Goal: Navigation & Orientation: Find specific page/section

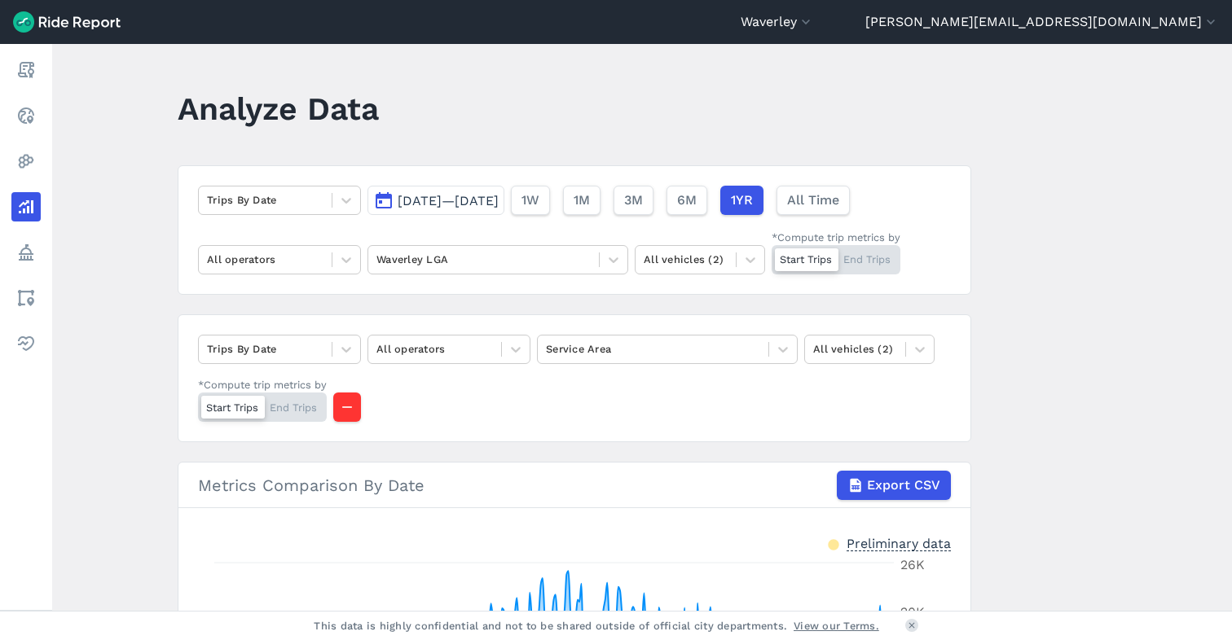
scroll to position [101, 0]
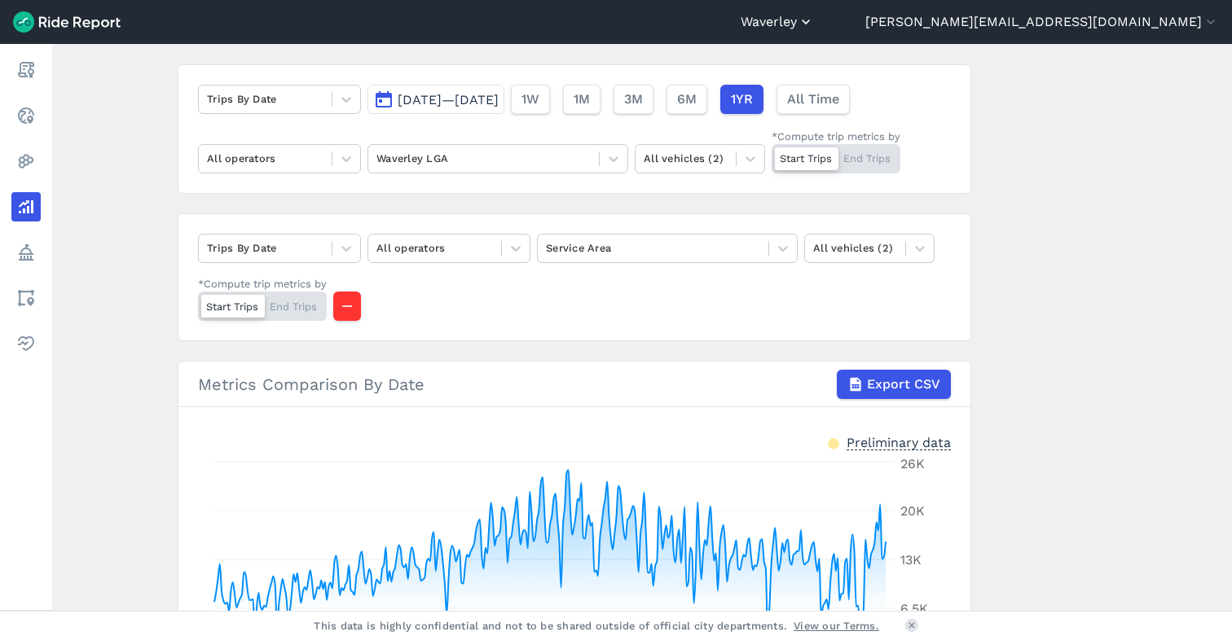
click at [814, 21] on button "Waverley" at bounding box center [776, 22] width 73 height 20
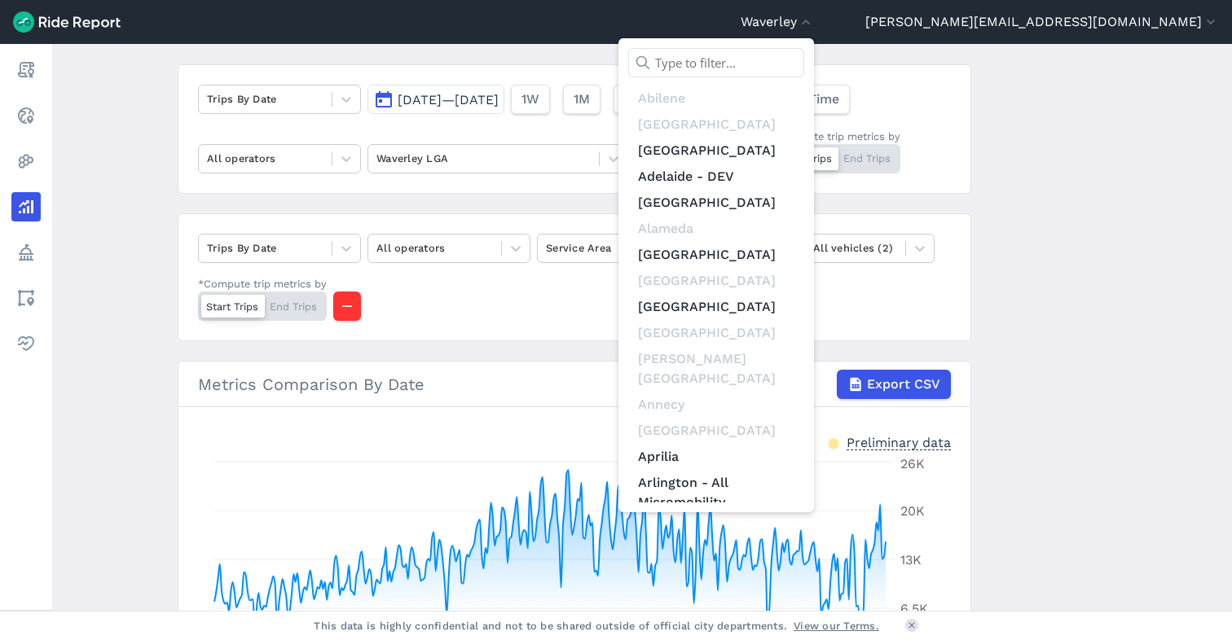
click at [804, 56] on input "text" at bounding box center [716, 62] width 176 height 29
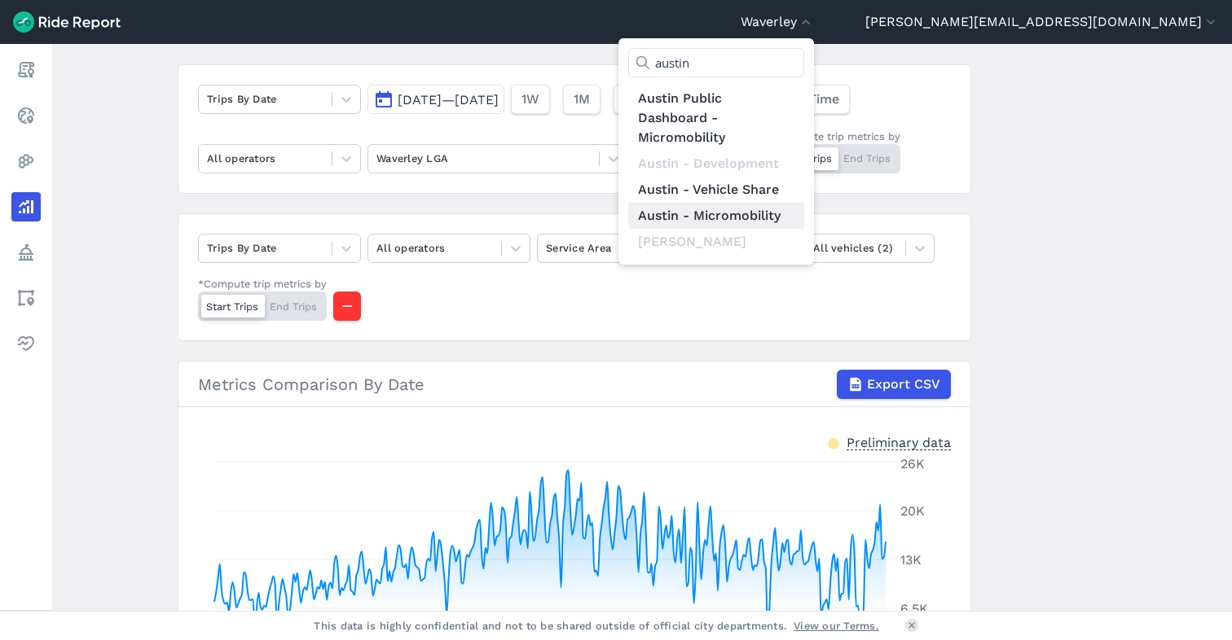
type input "austin"
click at [804, 209] on link "Austin - Micromobility" at bounding box center [716, 216] width 176 height 26
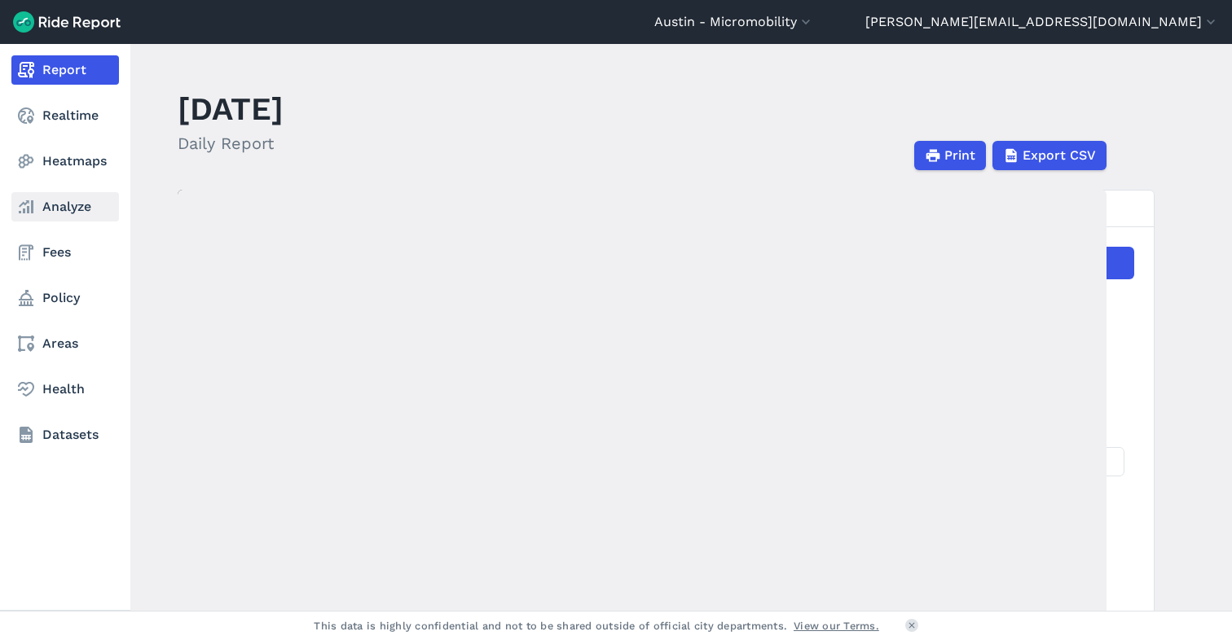
click at [58, 204] on link "Analyze" at bounding box center [65, 206] width 108 height 29
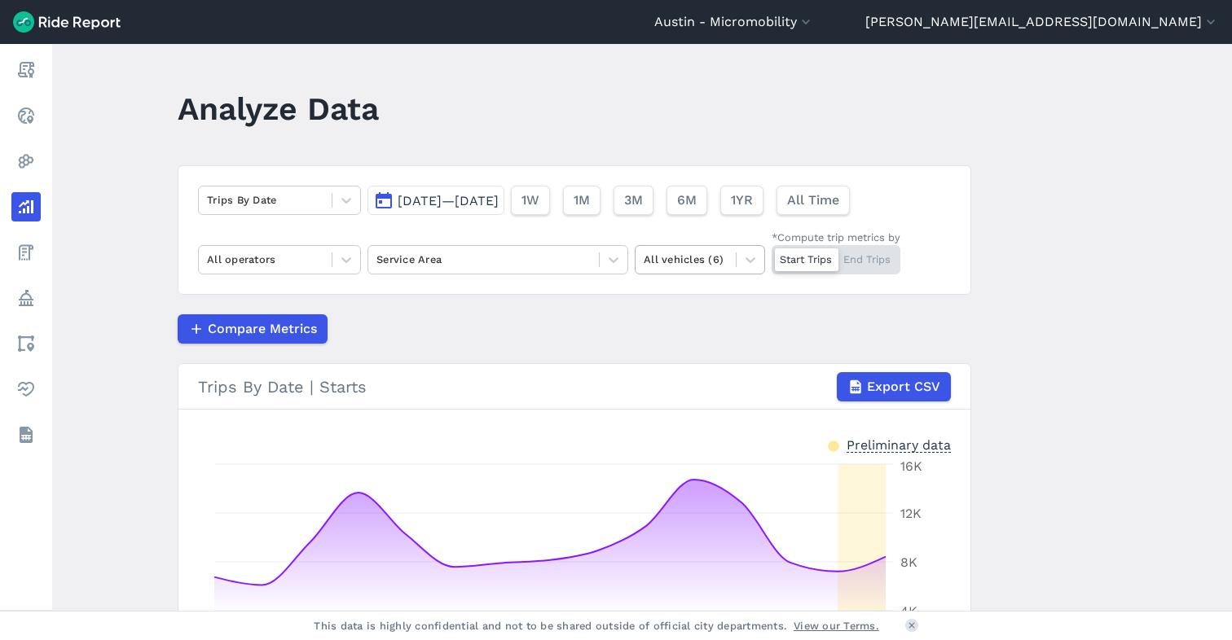
click at [695, 257] on div at bounding box center [686, 259] width 84 height 19
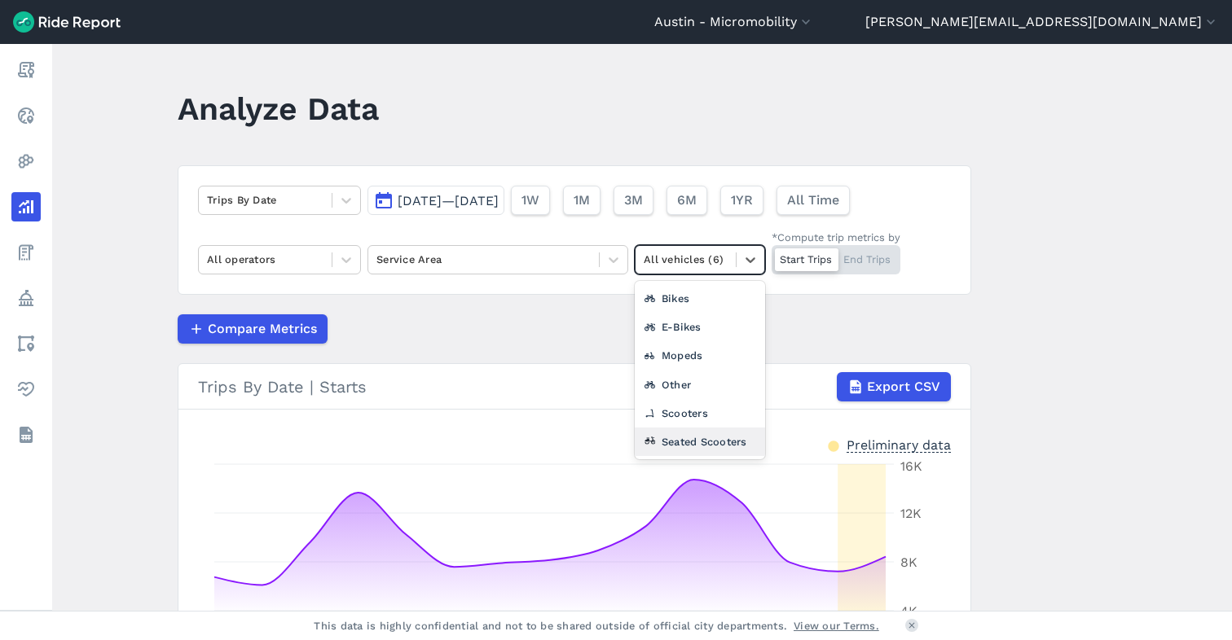
drag, startPoint x: 674, startPoint y: 435, endPoint x: 627, endPoint y: 424, distance: 47.6
click at [671, 435] on div "Seated Scooters" at bounding box center [700, 442] width 130 height 29
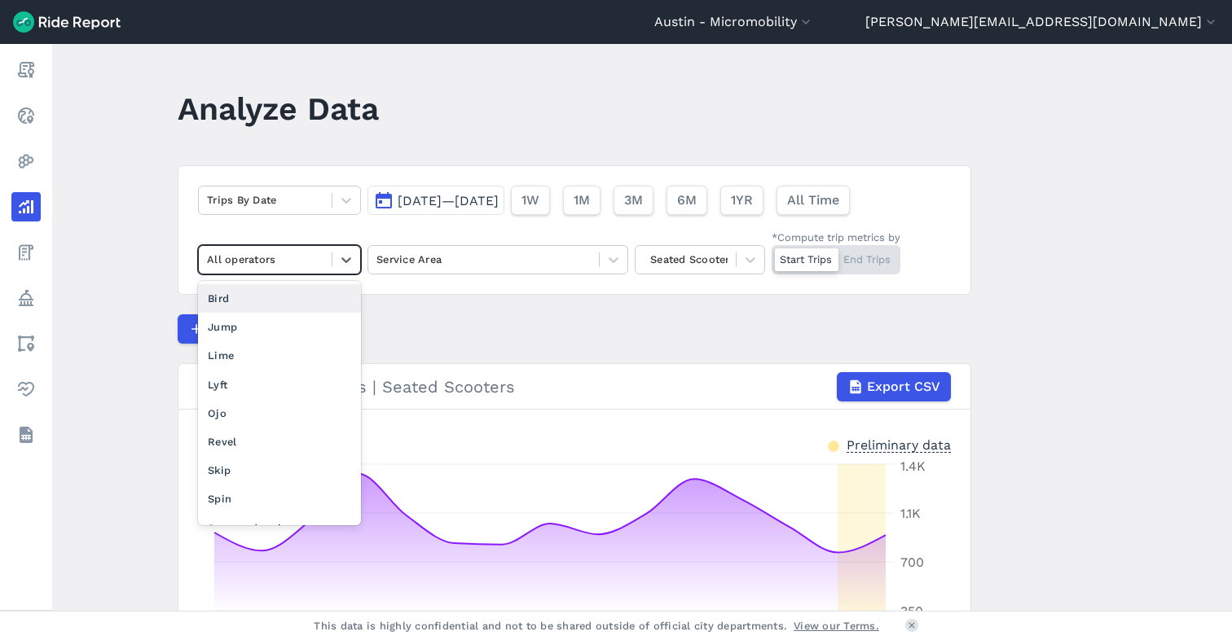
click at [322, 262] on div "All operators" at bounding box center [265, 259] width 133 height 25
click at [308, 355] on div "Lime" at bounding box center [279, 355] width 163 height 29
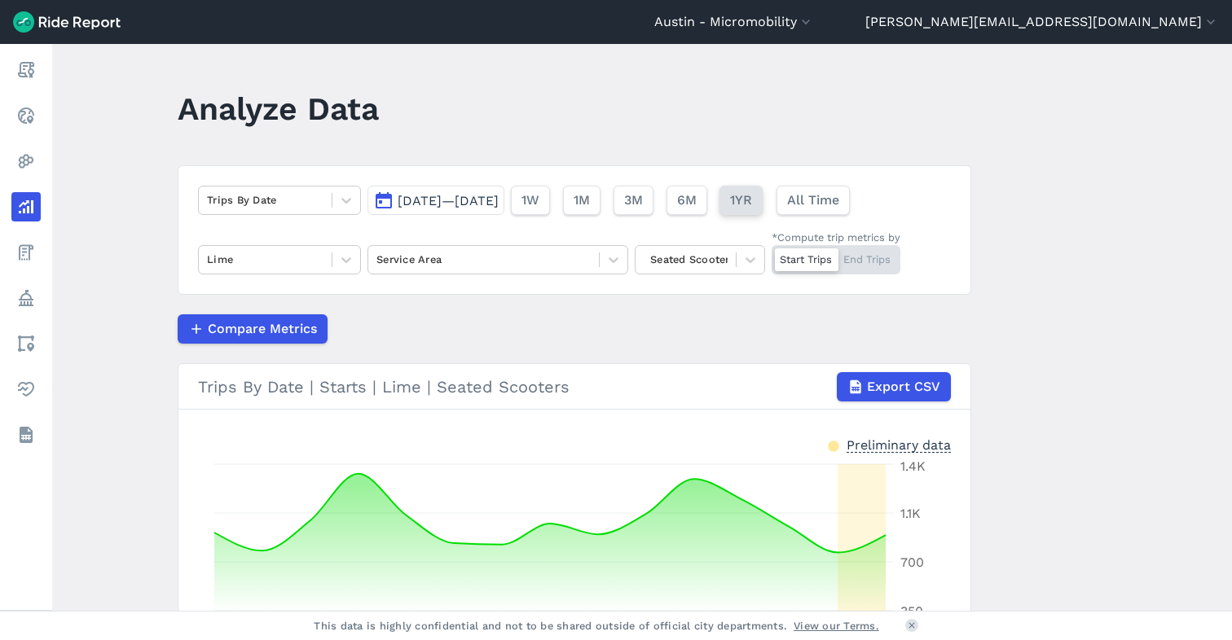
click at [752, 200] on span "1YR" at bounding box center [741, 201] width 22 height 20
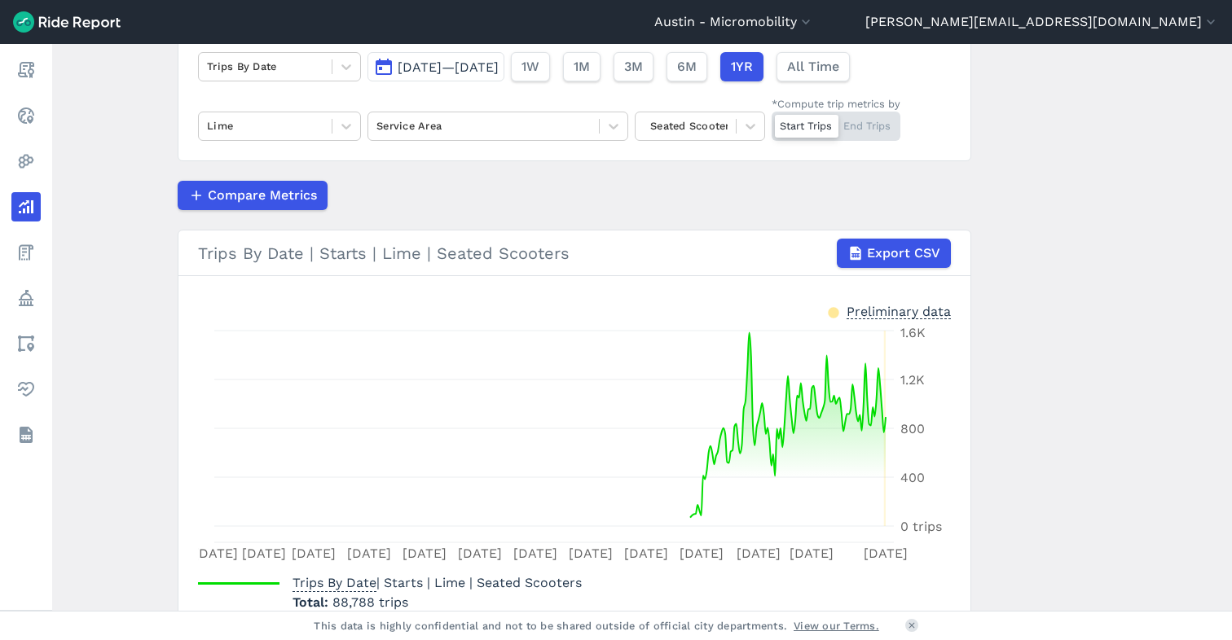
scroll to position [141, 0]
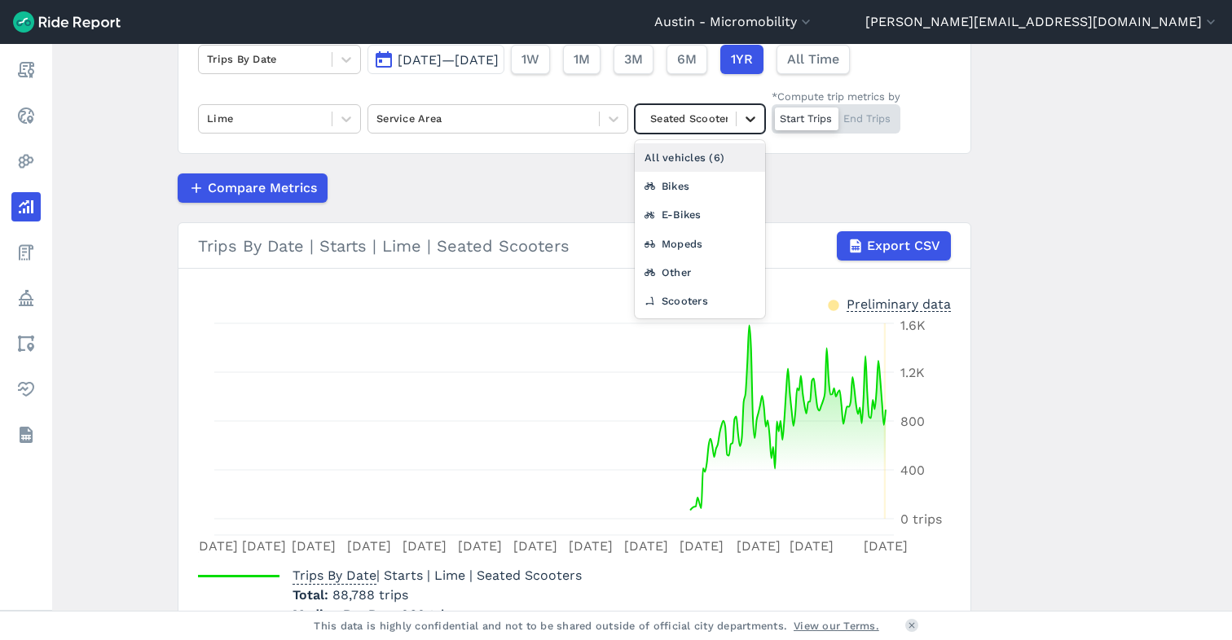
click at [744, 119] on icon at bounding box center [750, 119] width 16 height 16
click at [709, 275] on div "Other" at bounding box center [700, 272] width 130 height 29
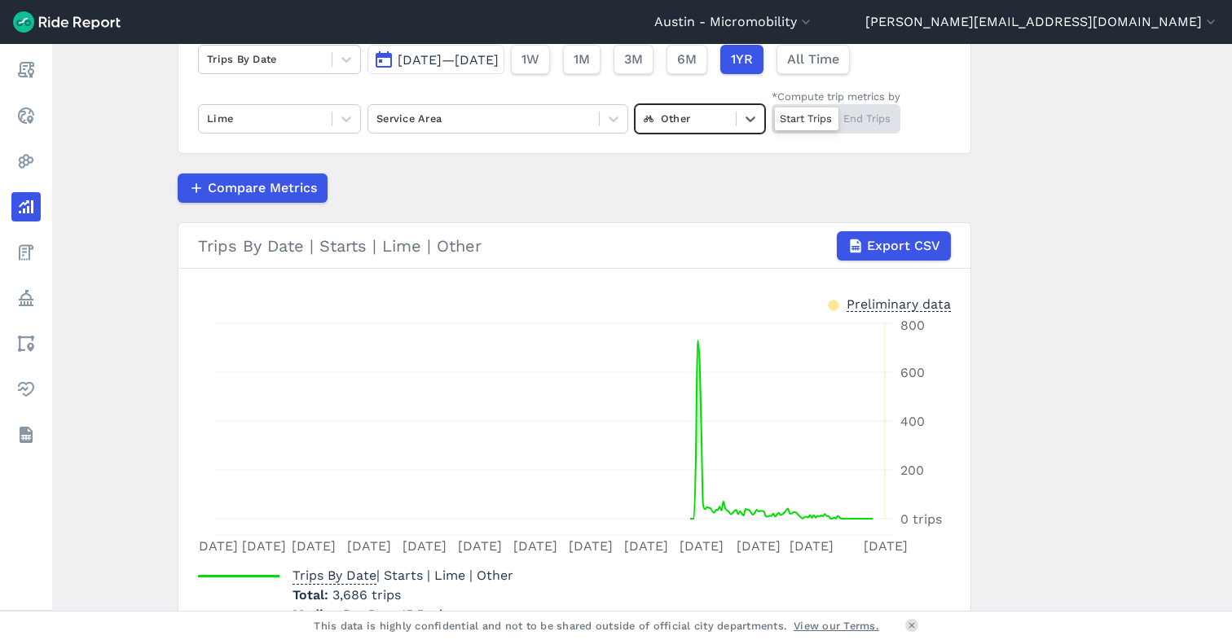
click at [709, 116] on div at bounding box center [686, 118] width 84 height 19
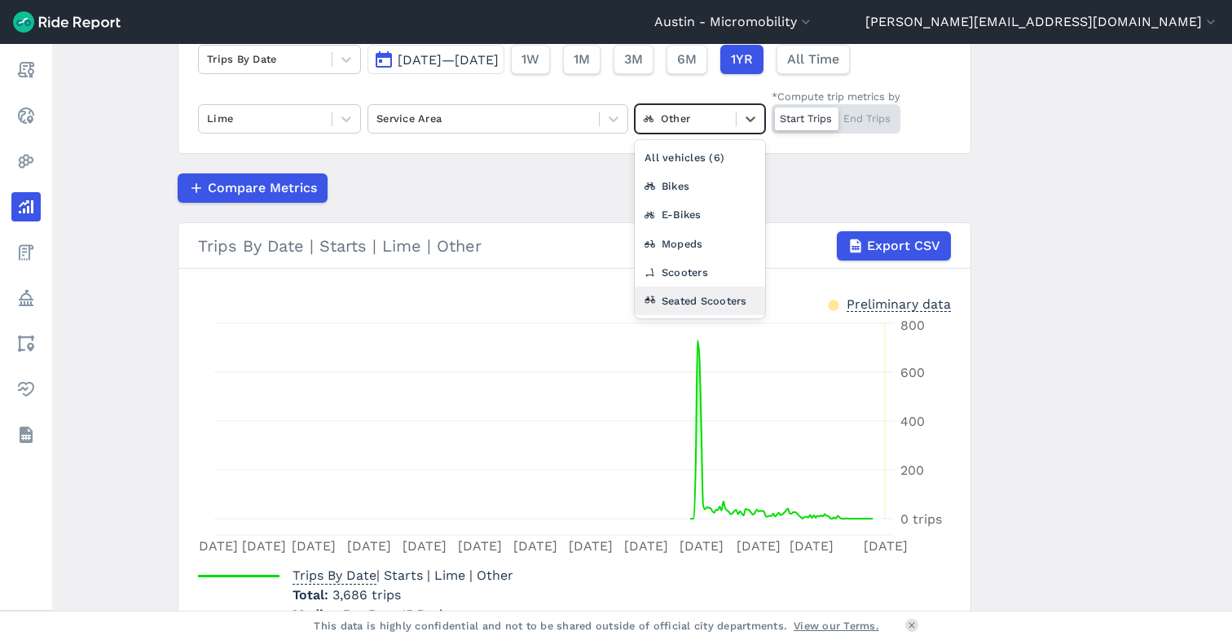
click at [705, 304] on div "Seated Scooters" at bounding box center [700, 301] width 130 height 29
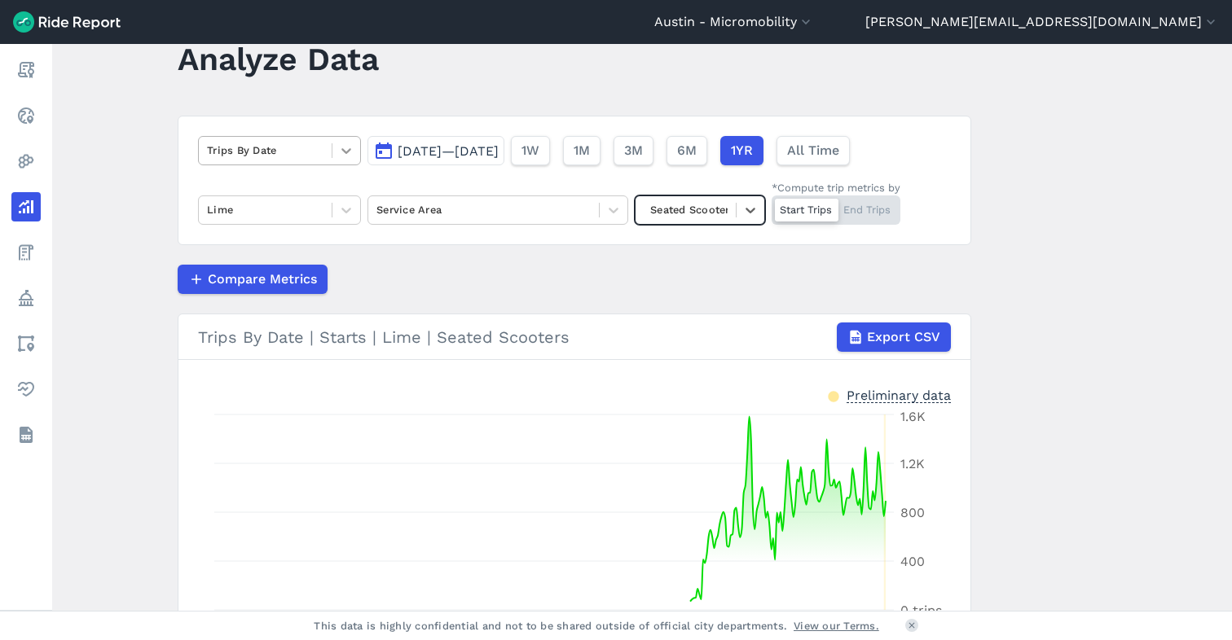
scroll to position [49, 0]
click at [342, 152] on icon at bounding box center [346, 152] width 10 height 6
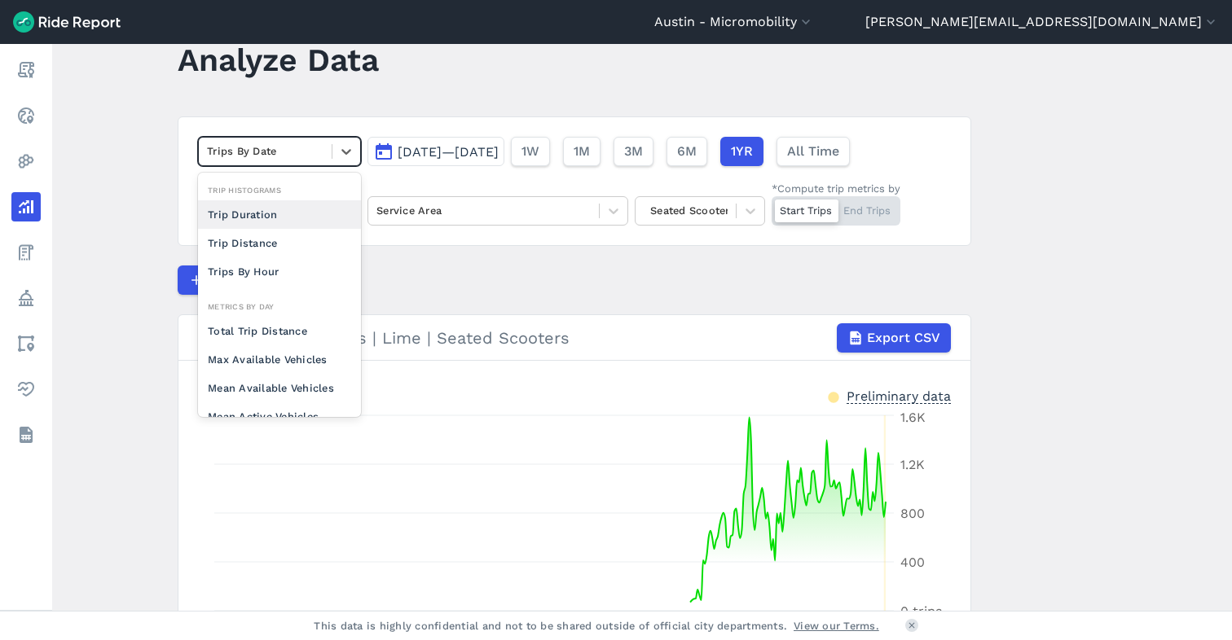
click at [277, 219] on div "Trip Duration" at bounding box center [279, 214] width 163 height 29
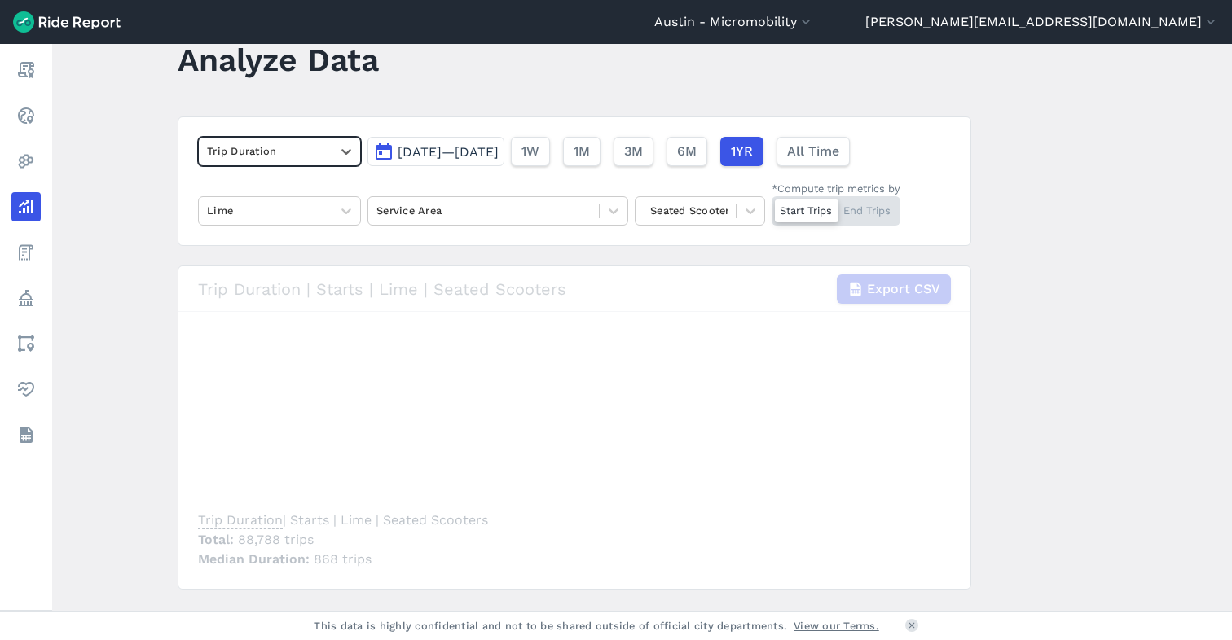
scroll to position [86, 0]
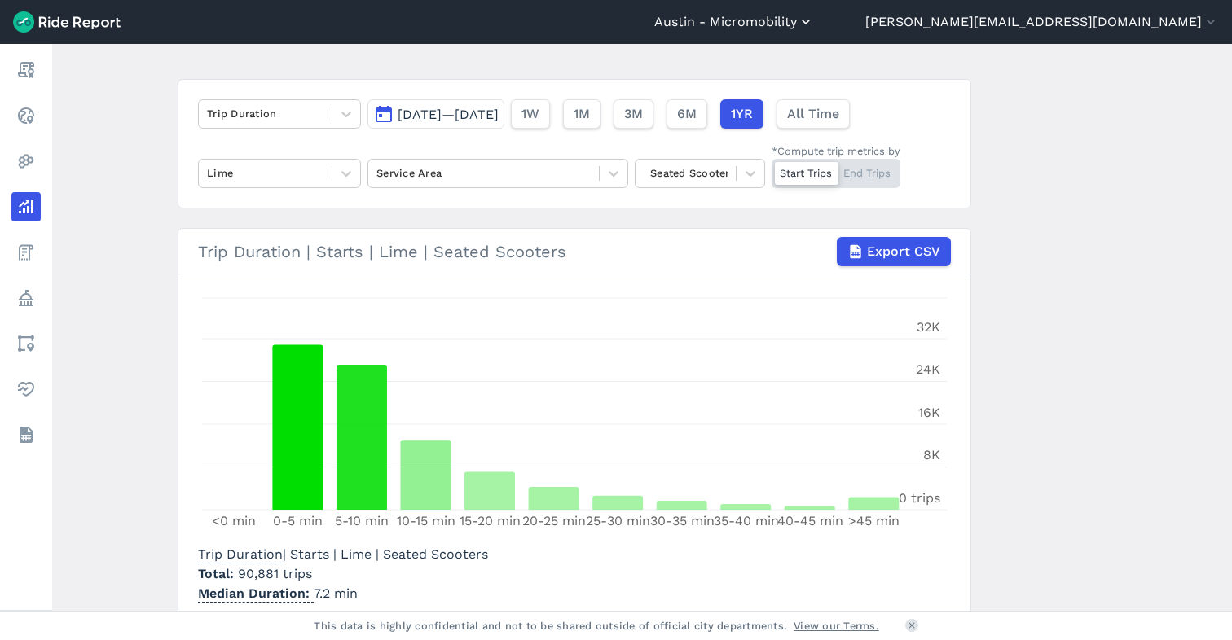
click at [814, 18] on button "Austin - Micromobility" at bounding box center [734, 22] width 160 height 20
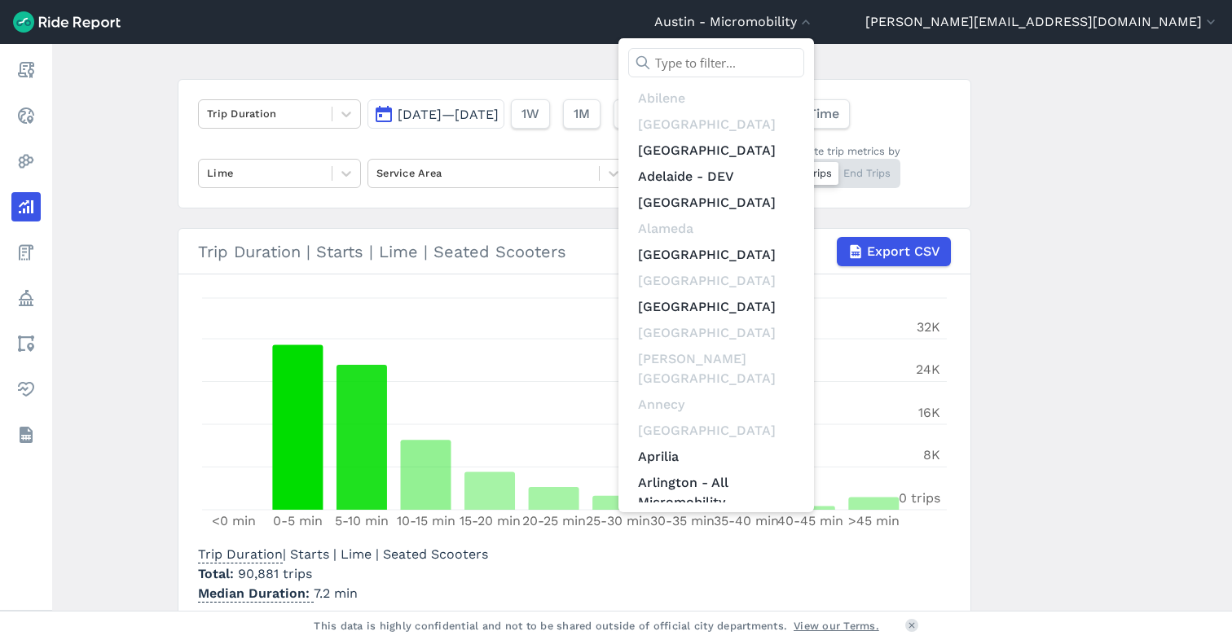
click at [804, 62] on input "text" at bounding box center [716, 62] width 176 height 29
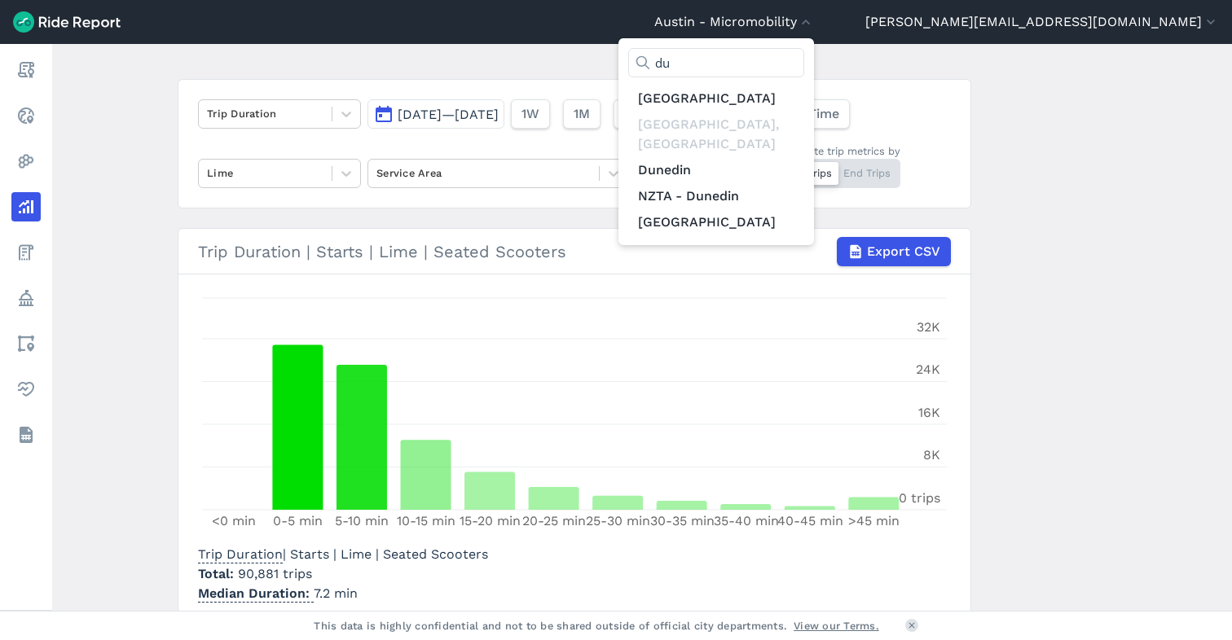
type input "d"
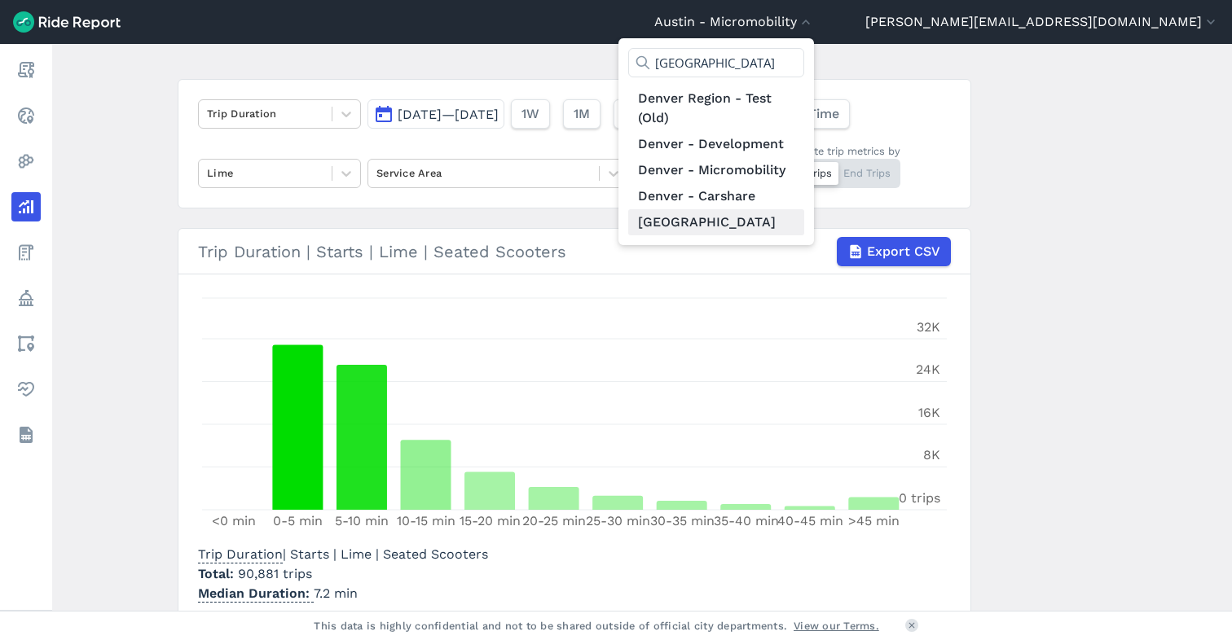
type input "[GEOGRAPHIC_DATA]"
click at [804, 225] on link "[GEOGRAPHIC_DATA]" at bounding box center [716, 222] width 176 height 26
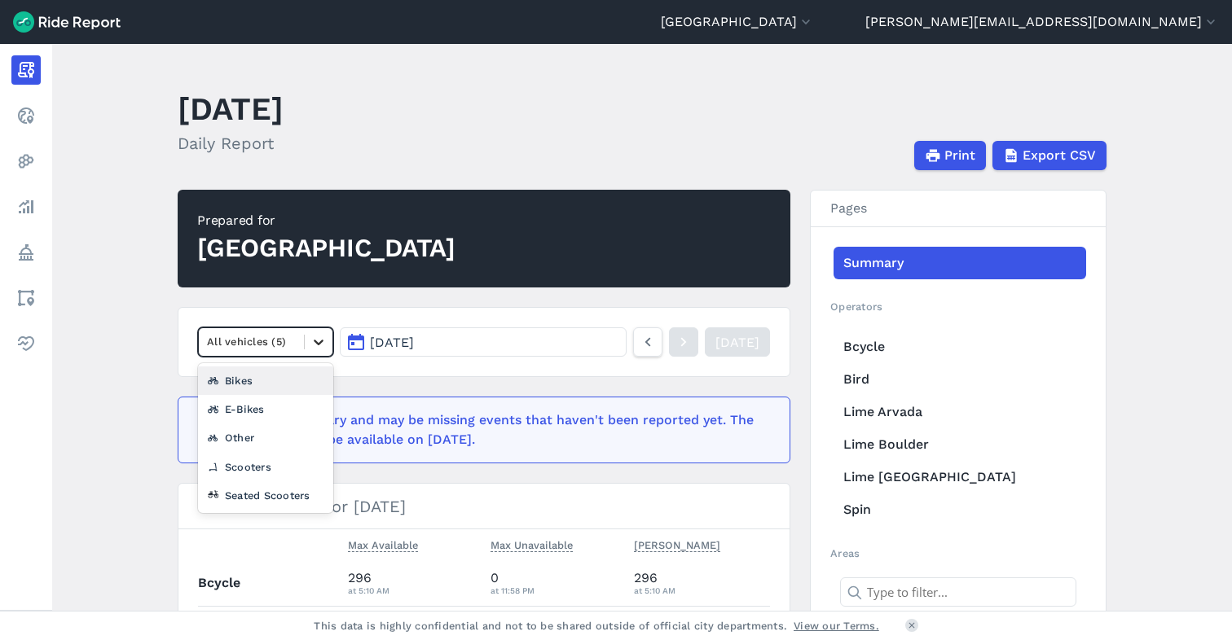
click at [311, 345] on icon at bounding box center [318, 342] width 16 height 16
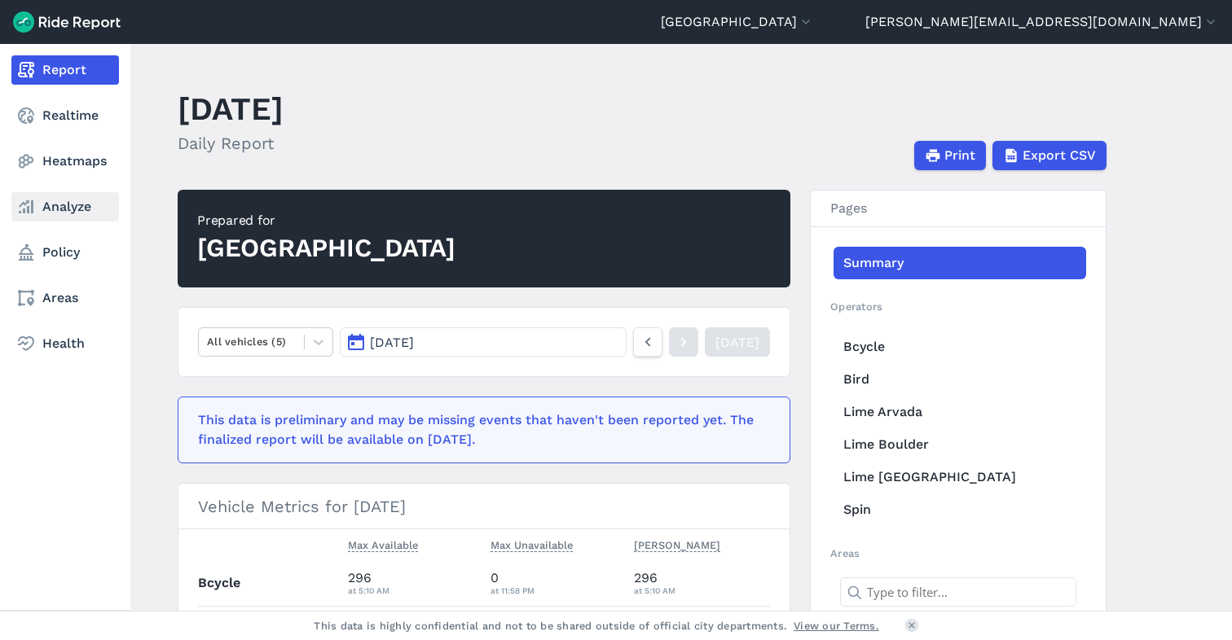
click at [38, 201] on link "Analyze" at bounding box center [65, 206] width 108 height 29
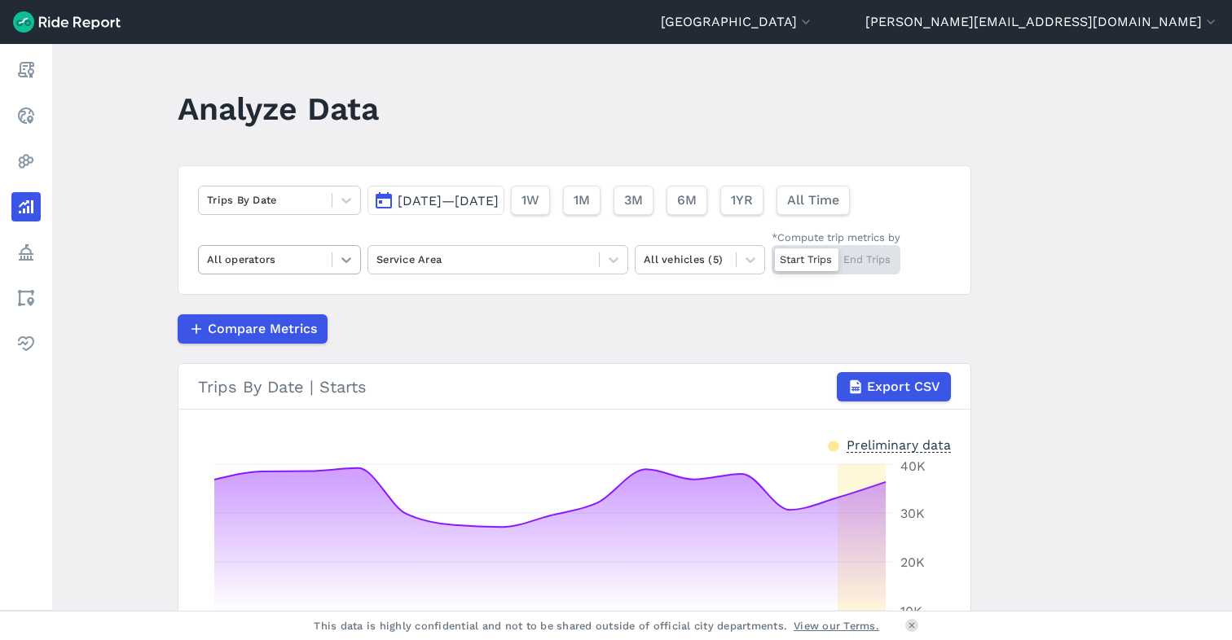
click at [338, 254] on icon at bounding box center [346, 260] width 16 height 16
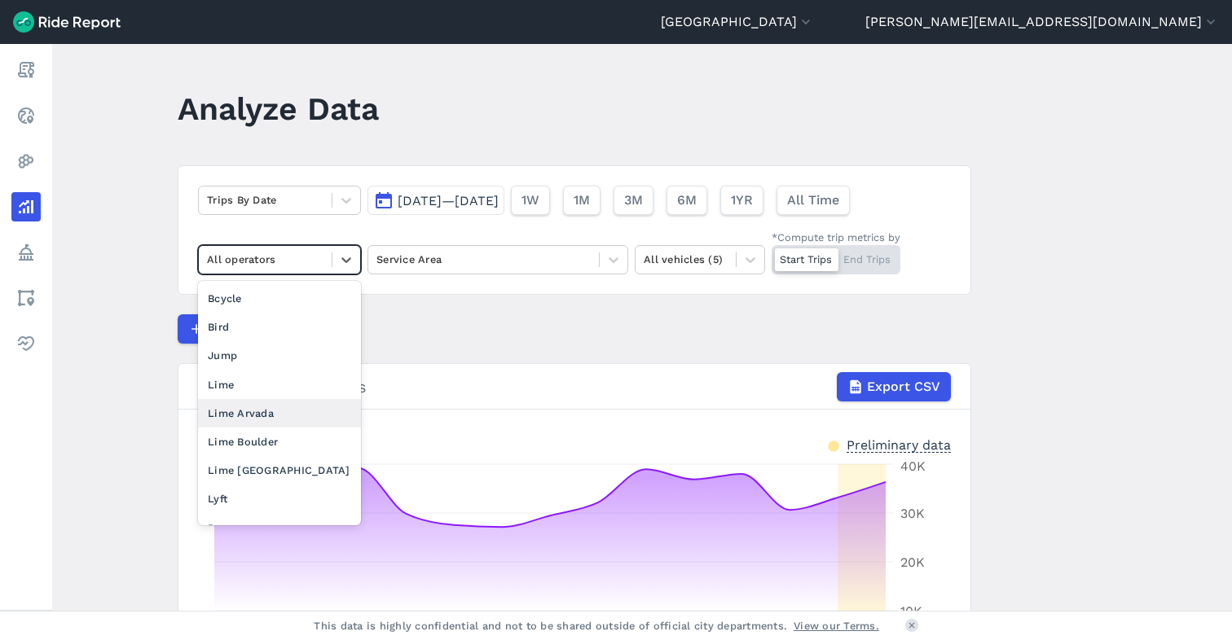
click at [302, 407] on div "Lime Arvada" at bounding box center [279, 413] width 163 height 29
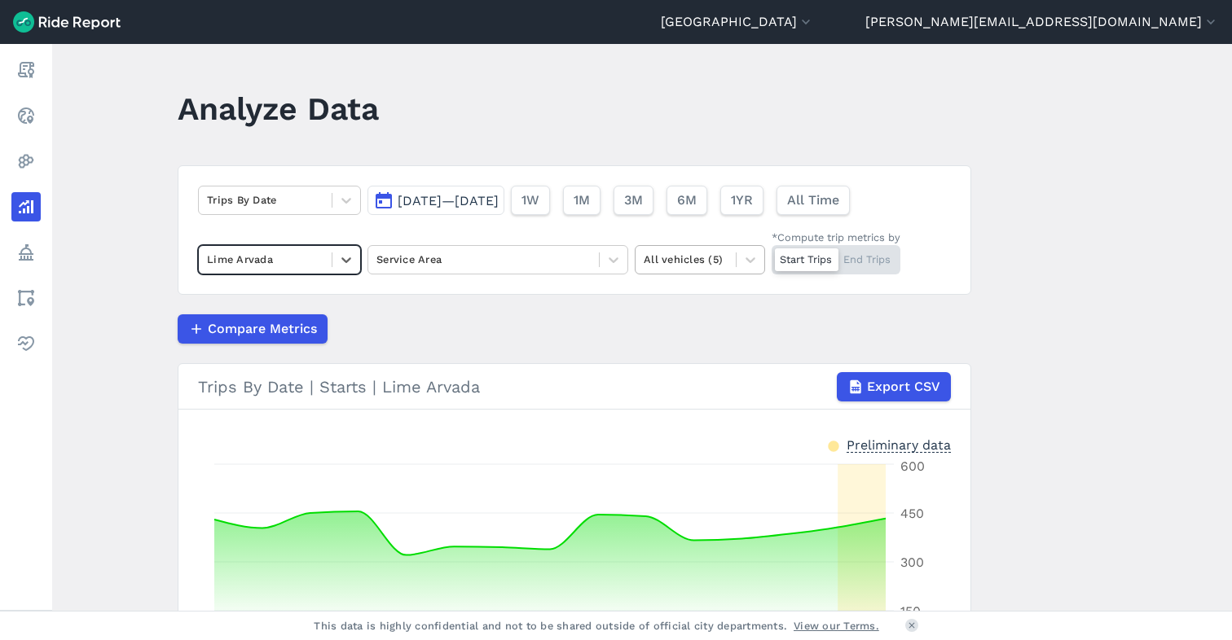
click at [683, 261] on div at bounding box center [686, 259] width 84 height 19
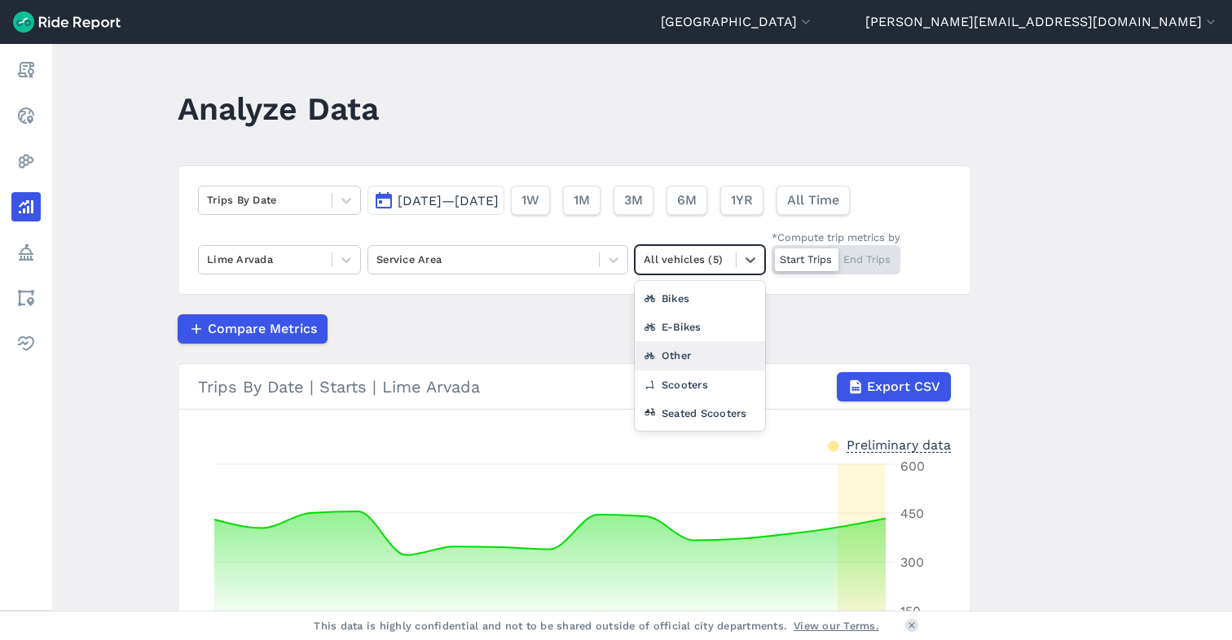
click at [674, 352] on div "Other" at bounding box center [700, 355] width 130 height 29
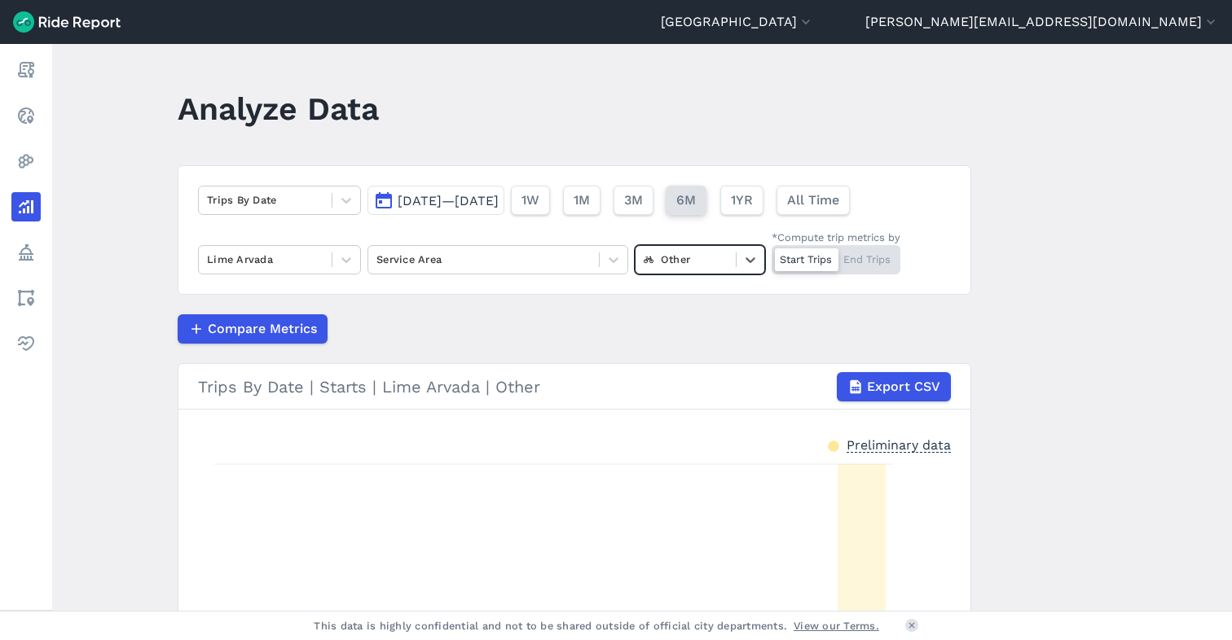
click at [696, 207] on span "6M" at bounding box center [686, 201] width 20 height 20
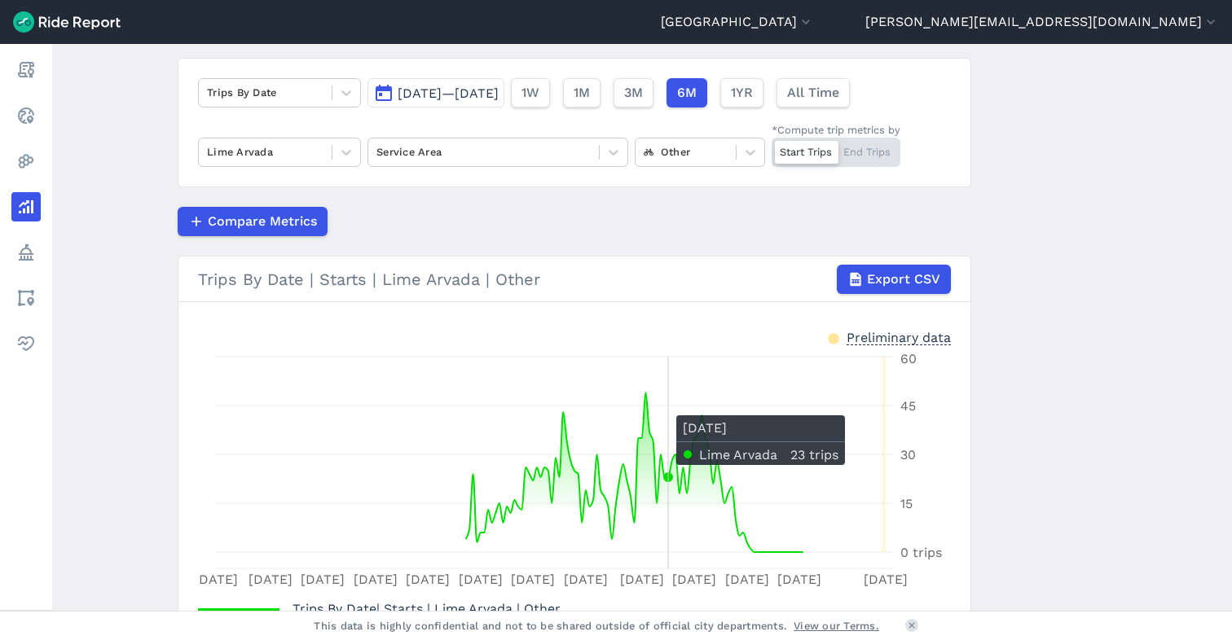
scroll to position [102, 0]
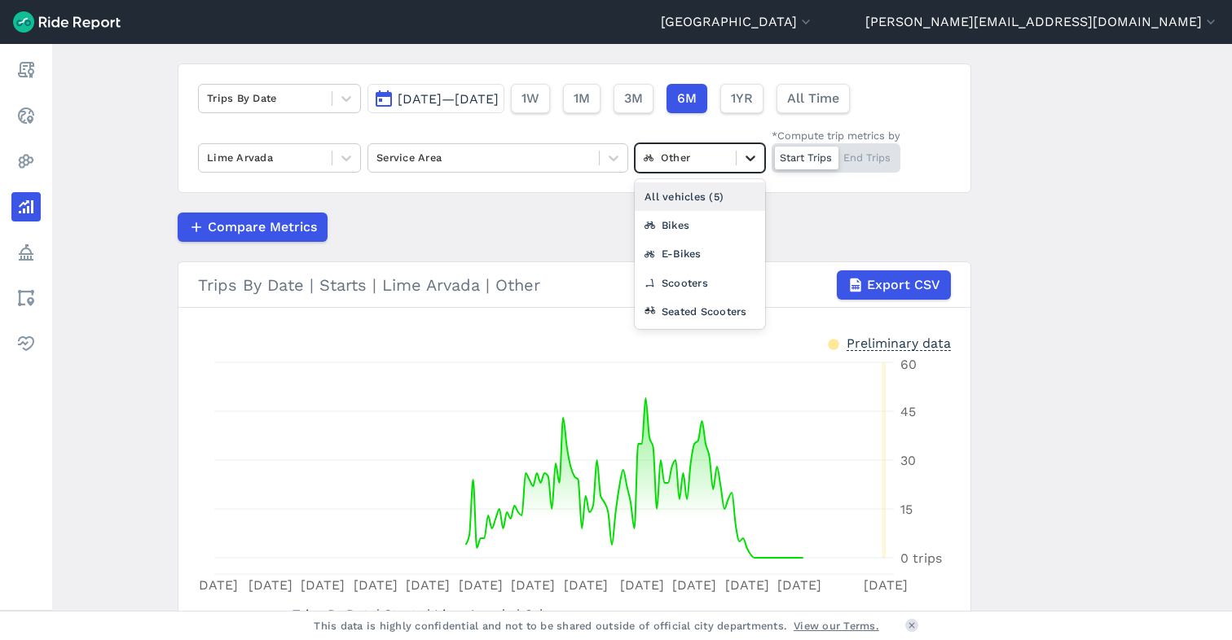
click at [748, 162] on icon at bounding box center [750, 158] width 16 height 16
click at [714, 314] on div "Seated Scooters" at bounding box center [700, 311] width 130 height 29
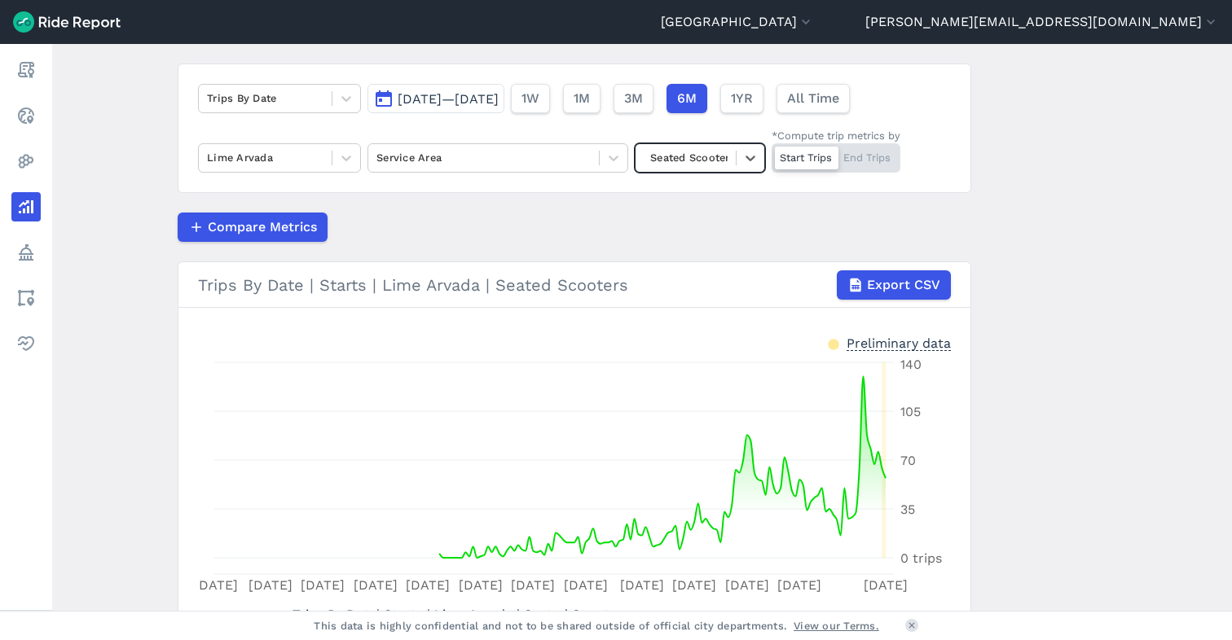
click at [721, 164] on div at bounding box center [686, 157] width 84 height 19
click at [500, 247] on article "Trips By Date [DATE]—[DATE] 1W 1M 3M 6M 1YR All Time Lime Arvada Service Area o…" at bounding box center [574, 374] width 793 height 621
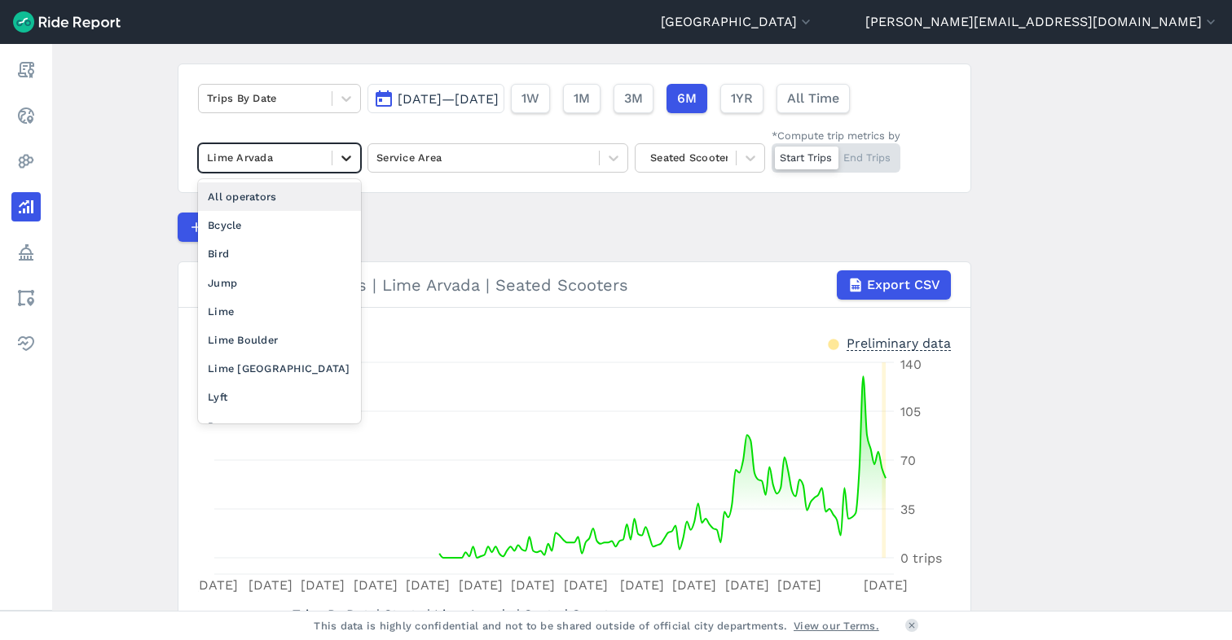
click at [340, 162] on icon at bounding box center [346, 158] width 16 height 16
click at [305, 366] on div "Lime [GEOGRAPHIC_DATA]" at bounding box center [279, 368] width 163 height 29
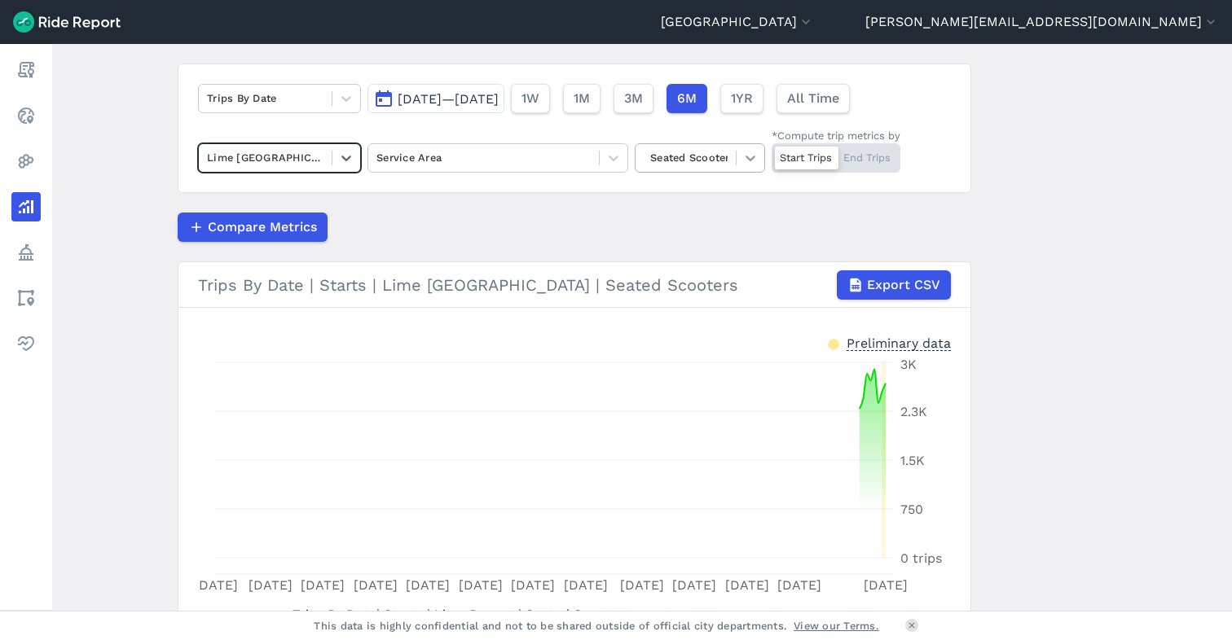
click at [742, 160] on icon at bounding box center [750, 158] width 16 height 16
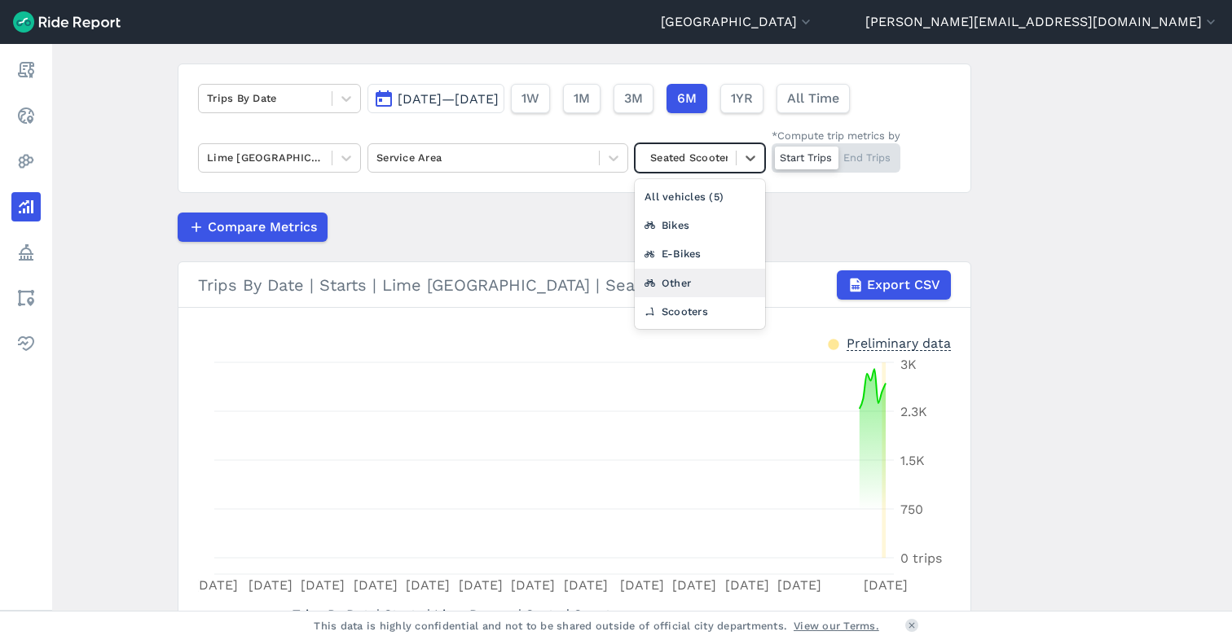
click at [695, 293] on div "Other" at bounding box center [700, 283] width 130 height 29
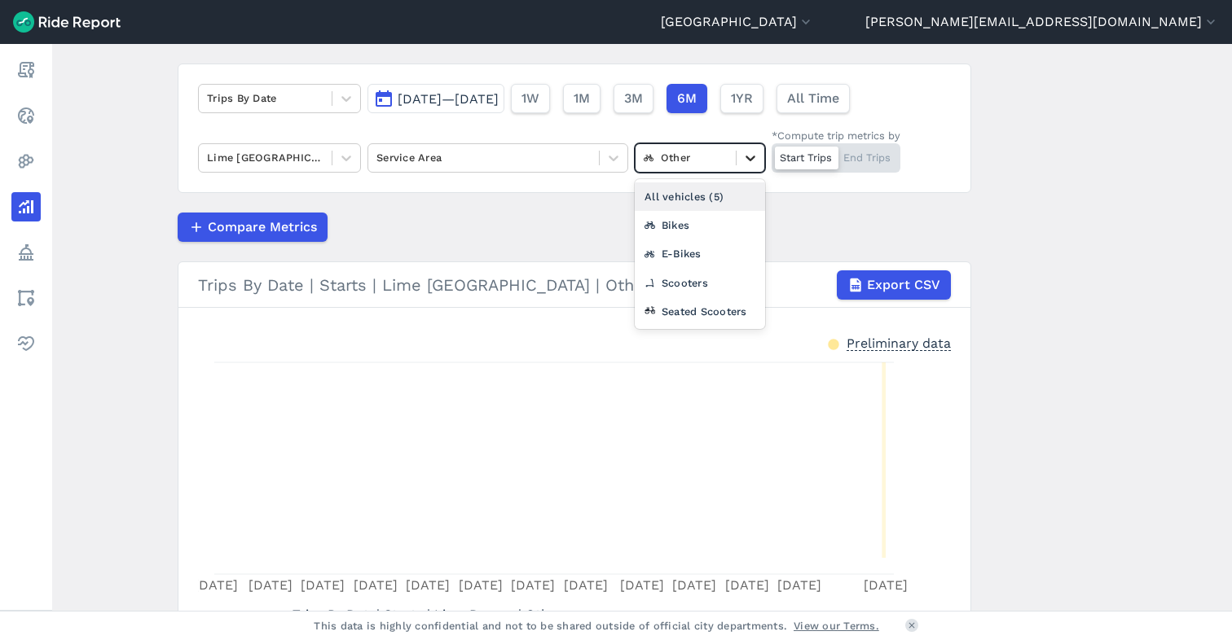
click at [742, 160] on icon at bounding box center [750, 158] width 16 height 16
click at [680, 305] on div "Seated Scooters" at bounding box center [700, 311] width 130 height 29
click at [693, 157] on div at bounding box center [686, 157] width 84 height 19
click at [693, 192] on div "All vehicles (5)" at bounding box center [700, 196] width 130 height 29
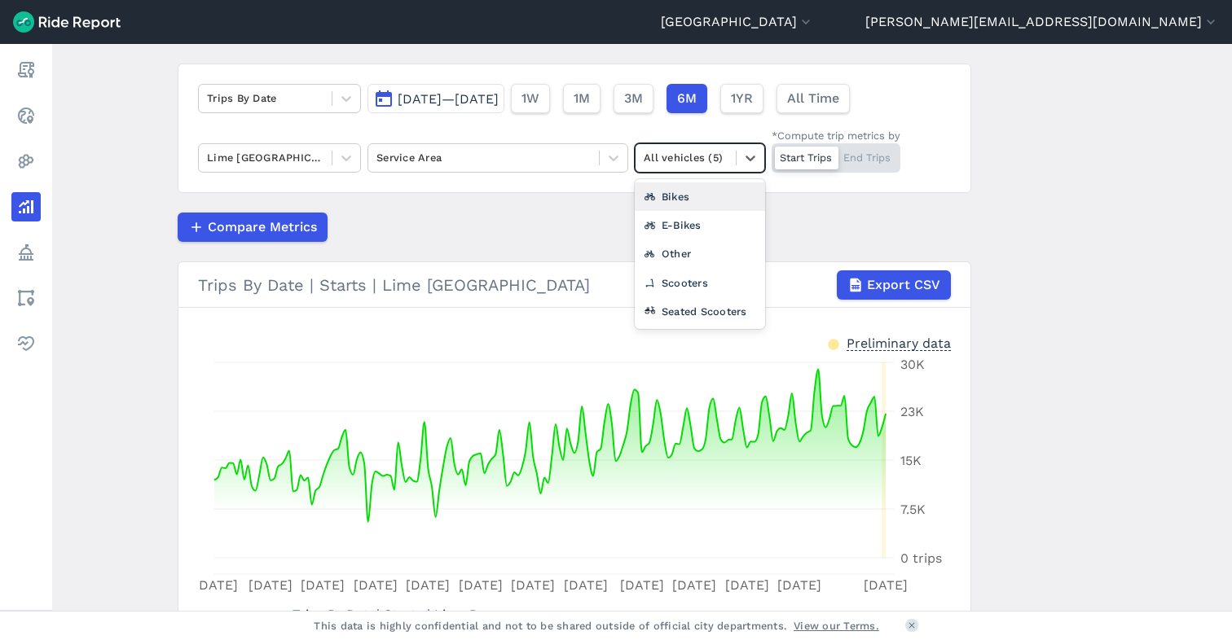
click at [702, 156] on div at bounding box center [686, 157] width 84 height 19
click at [692, 253] on div "Other" at bounding box center [700, 253] width 130 height 29
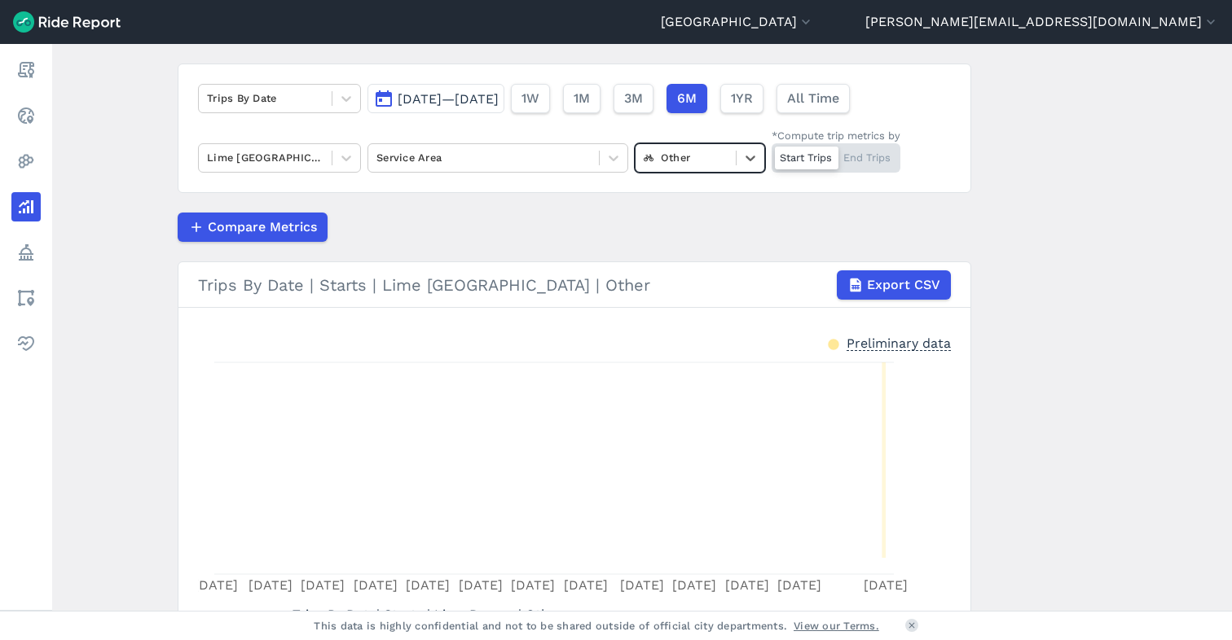
click at [726, 166] on div "Other" at bounding box center [685, 157] width 100 height 25
click at [568, 209] on article "Trips By Date [DATE]—[DATE] 1W 1M 3M 6M 1YR All Time Lime Denver Service Area o…" at bounding box center [574, 357] width 793 height 586
click at [814, 25] on button "[GEOGRAPHIC_DATA]" at bounding box center [737, 22] width 153 height 20
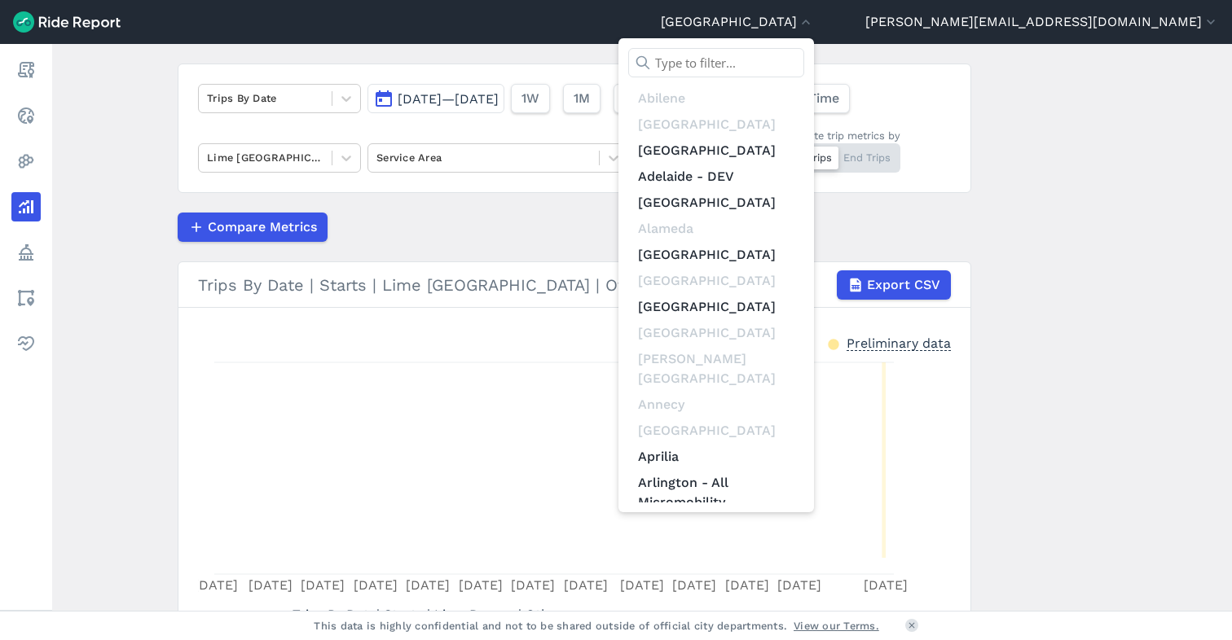
click at [804, 58] on input "text" at bounding box center [716, 62] width 176 height 29
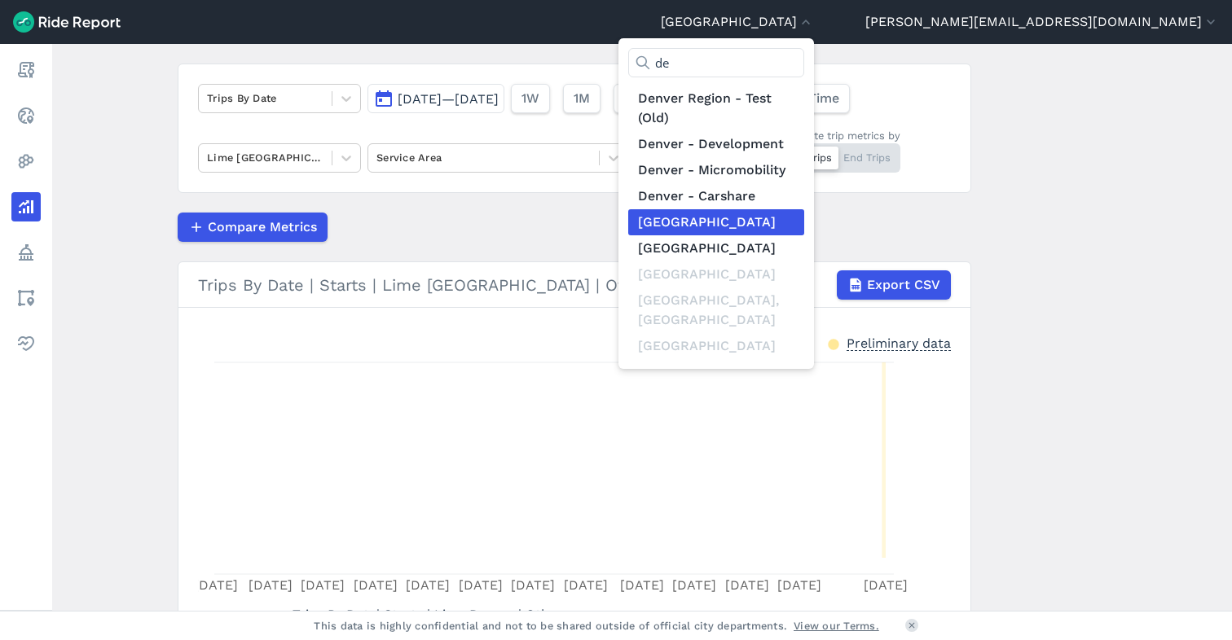
type input "d"
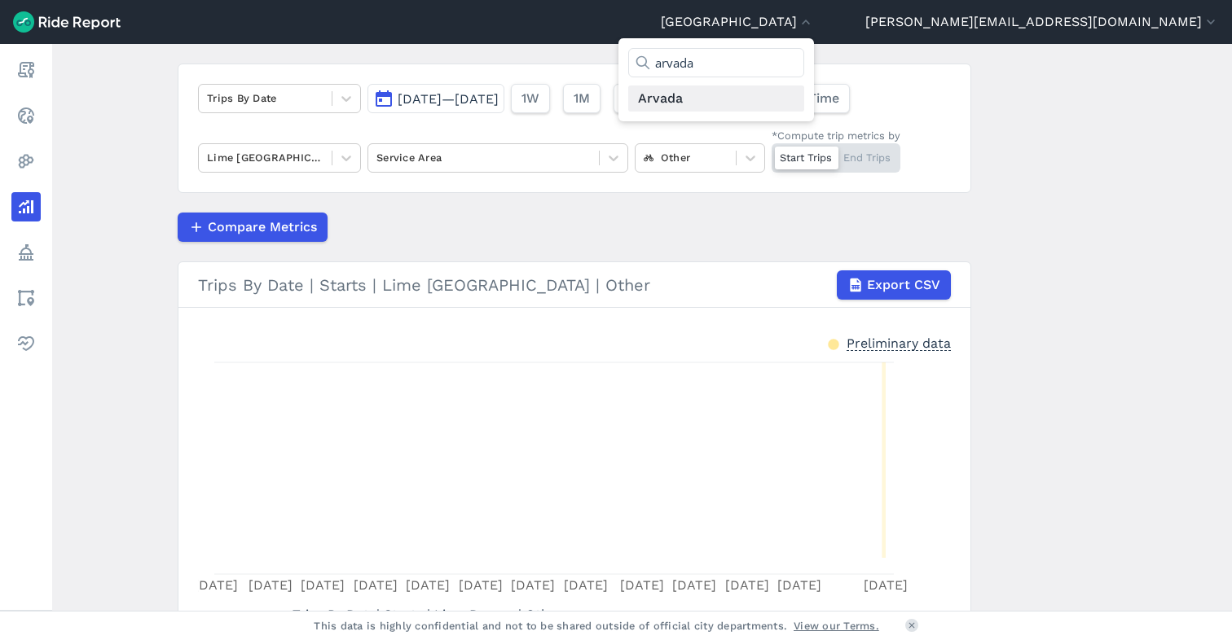
type input "arvada"
click at [804, 99] on link "Arvada" at bounding box center [716, 99] width 176 height 26
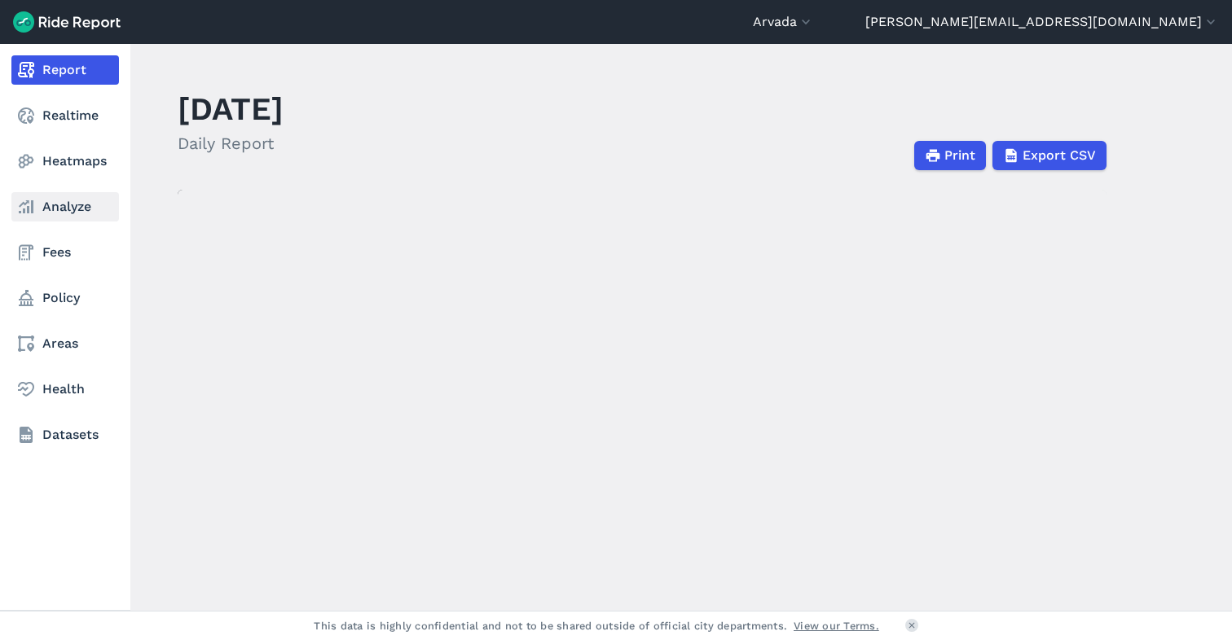
click at [26, 207] on icon at bounding box center [26, 207] width 20 height 20
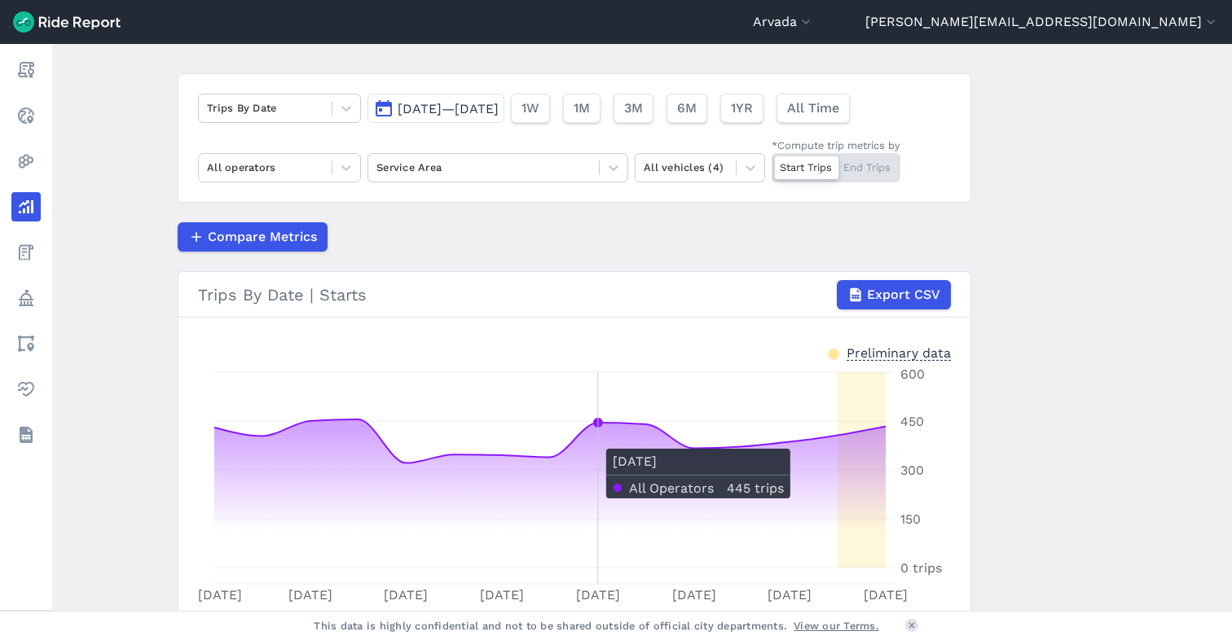
scroll to position [90, 0]
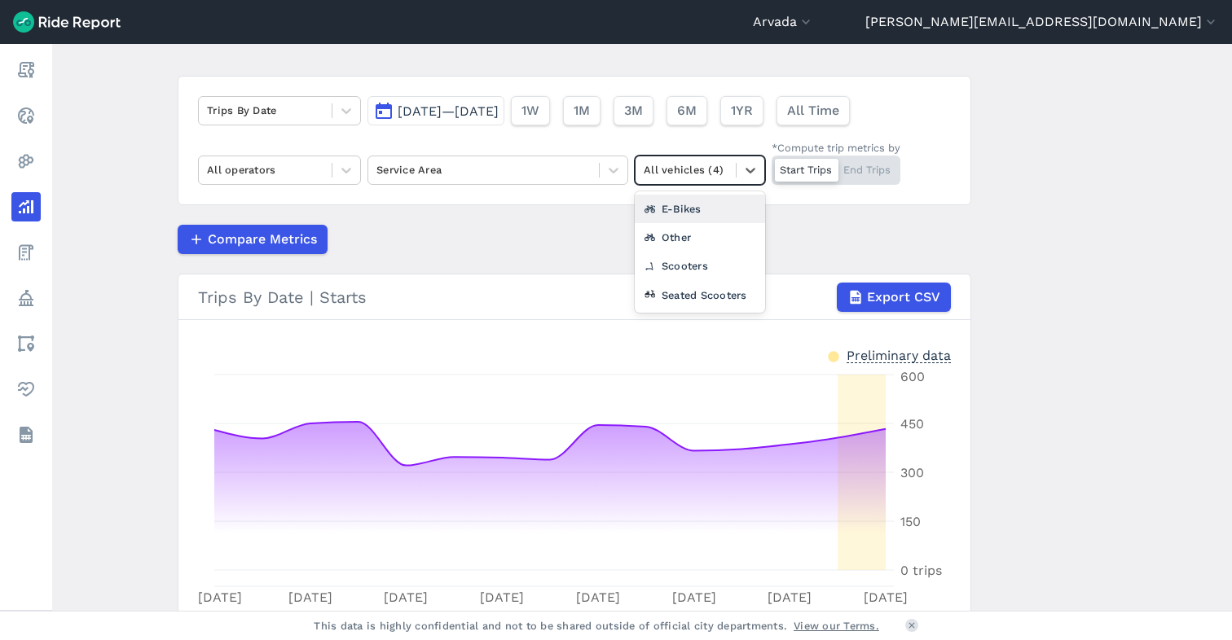
click at [685, 165] on div at bounding box center [686, 169] width 84 height 19
drag, startPoint x: 685, startPoint y: 288, endPoint x: 669, endPoint y: 286, distance: 16.4
click at [685, 288] on div "Seated Scooters" at bounding box center [700, 295] width 130 height 29
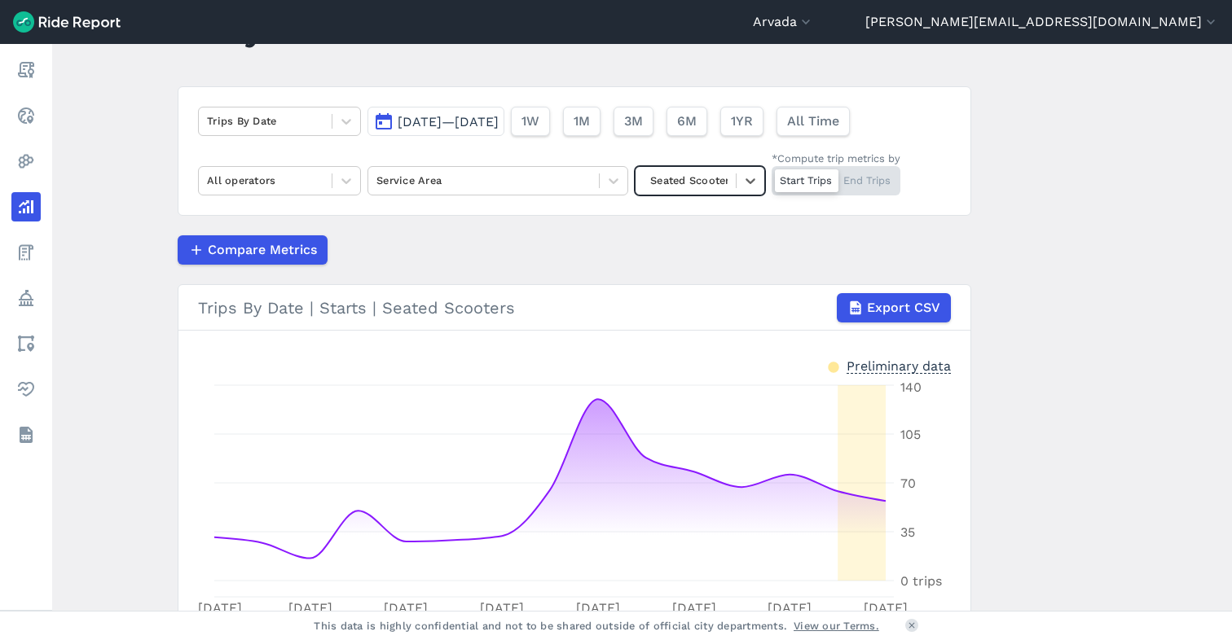
scroll to position [68, 0]
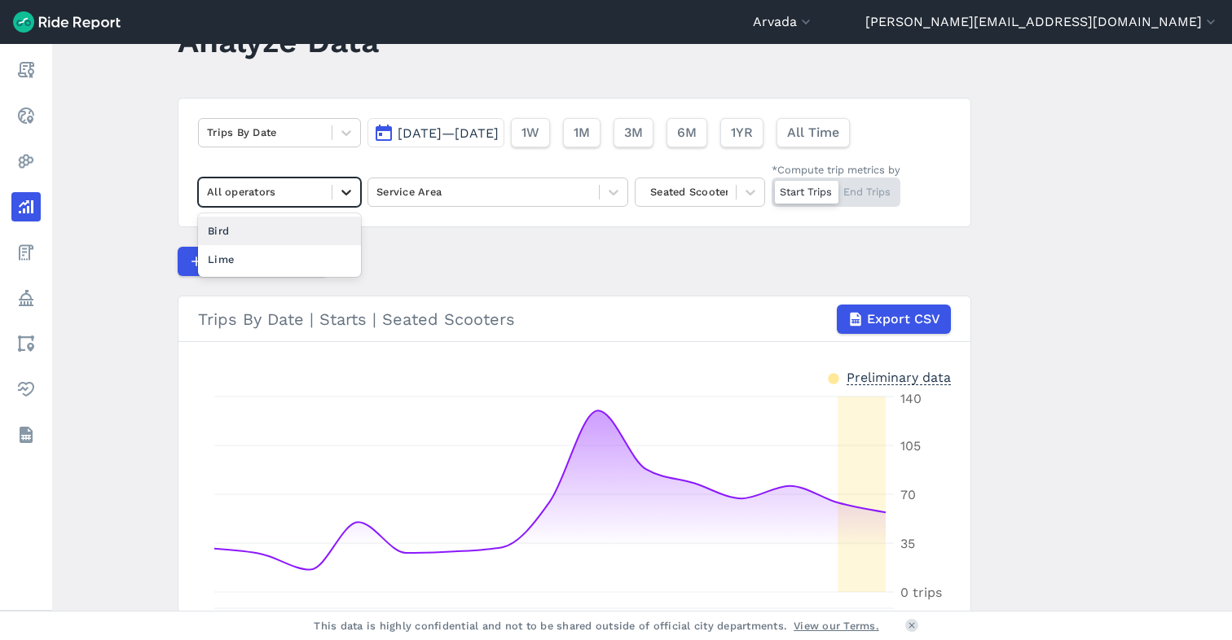
click at [345, 193] on icon at bounding box center [346, 193] width 10 height 6
click at [318, 257] on div "Lime" at bounding box center [279, 259] width 163 height 29
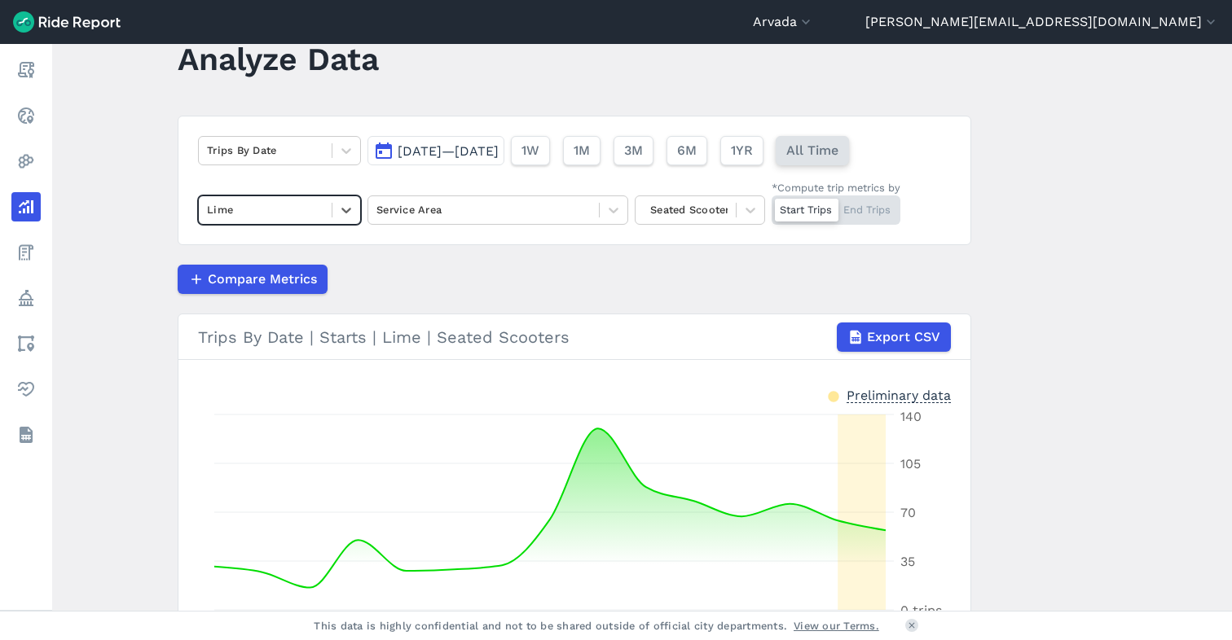
scroll to position [49, 0]
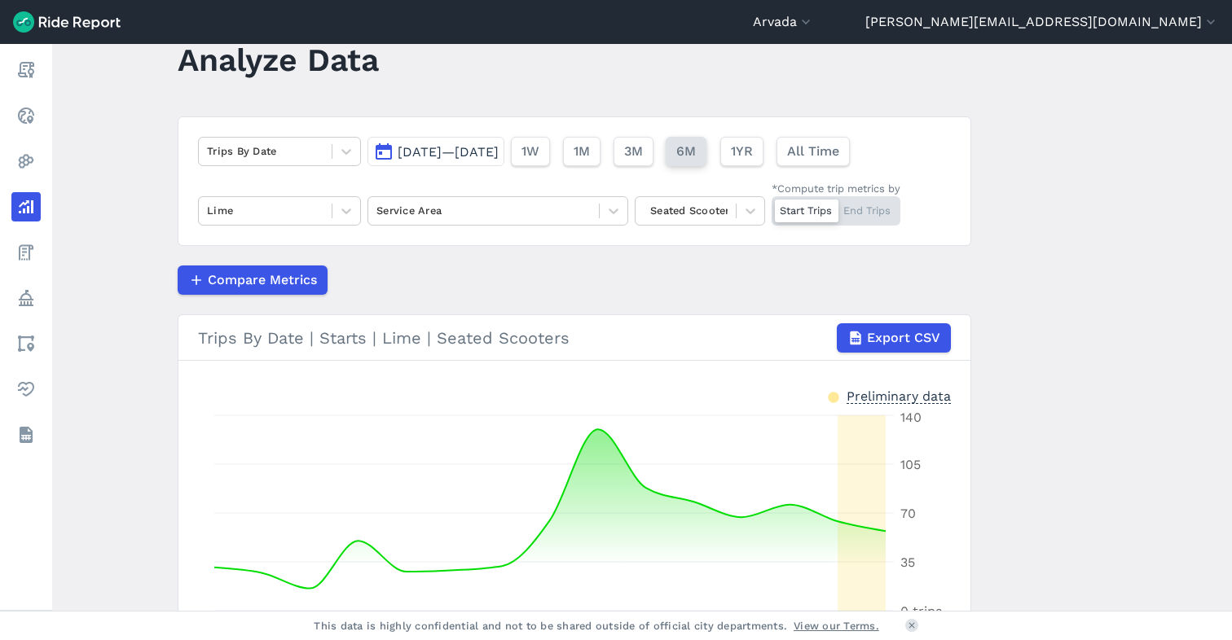
click at [696, 150] on span "6M" at bounding box center [686, 152] width 20 height 20
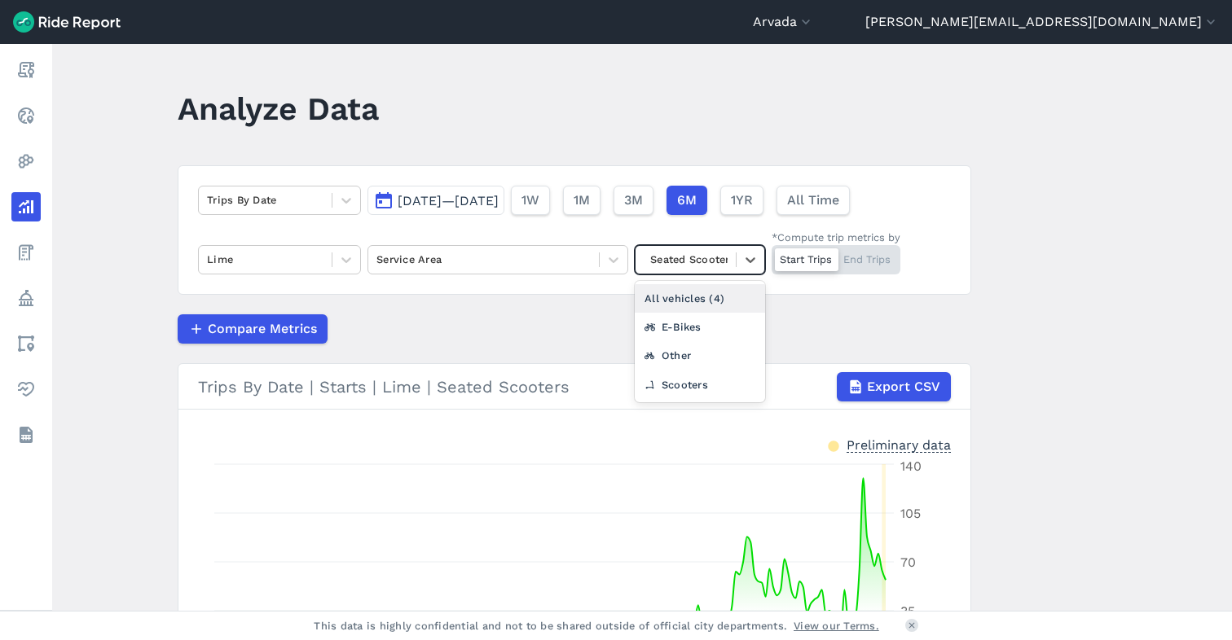
drag, startPoint x: 713, startPoint y: 263, endPoint x: 707, endPoint y: 272, distance: 10.6
click at [712, 263] on div at bounding box center [686, 259] width 84 height 19
click at [680, 347] on div "Other" at bounding box center [700, 355] width 130 height 29
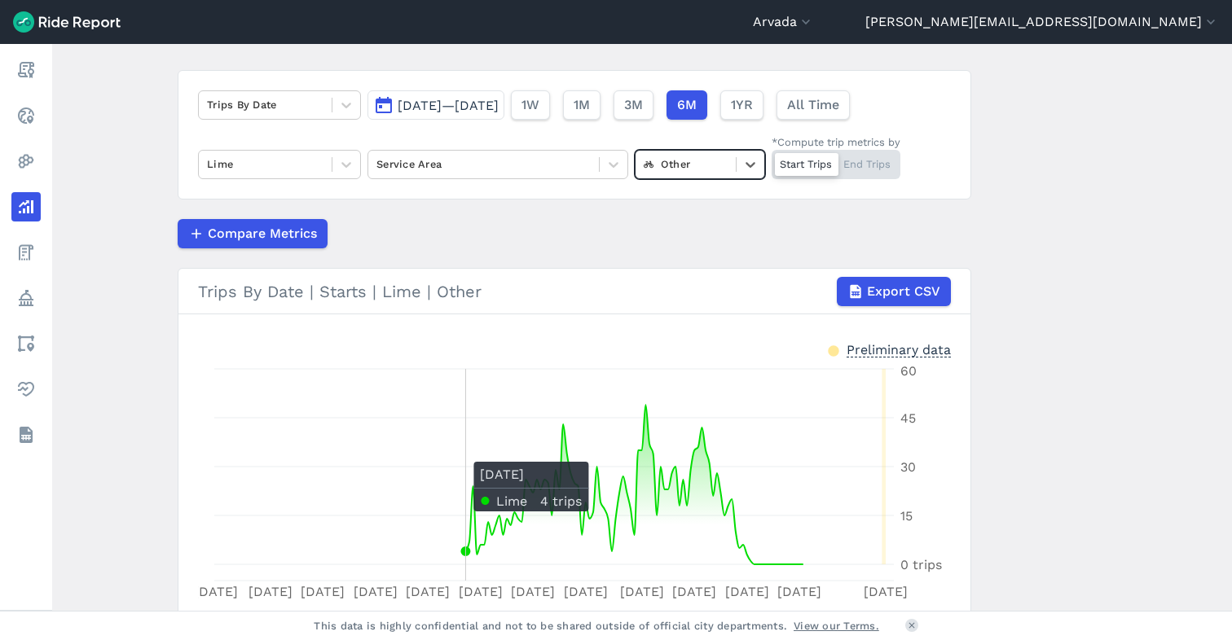
scroll to position [86, 0]
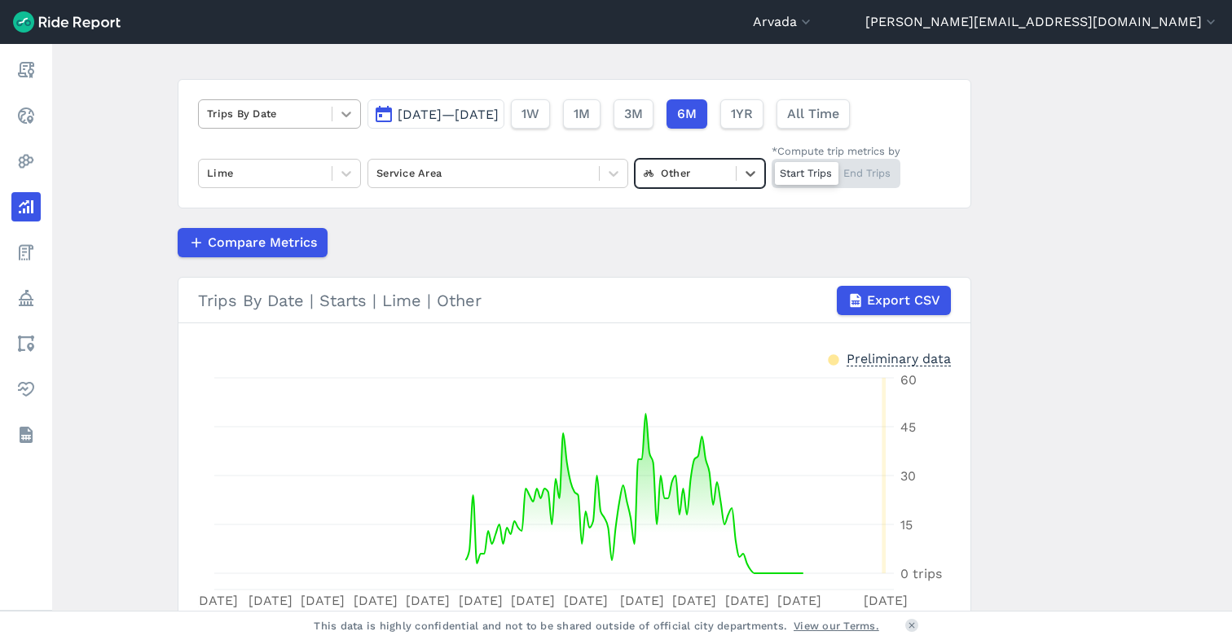
click at [348, 111] on icon at bounding box center [346, 114] width 16 height 16
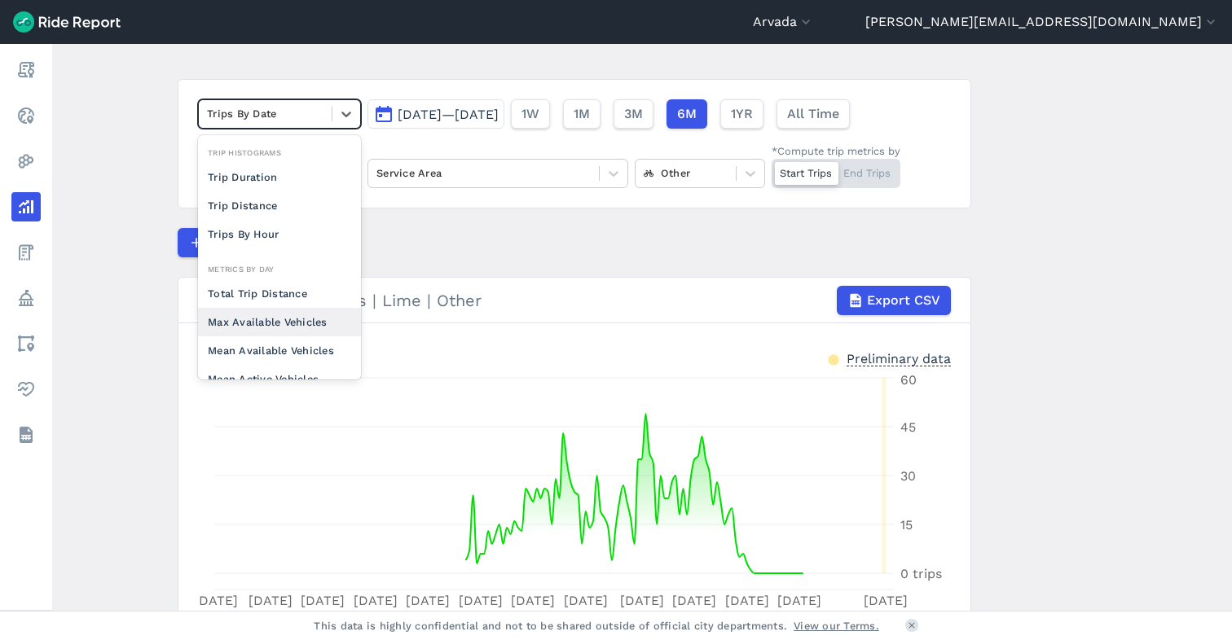
click at [305, 319] on div "Max Available Vehicles" at bounding box center [279, 322] width 163 height 29
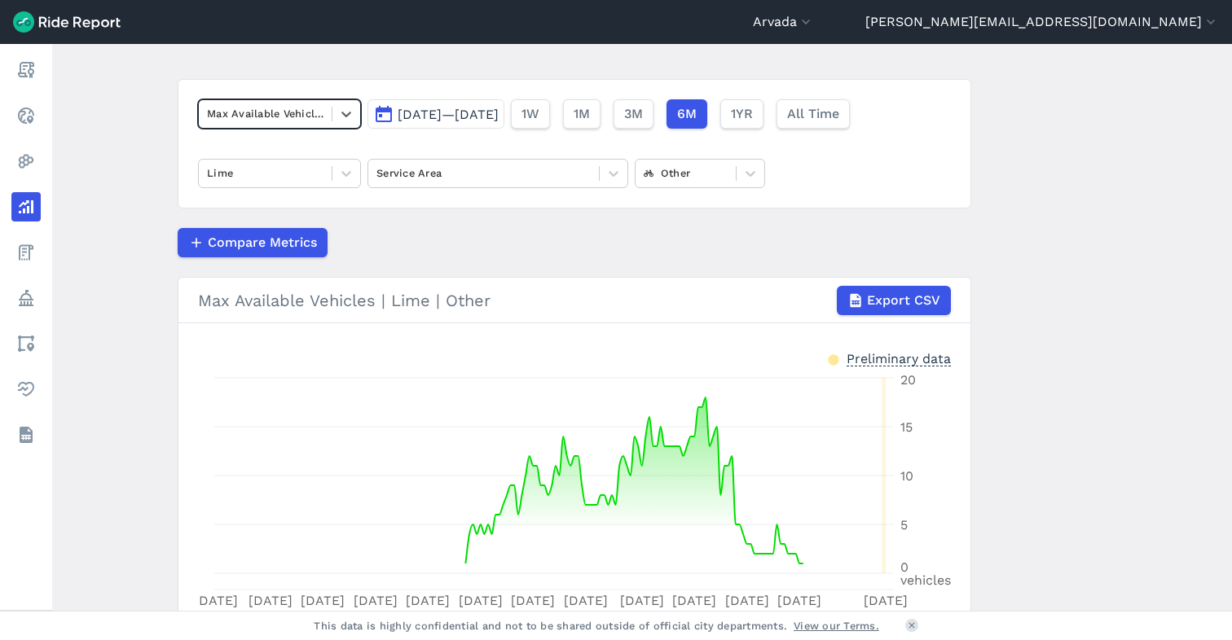
drag, startPoint x: 273, startPoint y: 244, endPoint x: 283, endPoint y: 244, distance: 10.6
click at [273, 244] on span "Compare Metrics" at bounding box center [262, 243] width 109 height 20
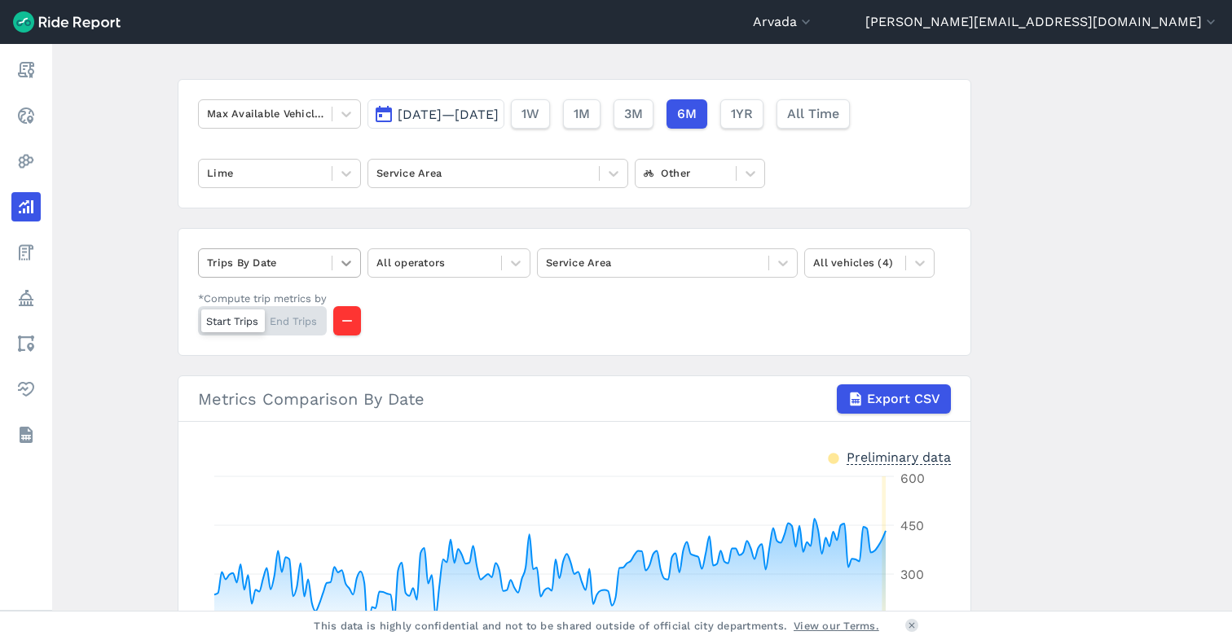
click at [345, 262] on icon at bounding box center [346, 263] width 16 height 16
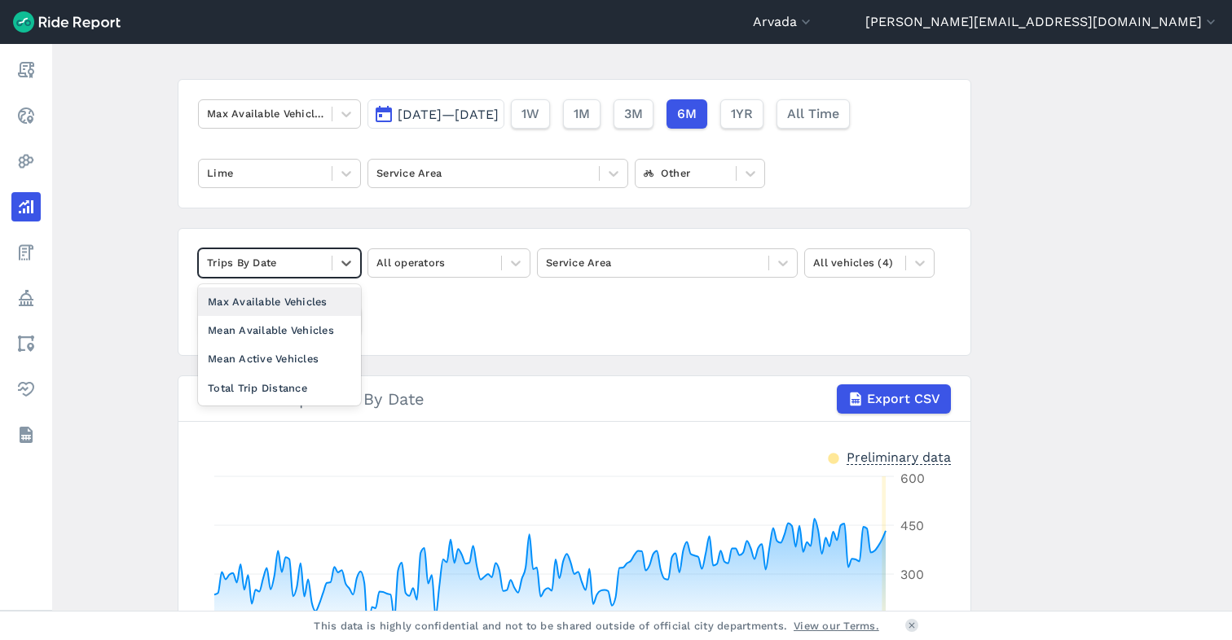
drag, startPoint x: 319, startPoint y: 302, endPoint x: 440, endPoint y: 275, distance: 123.7
click at [320, 302] on div "Max Available Vehicles" at bounding box center [279, 302] width 163 height 29
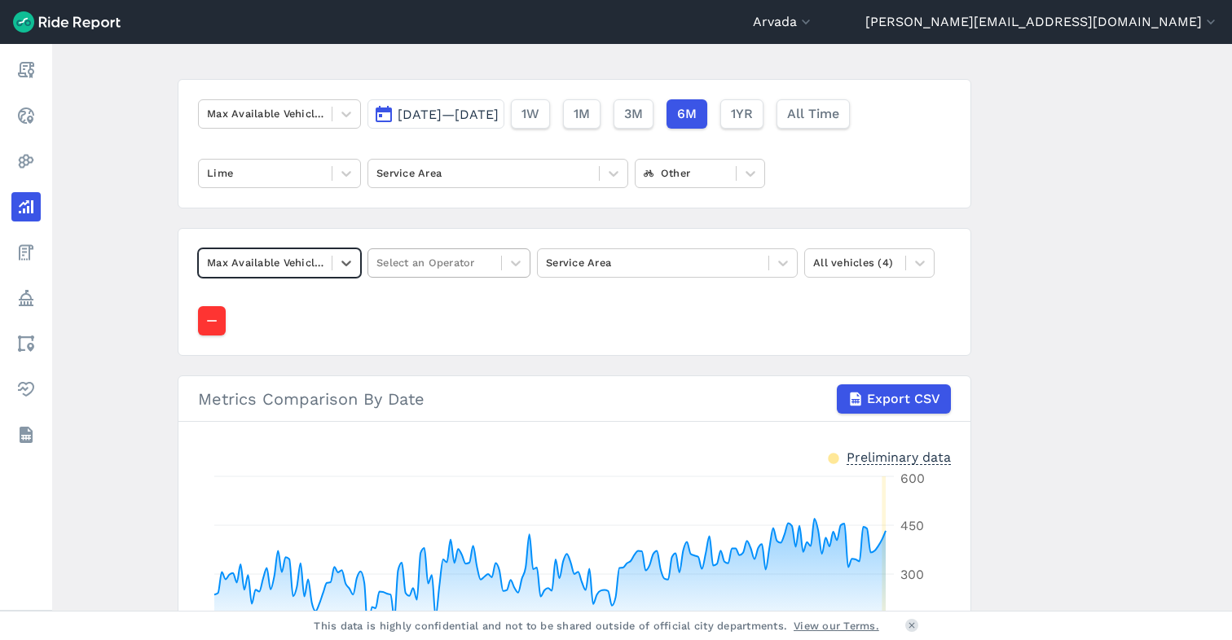
click at [452, 269] on div at bounding box center [434, 262] width 116 height 19
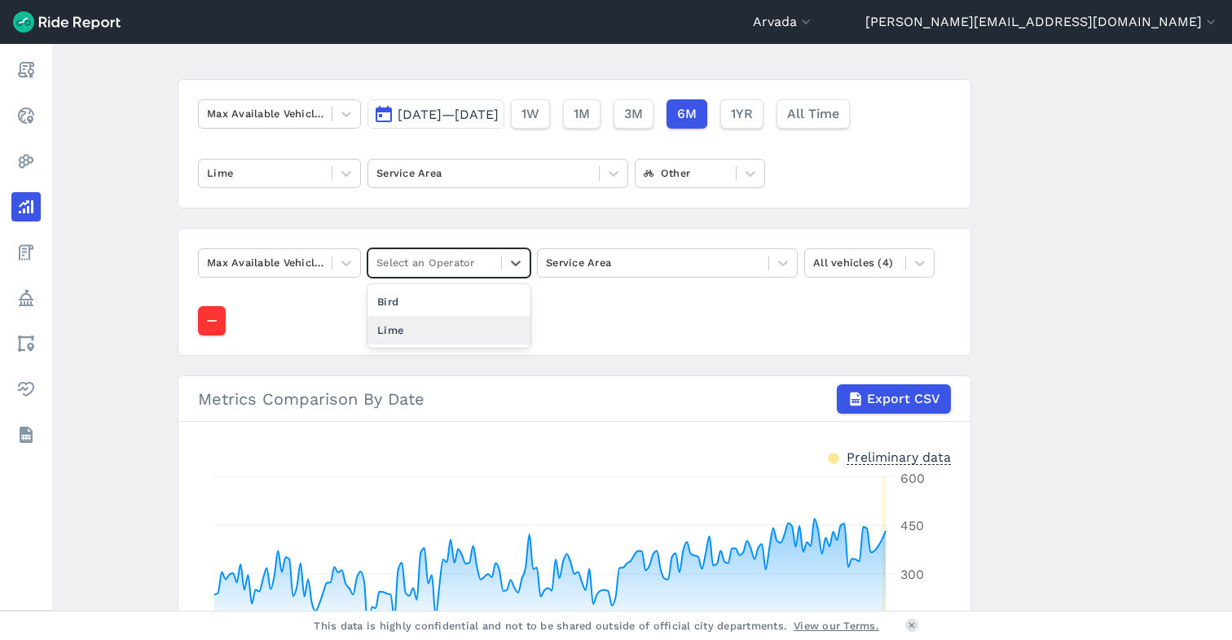
drag, startPoint x: 441, startPoint y: 330, endPoint x: 539, endPoint y: 281, distance: 110.0
click at [441, 330] on div "Lime" at bounding box center [448, 330] width 163 height 29
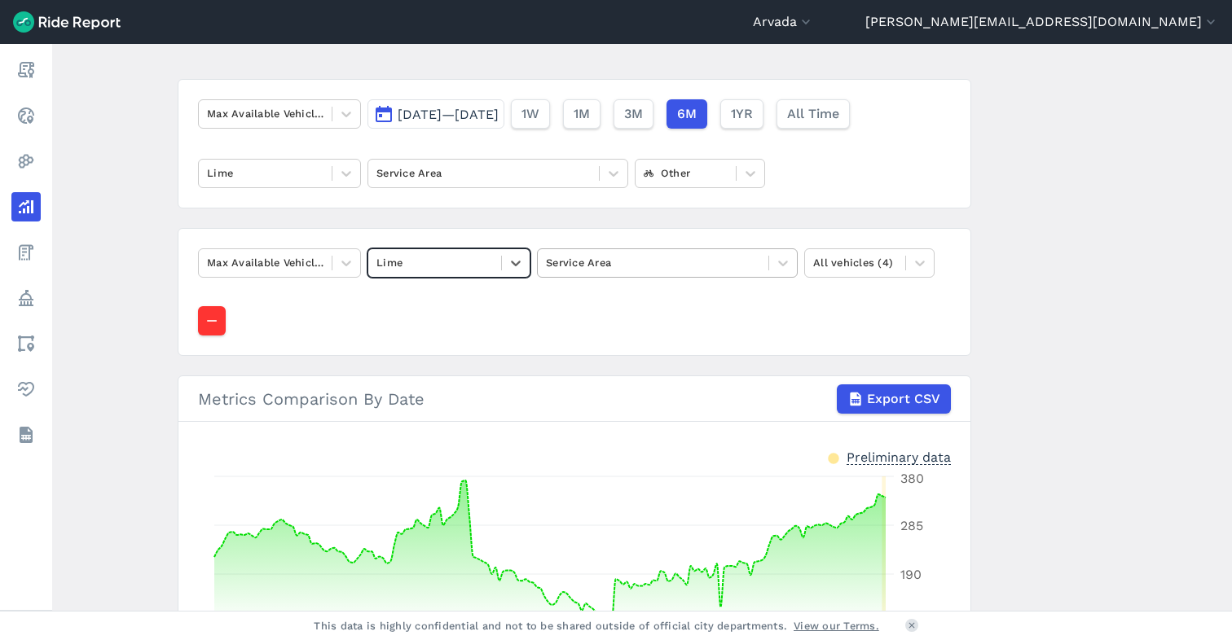
click at [617, 257] on div at bounding box center [653, 262] width 214 height 19
click at [659, 224] on article "Max Available Vehicles [DATE]—[DATE] 1W 1M 3M 6M 1YR All Time Lime Service Area…" at bounding box center [574, 429] width 793 height 700
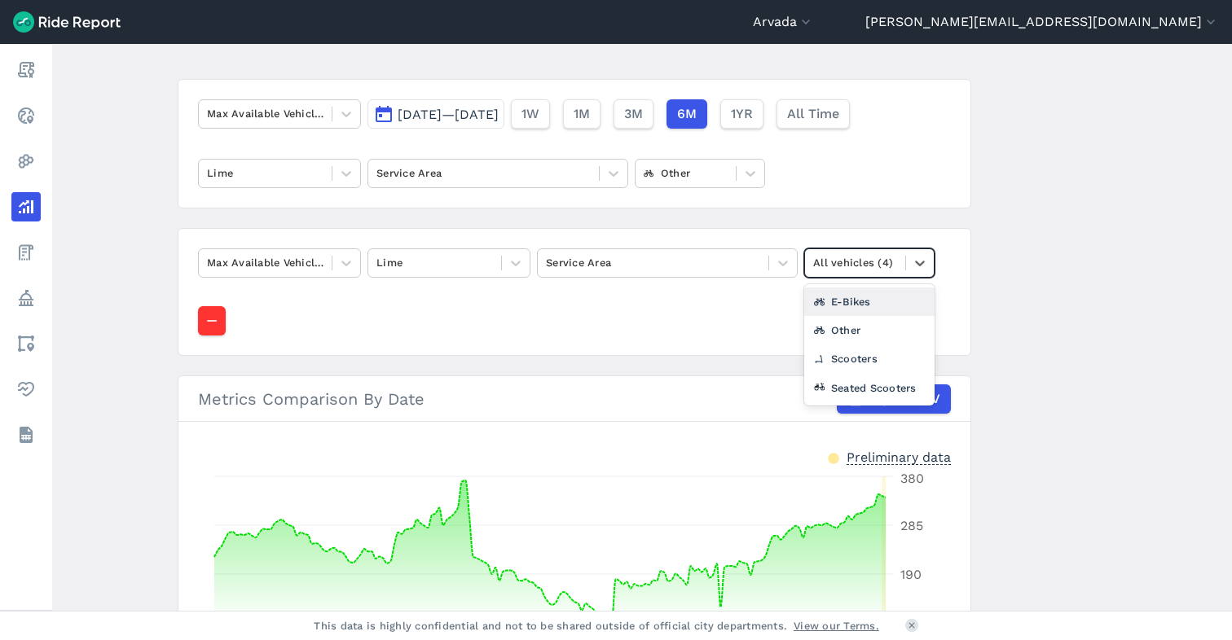
drag, startPoint x: 823, startPoint y: 261, endPoint x: 818, endPoint y: 297, distance: 35.4
click at [822, 261] on div at bounding box center [855, 262] width 84 height 19
click at [832, 388] on div "Seated Scooters" at bounding box center [869, 388] width 130 height 29
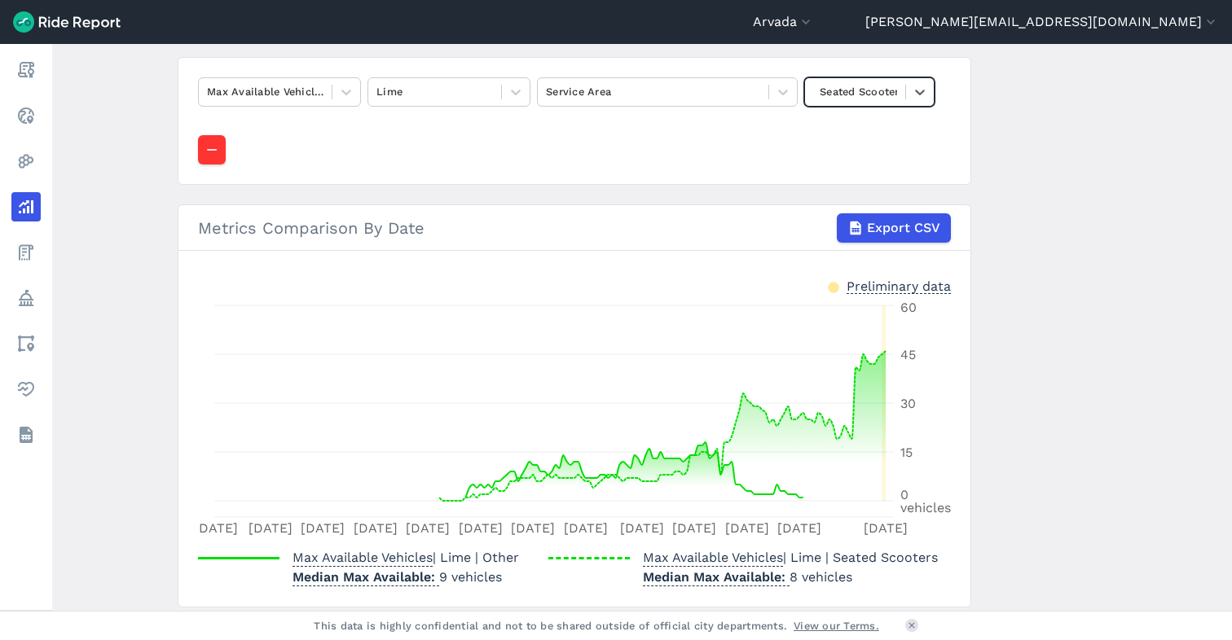
scroll to position [258, 0]
click at [814, 26] on button "Arvada" at bounding box center [783, 22] width 61 height 20
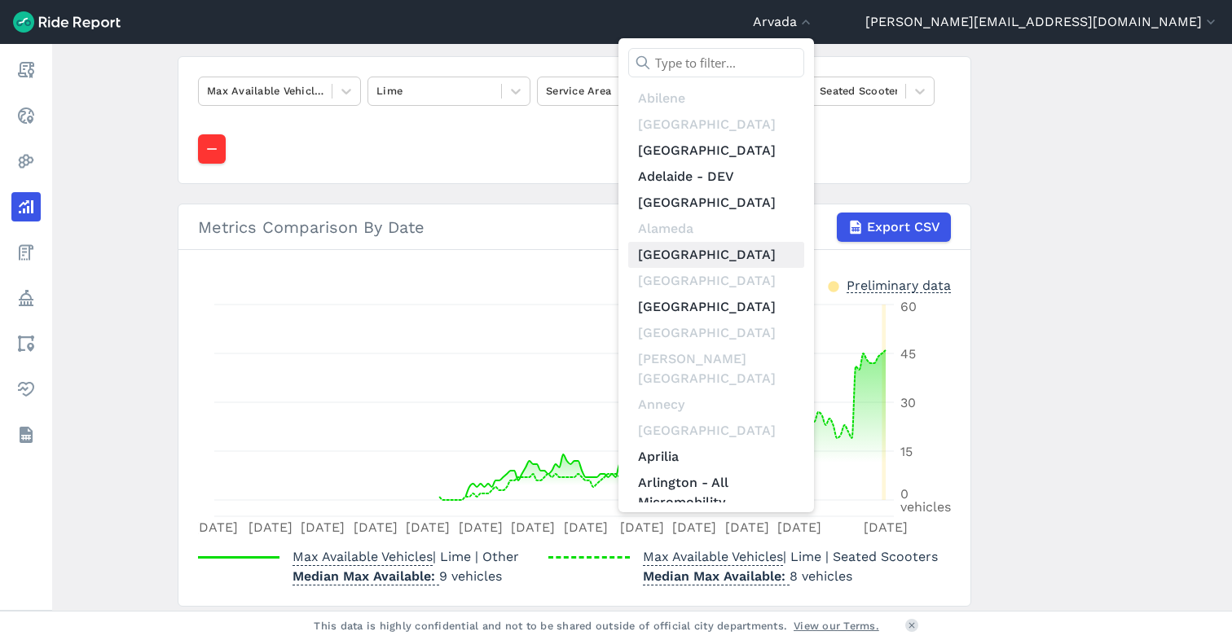
click at [804, 256] on link "[GEOGRAPHIC_DATA]" at bounding box center [716, 255] width 176 height 26
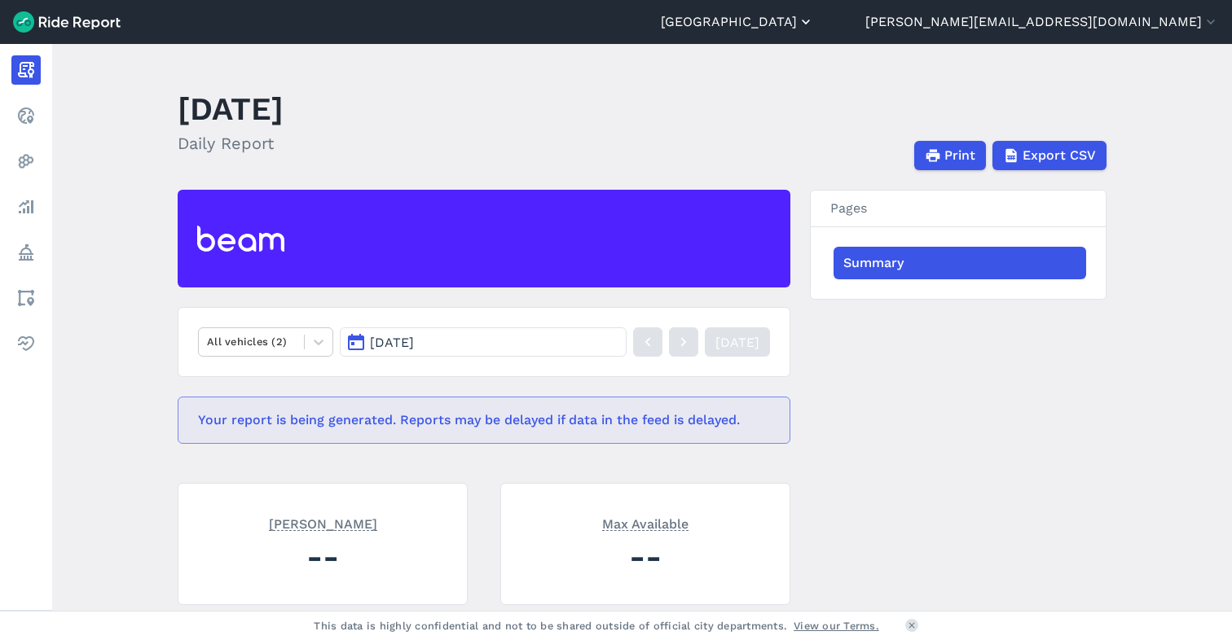
click at [814, 24] on button "[GEOGRAPHIC_DATA]" at bounding box center [737, 22] width 153 height 20
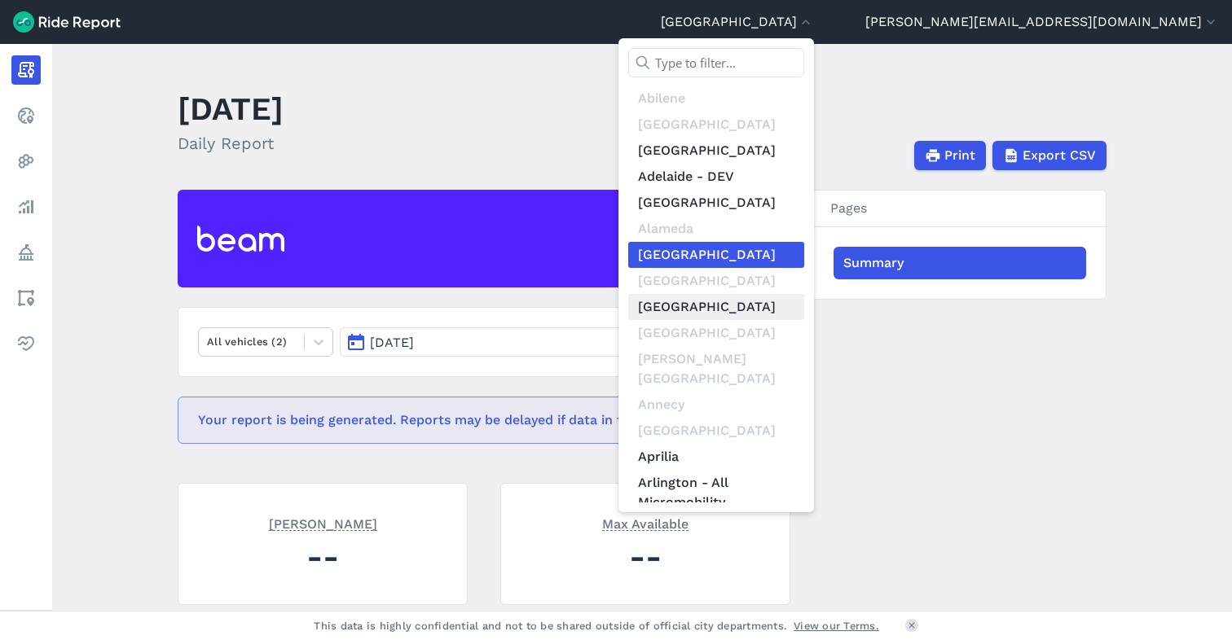
click at [804, 310] on link "[GEOGRAPHIC_DATA]" at bounding box center [716, 307] width 176 height 26
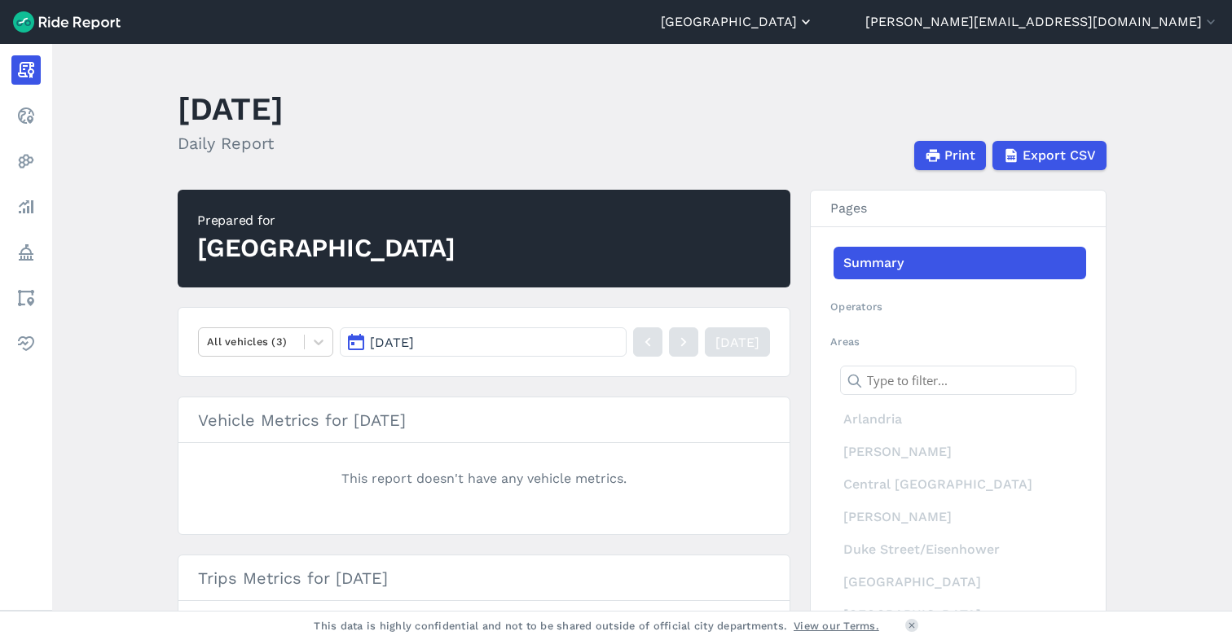
click at [814, 21] on button "[GEOGRAPHIC_DATA]" at bounding box center [737, 22] width 153 height 20
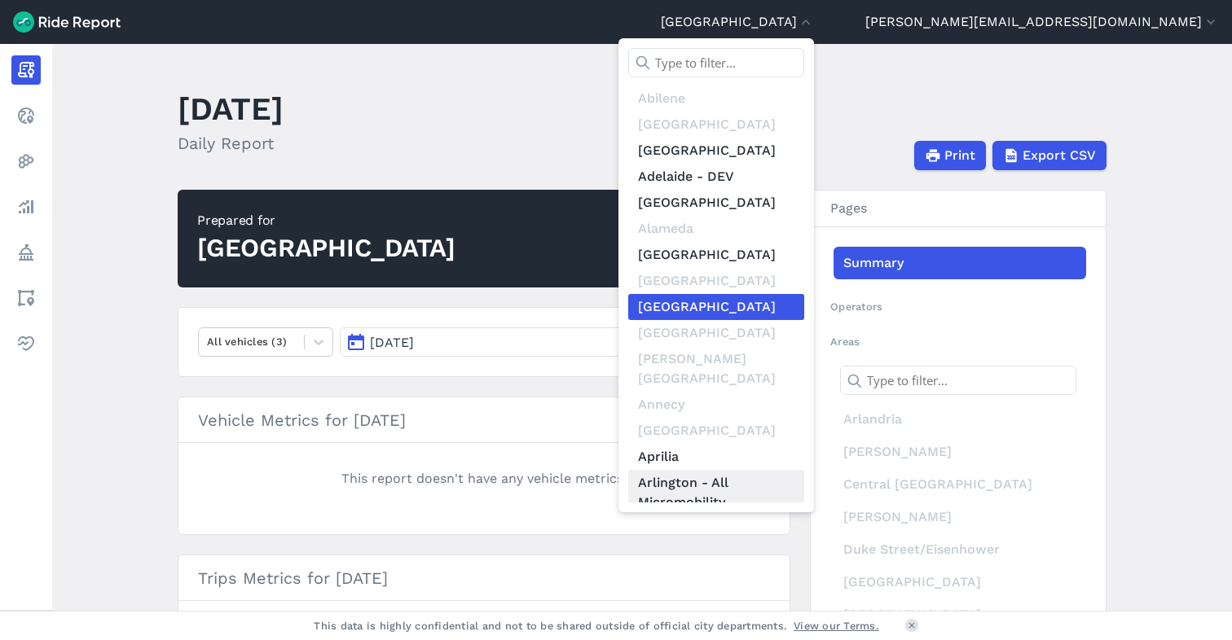
click at [804, 470] on link "Arlington - All Micromobility" at bounding box center [716, 493] width 176 height 46
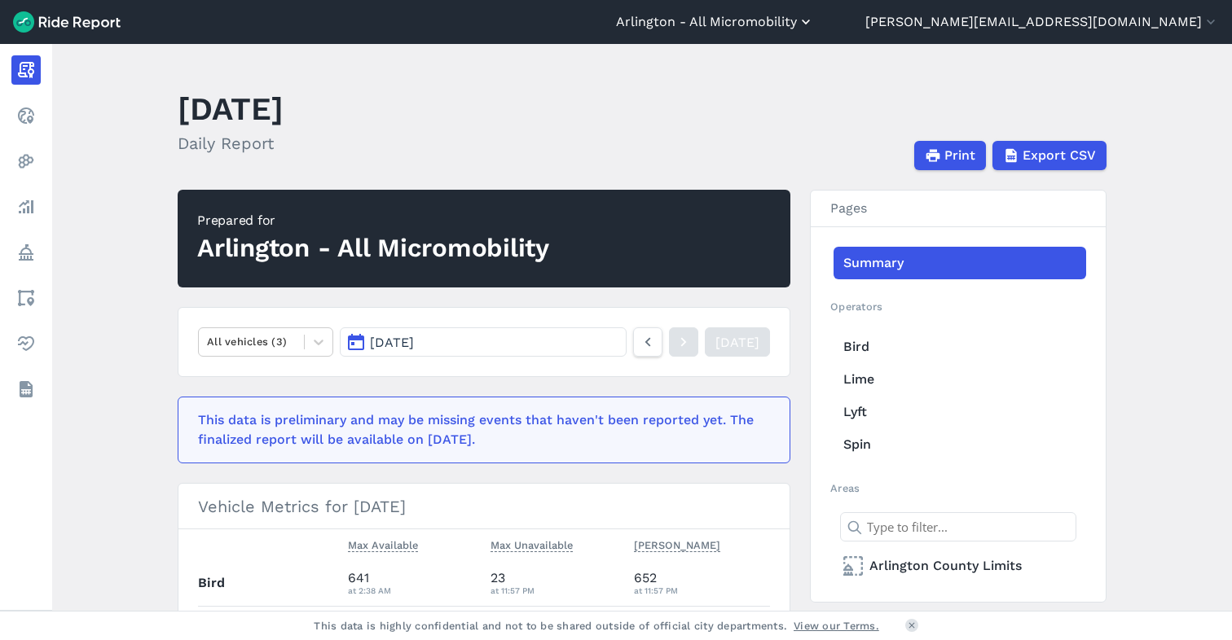
click at [814, 24] on button "Arlington - All Micromobility" at bounding box center [715, 22] width 198 height 20
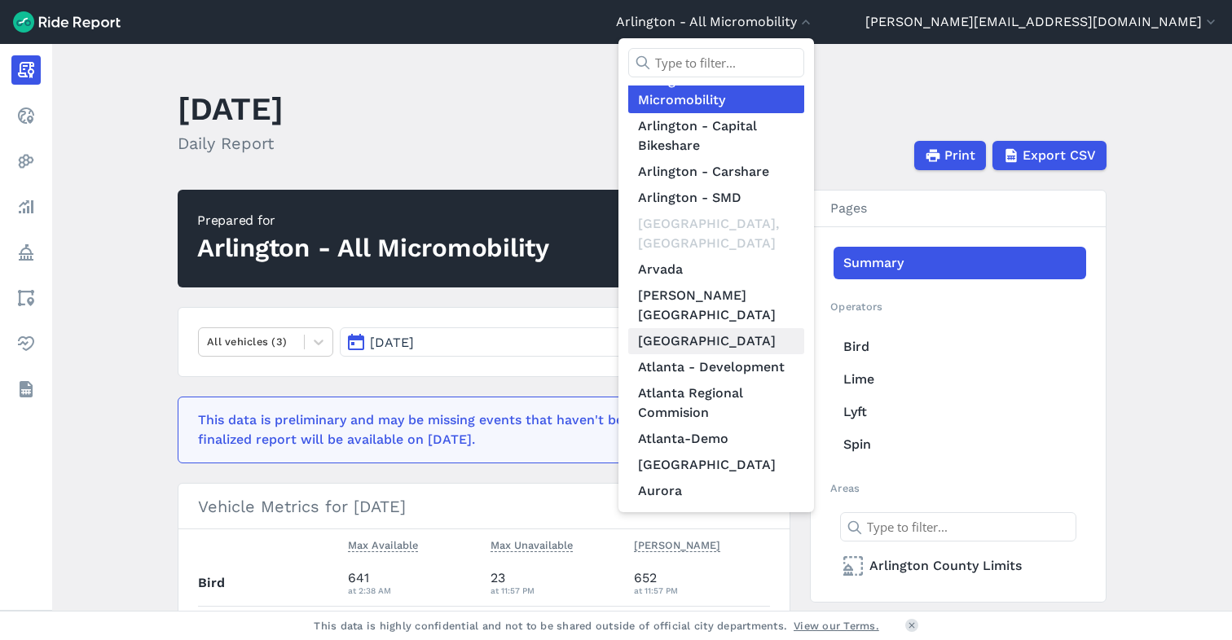
scroll to position [406, 0]
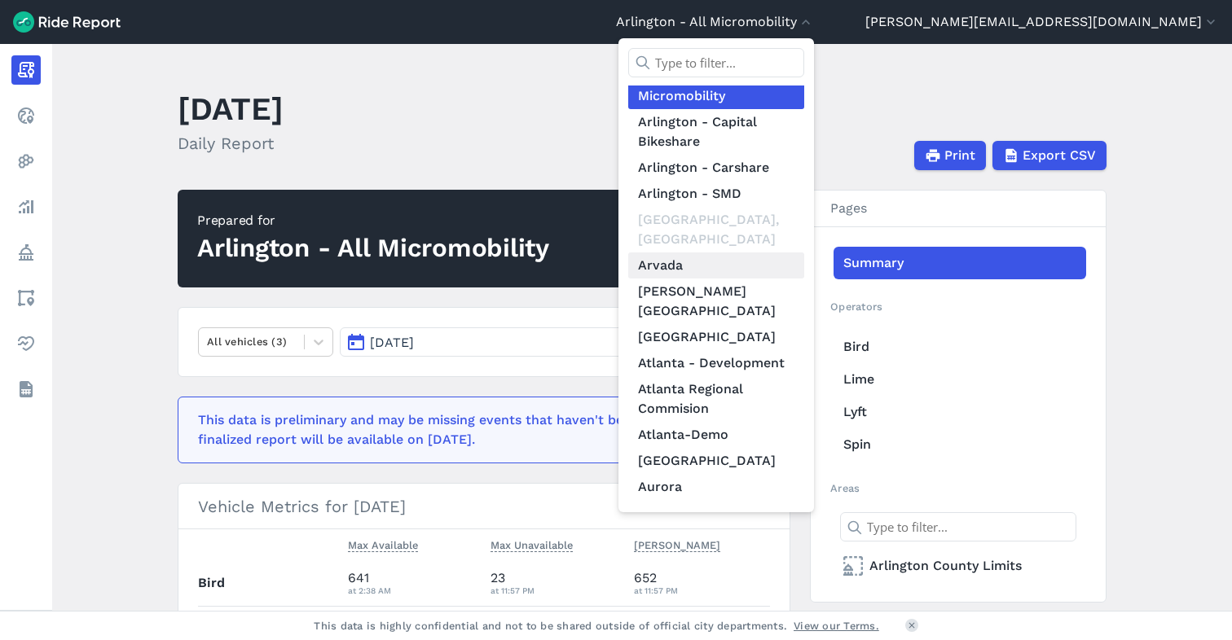
click at [804, 253] on link "Arvada" at bounding box center [716, 266] width 176 height 26
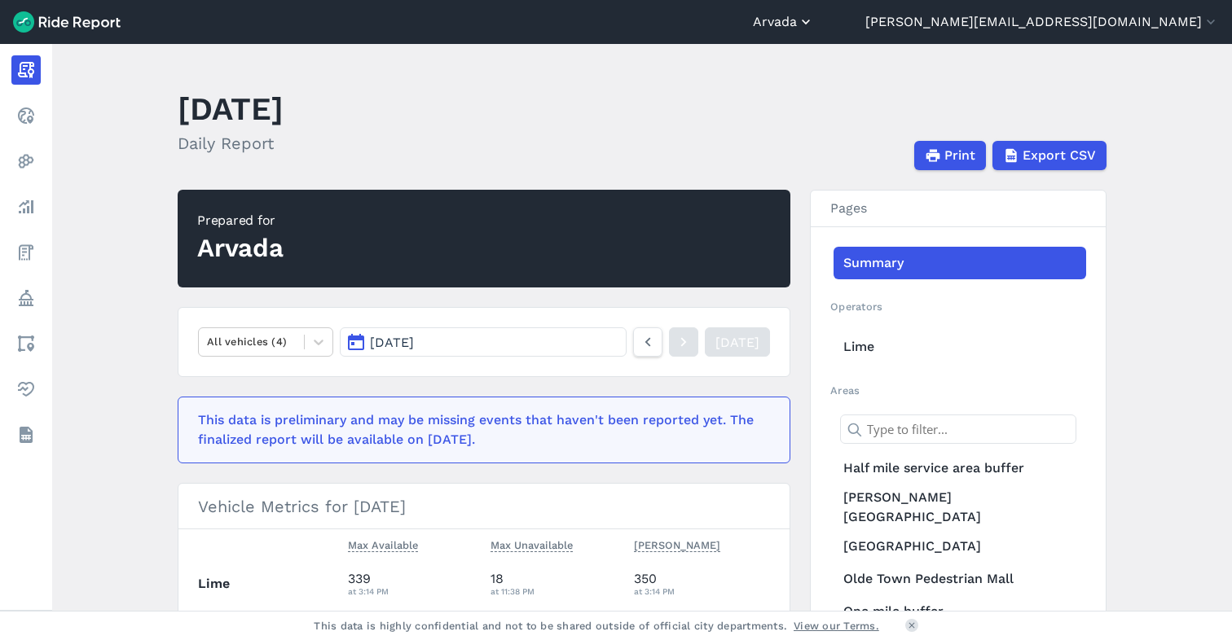
click at [814, 24] on button "Arvada" at bounding box center [783, 22] width 61 height 20
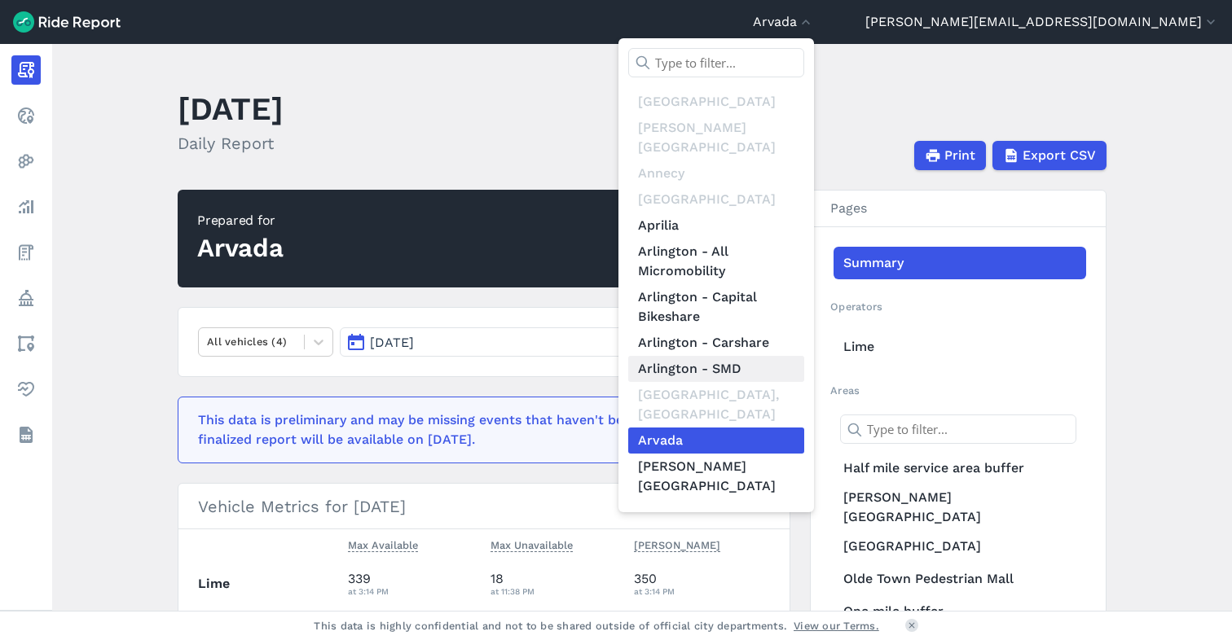
scroll to position [234, 0]
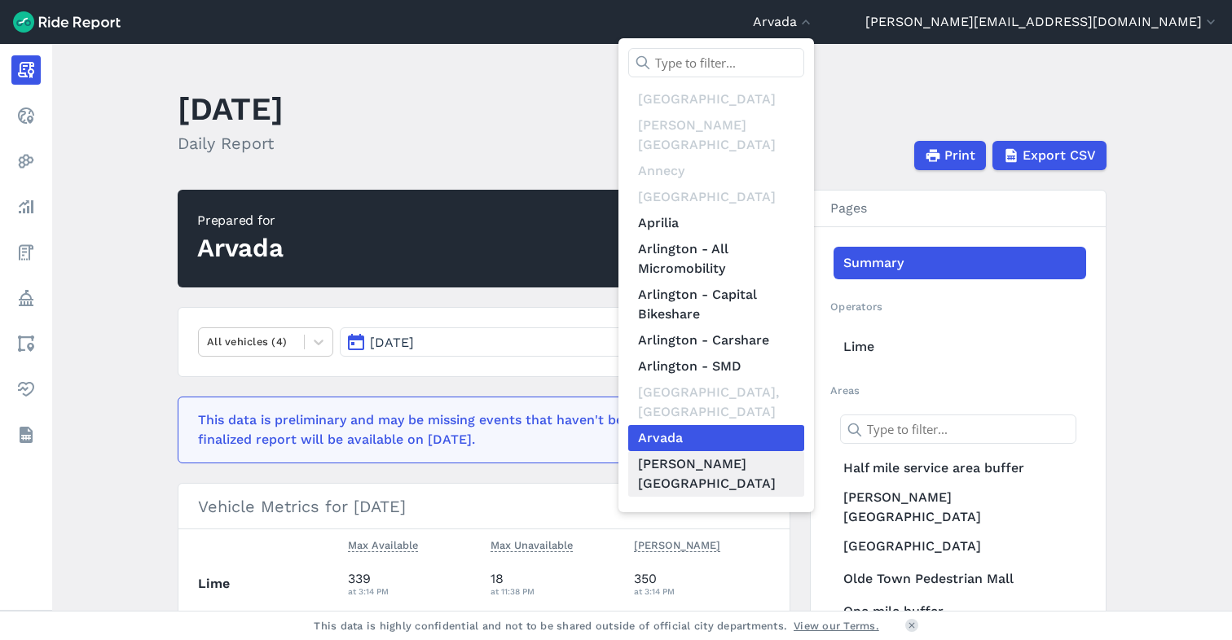
click at [804, 451] on link "[PERSON_NAME][GEOGRAPHIC_DATA]" at bounding box center [716, 474] width 176 height 46
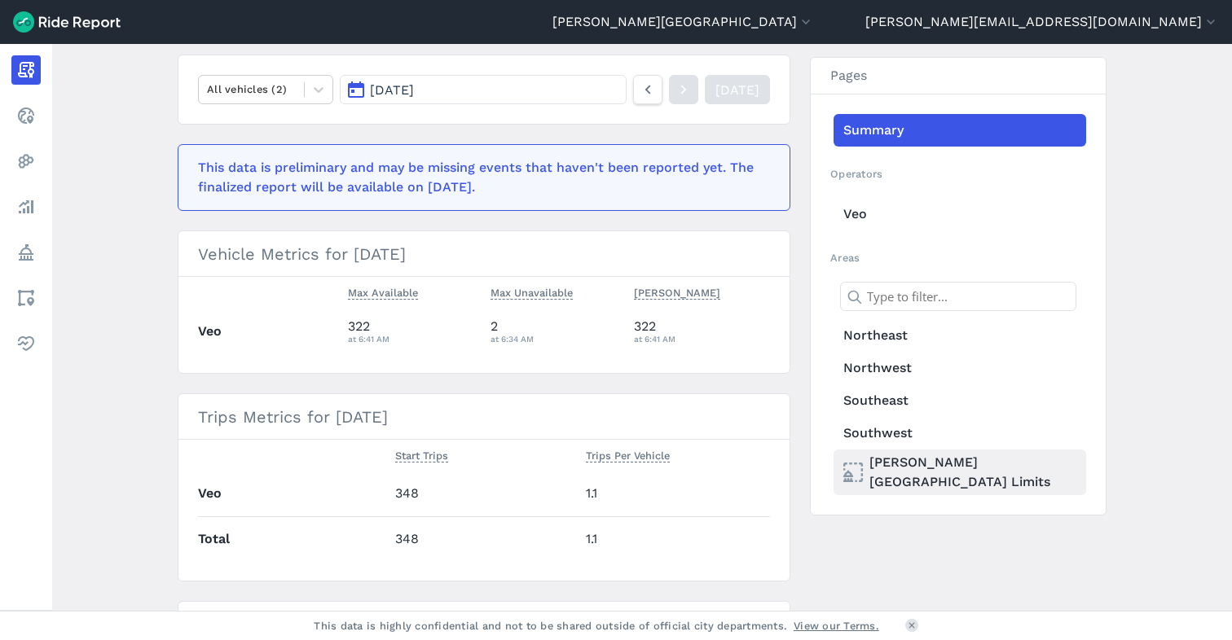
scroll to position [269, 0]
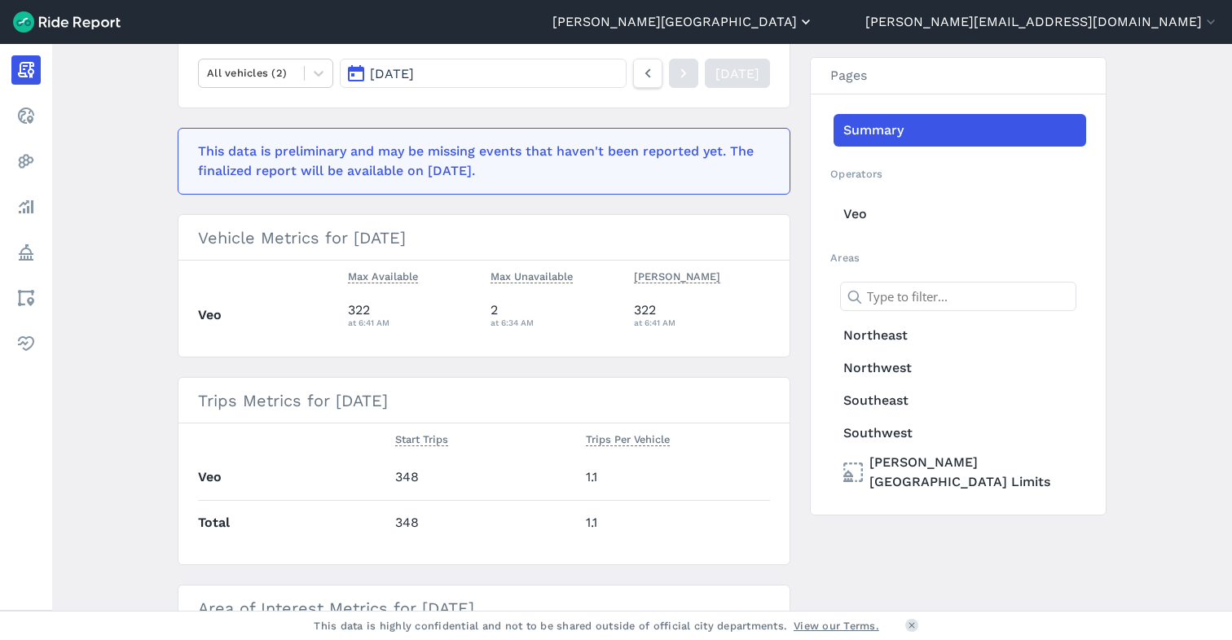
click at [814, 28] on button "[PERSON_NAME][GEOGRAPHIC_DATA]" at bounding box center [682, 22] width 261 height 20
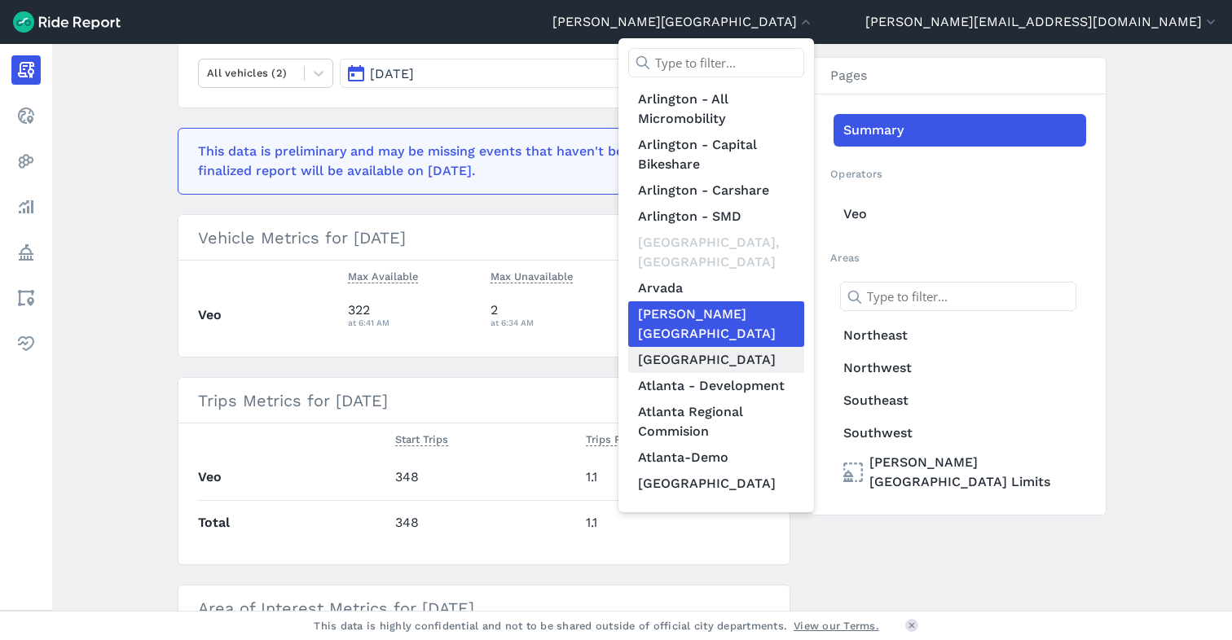
scroll to position [384, 0]
click at [804, 346] on link "[GEOGRAPHIC_DATA]" at bounding box center [716, 359] width 176 height 26
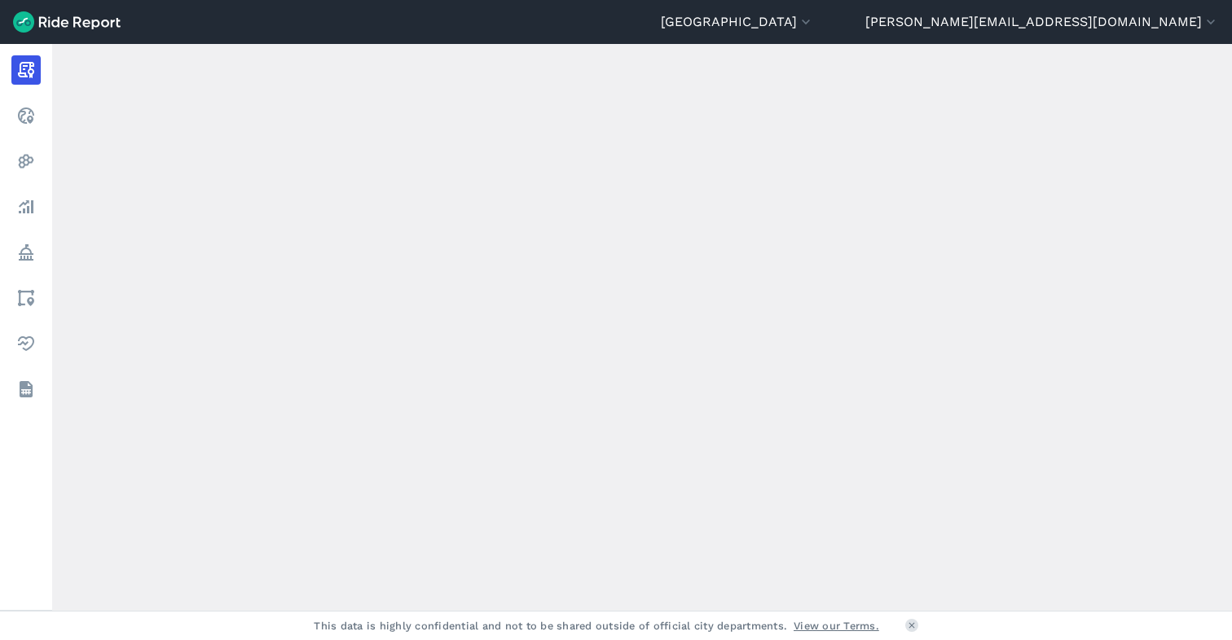
scroll to position [239, 0]
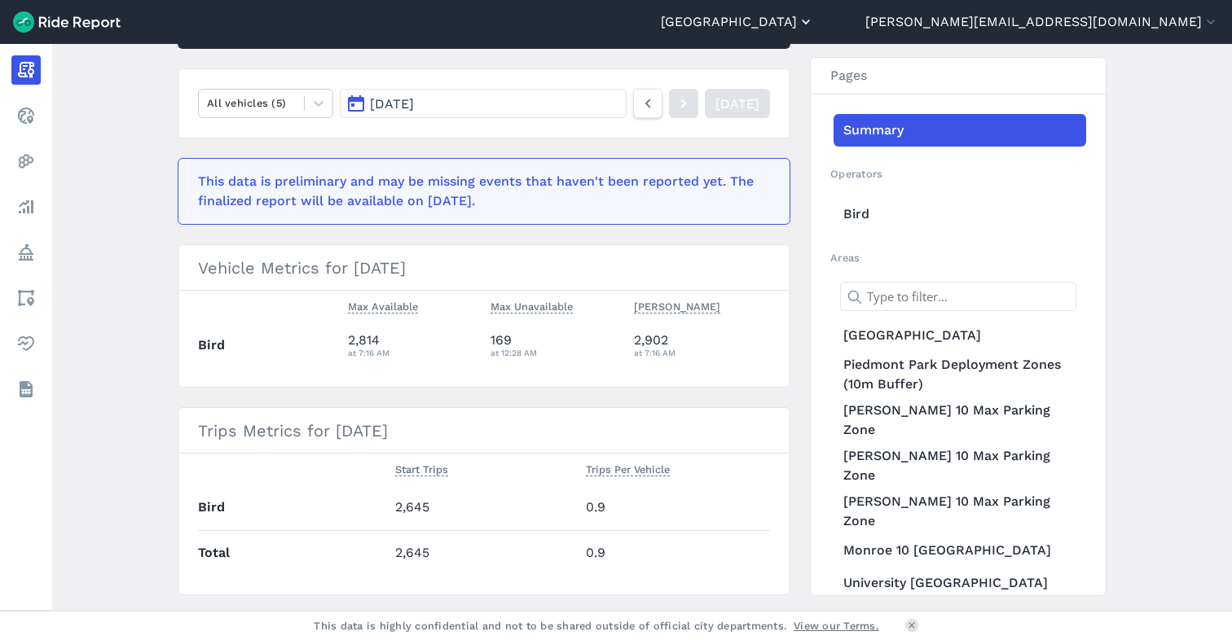
click at [814, 22] on button "[GEOGRAPHIC_DATA]" at bounding box center [737, 22] width 153 height 20
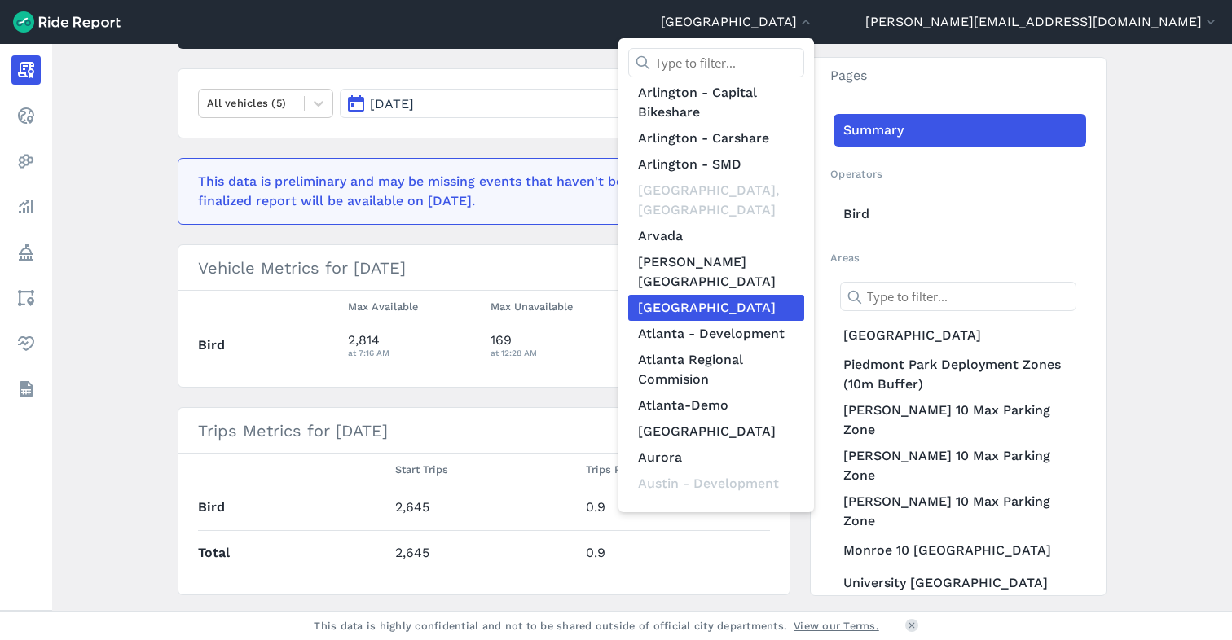
scroll to position [438, 0]
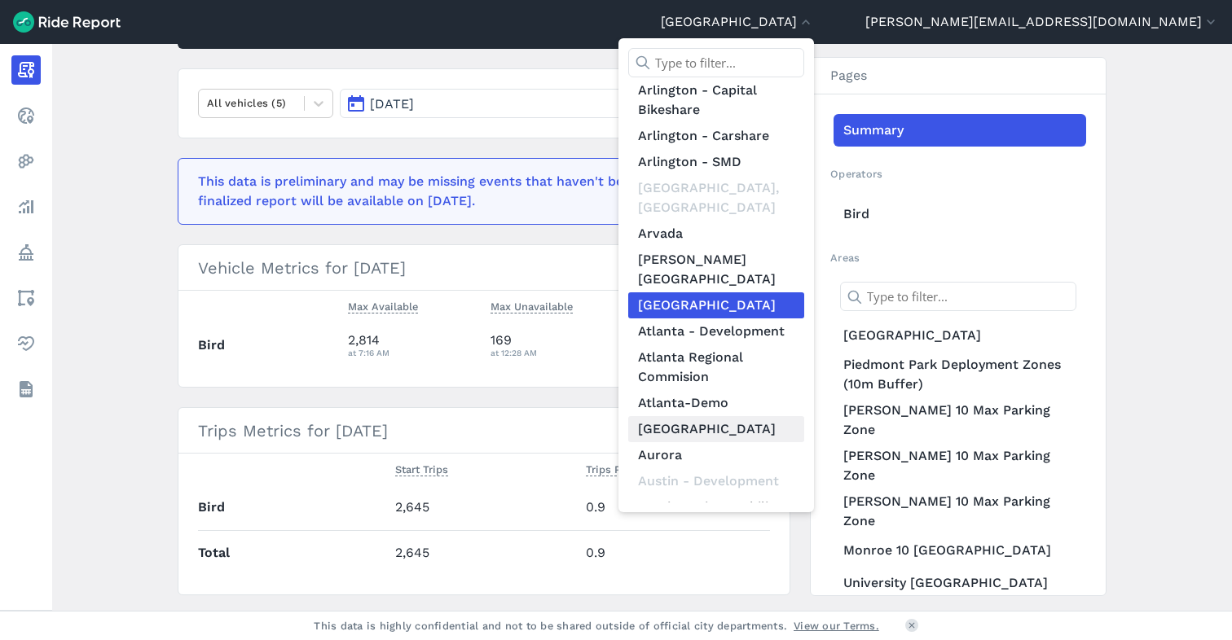
click at [804, 416] on link "[GEOGRAPHIC_DATA]" at bounding box center [716, 429] width 176 height 26
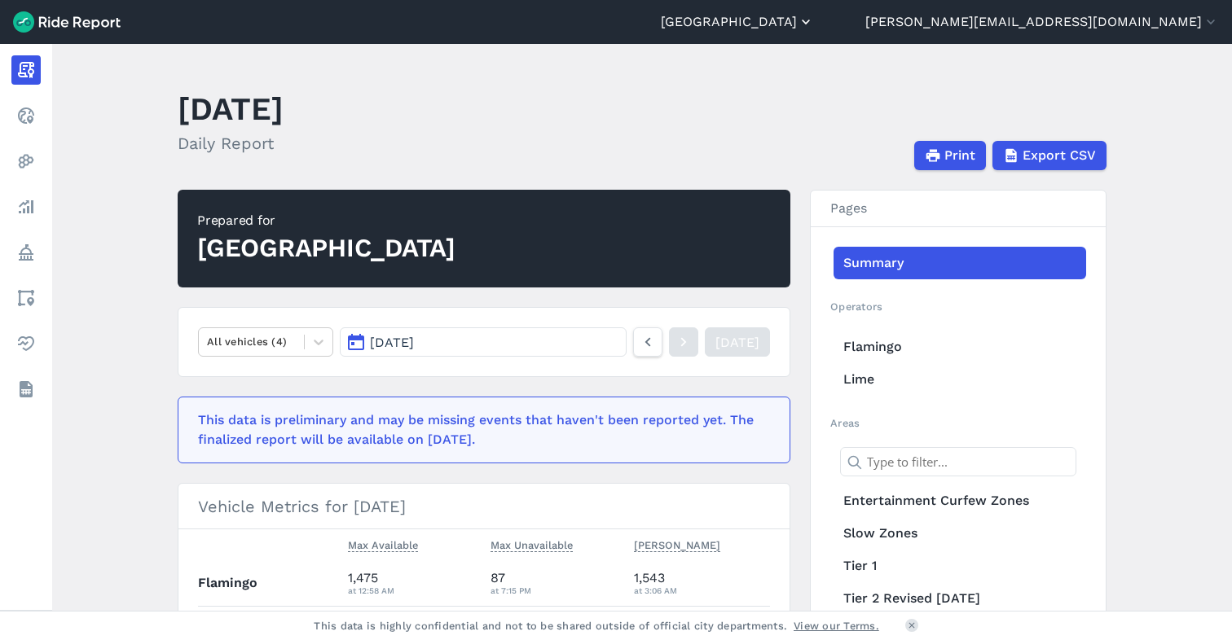
click at [814, 20] on button "[GEOGRAPHIC_DATA]" at bounding box center [737, 22] width 153 height 20
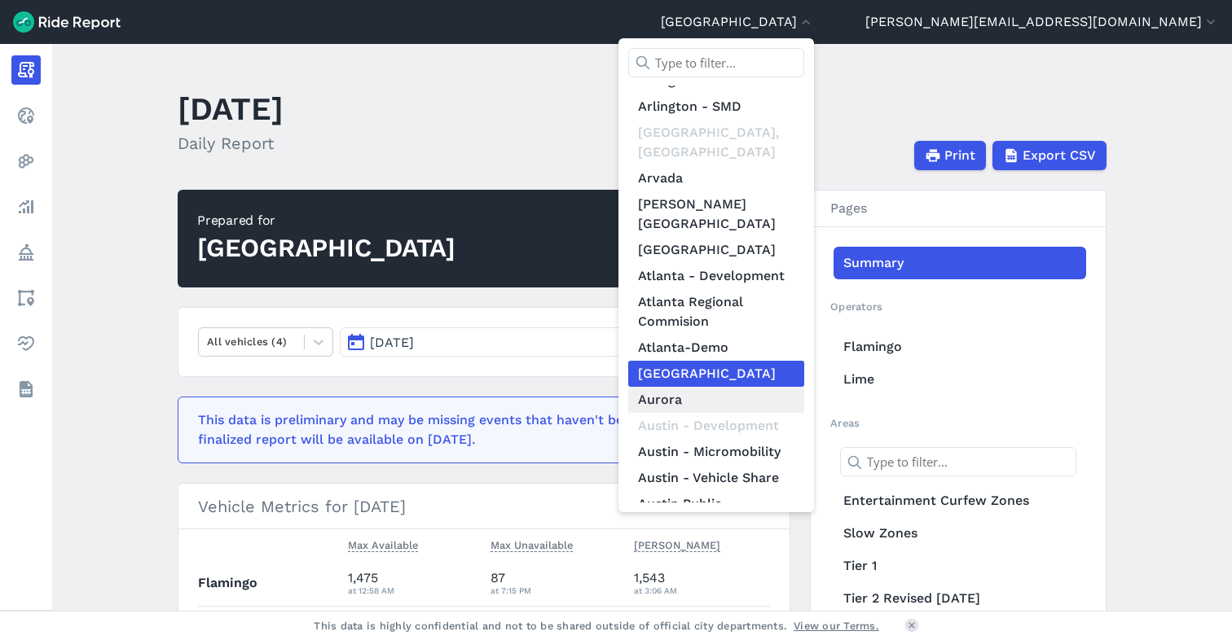
scroll to position [494, 0]
click at [804, 386] on link "Aurora" at bounding box center [716, 399] width 176 height 26
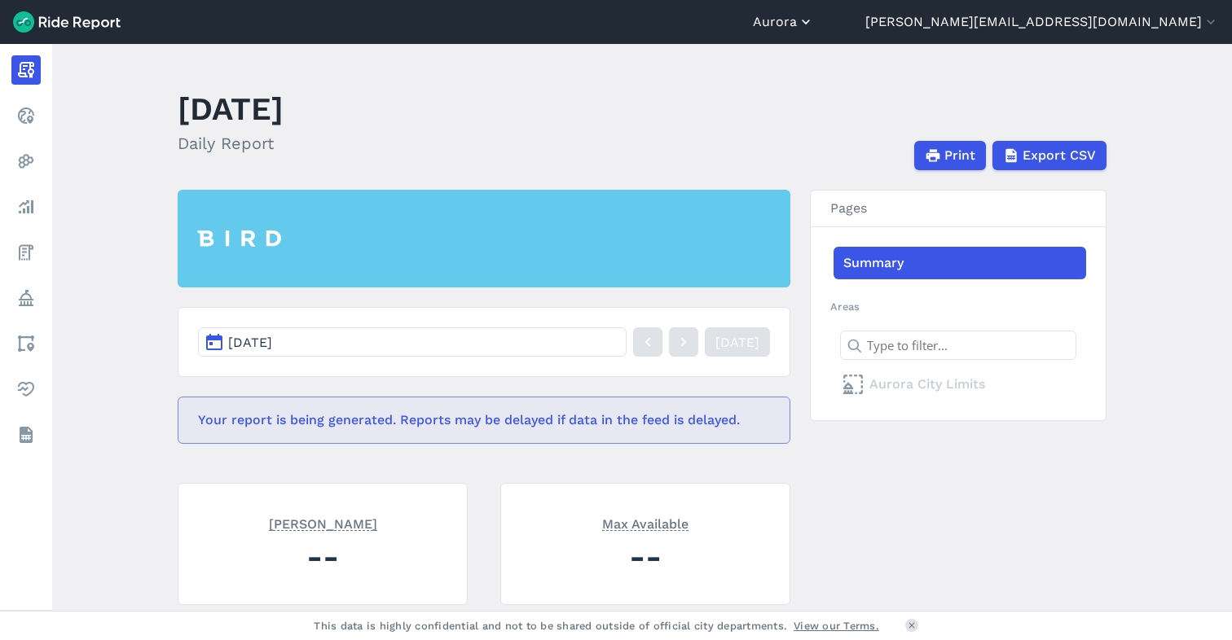
click at [814, 23] on button "Aurora" at bounding box center [783, 22] width 61 height 20
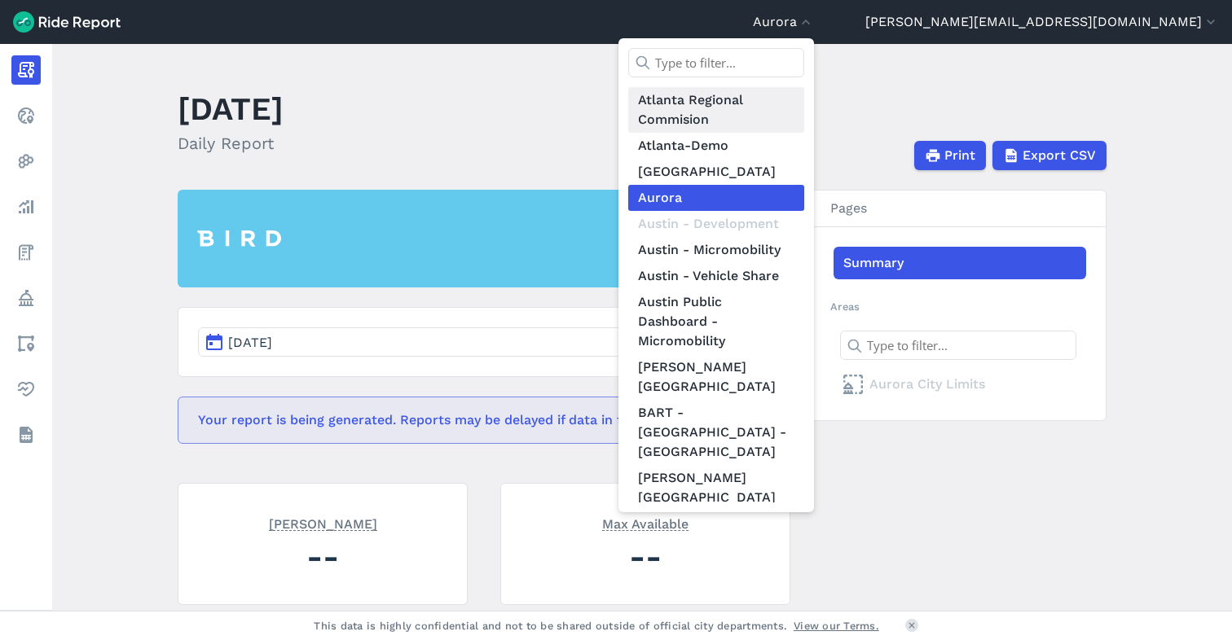
scroll to position [697, 0]
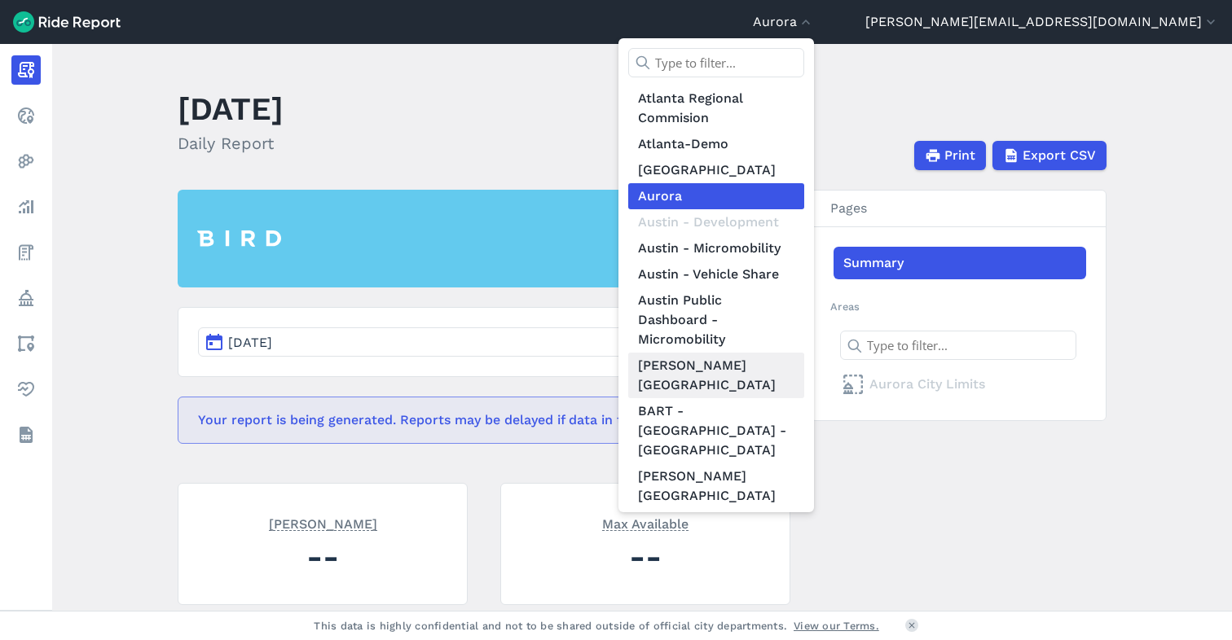
click at [804, 353] on link "[PERSON_NAME][GEOGRAPHIC_DATA]" at bounding box center [716, 376] width 176 height 46
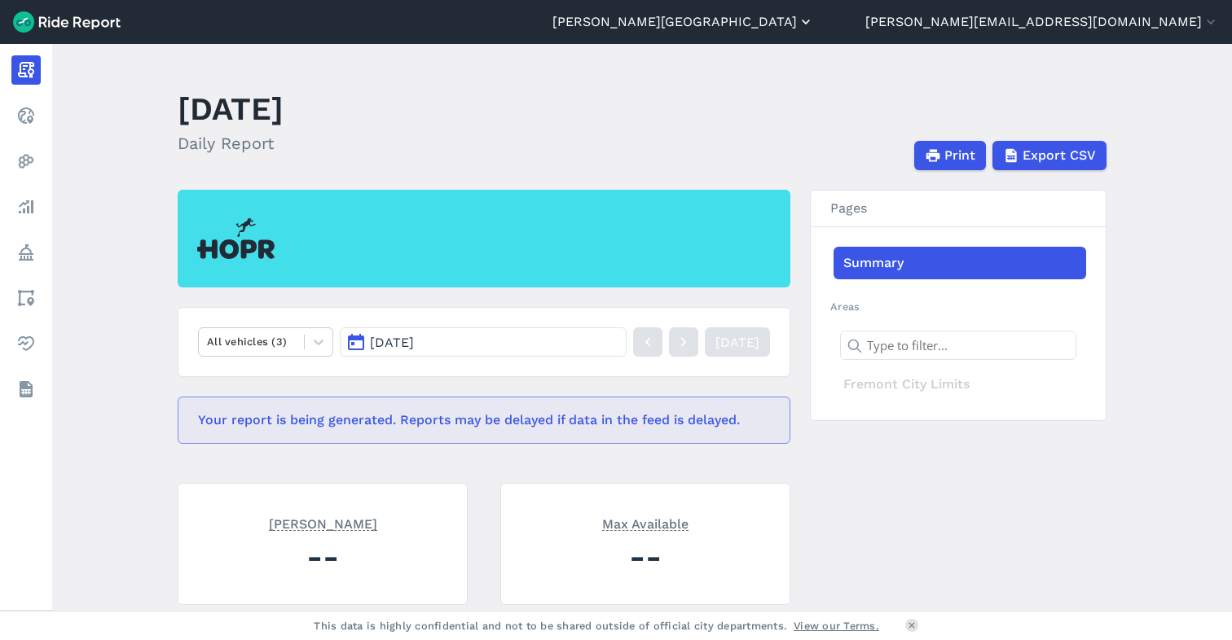
click at [814, 25] on button "[PERSON_NAME][GEOGRAPHIC_DATA]" at bounding box center [682, 22] width 261 height 20
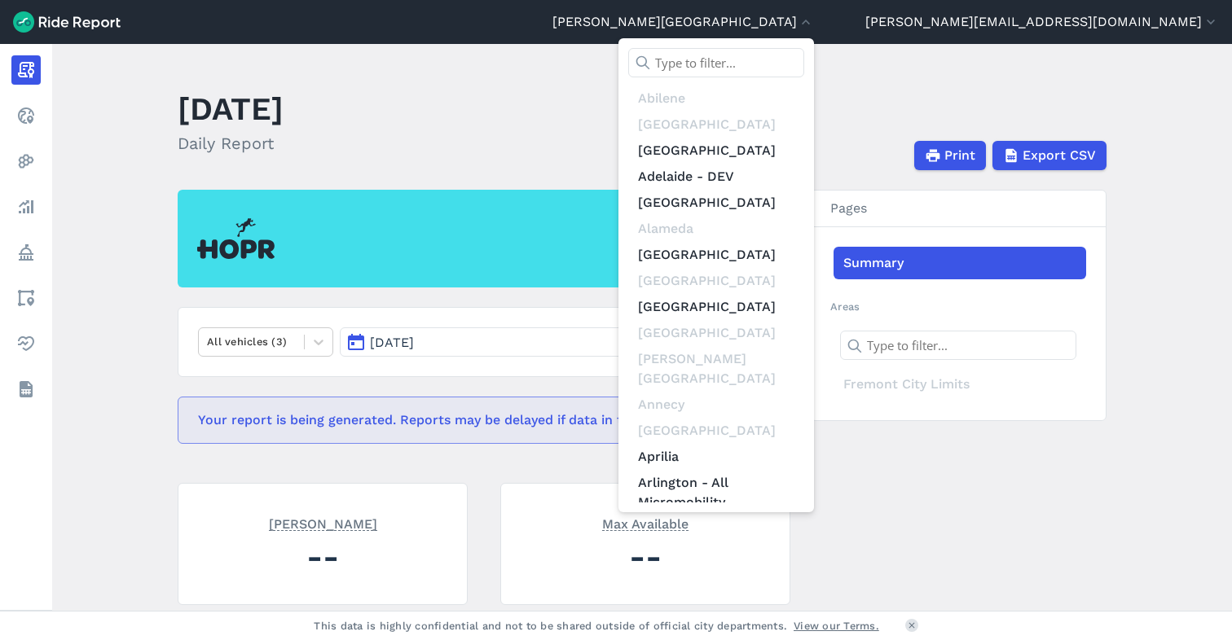
click at [804, 62] on input "text" at bounding box center [716, 62] width 176 height 29
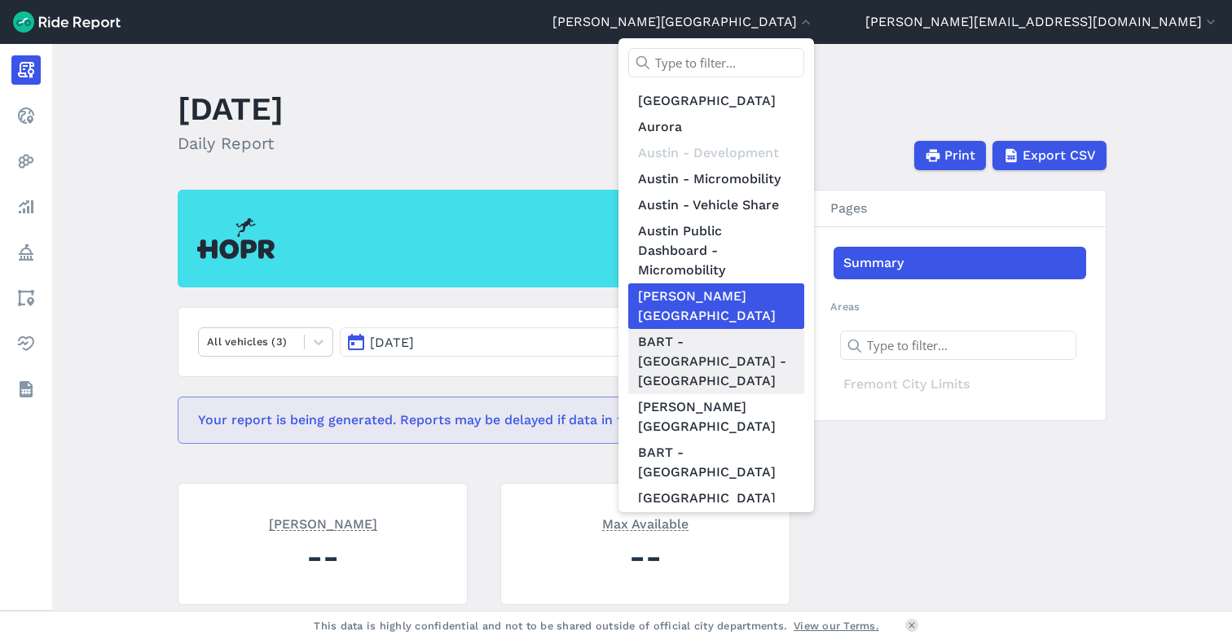
scroll to position [767, 0]
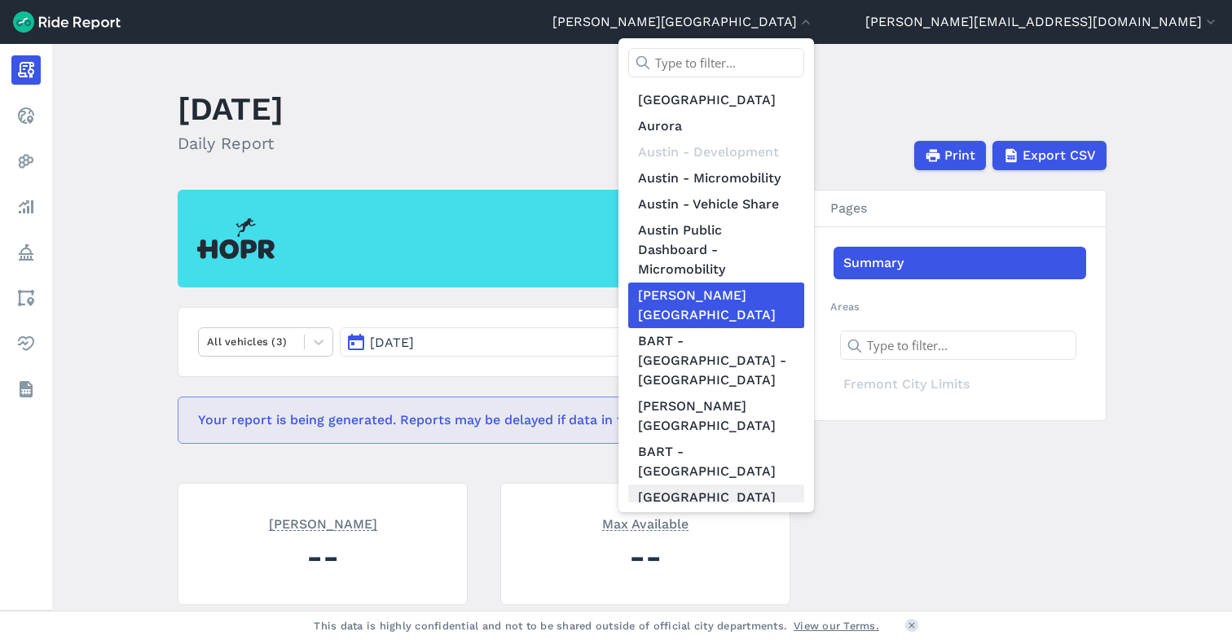
click at [804, 485] on link "[GEOGRAPHIC_DATA]" at bounding box center [716, 498] width 176 height 26
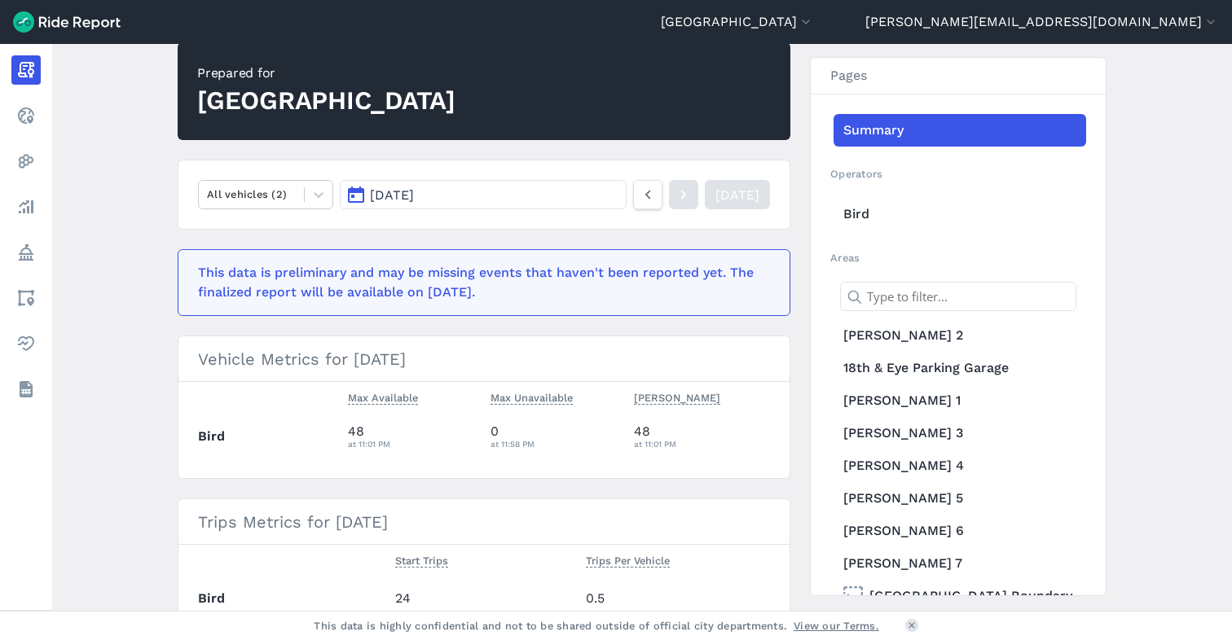
scroll to position [158, 0]
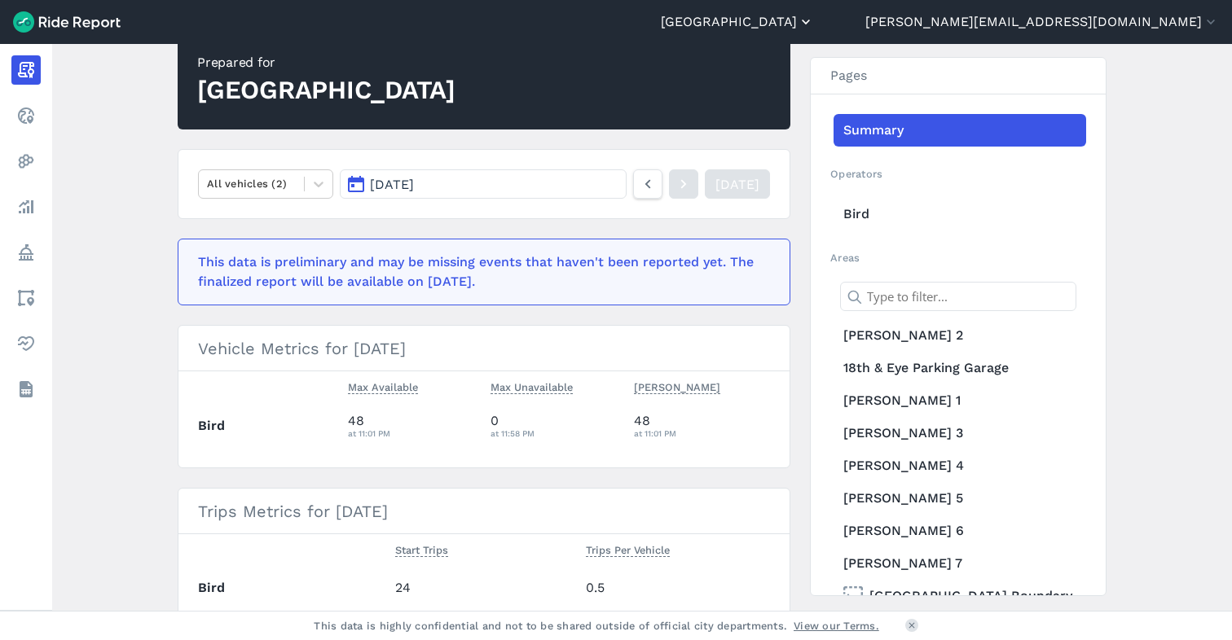
click at [814, 29] on button "[GEOGRAPHIC_DATA]" at bounding box center [737, 22] width 153 height 20
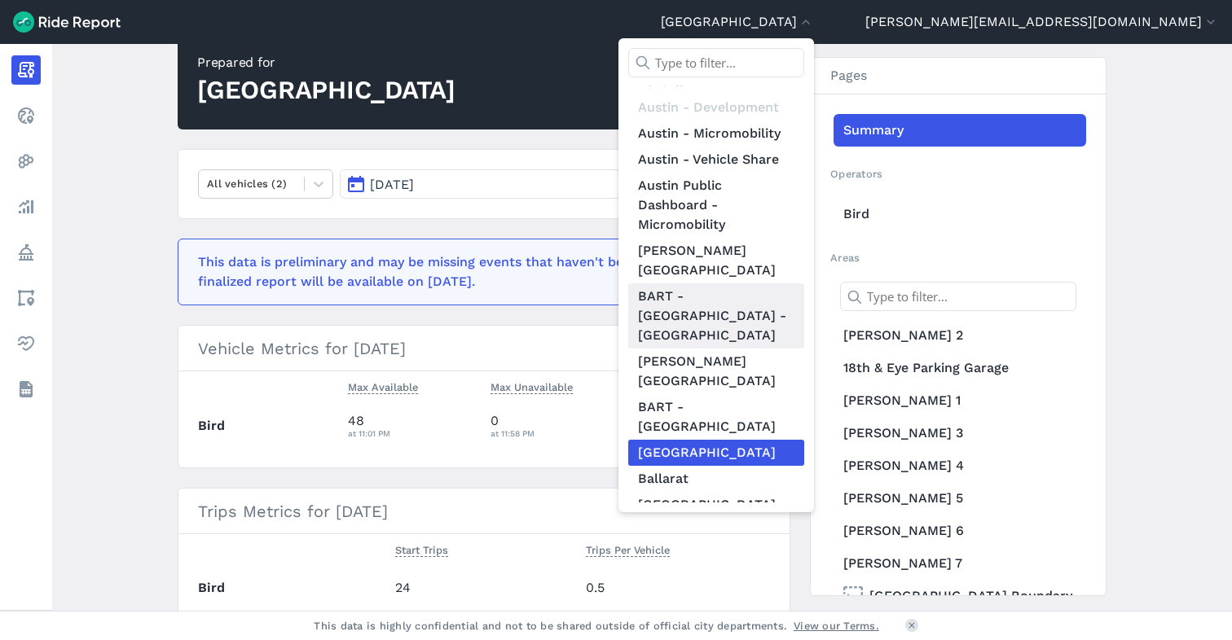
scroll to position [850, 0]
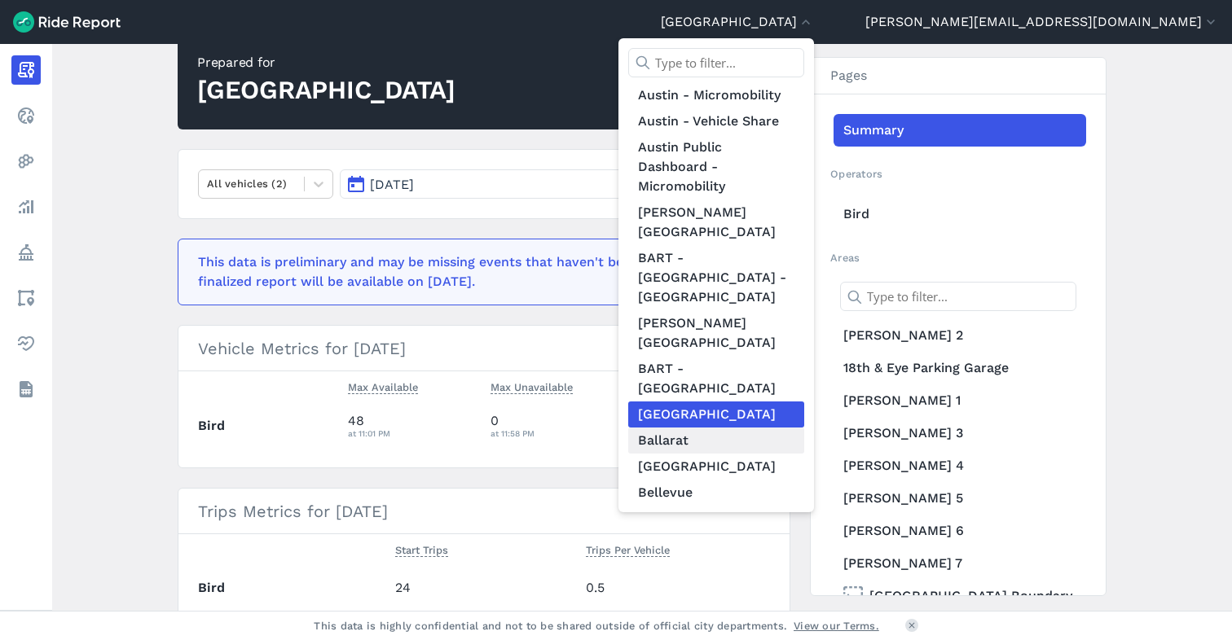
click at [804, 428] on link "Ballarat" at bounding box center [716, 441] width 176 height 26
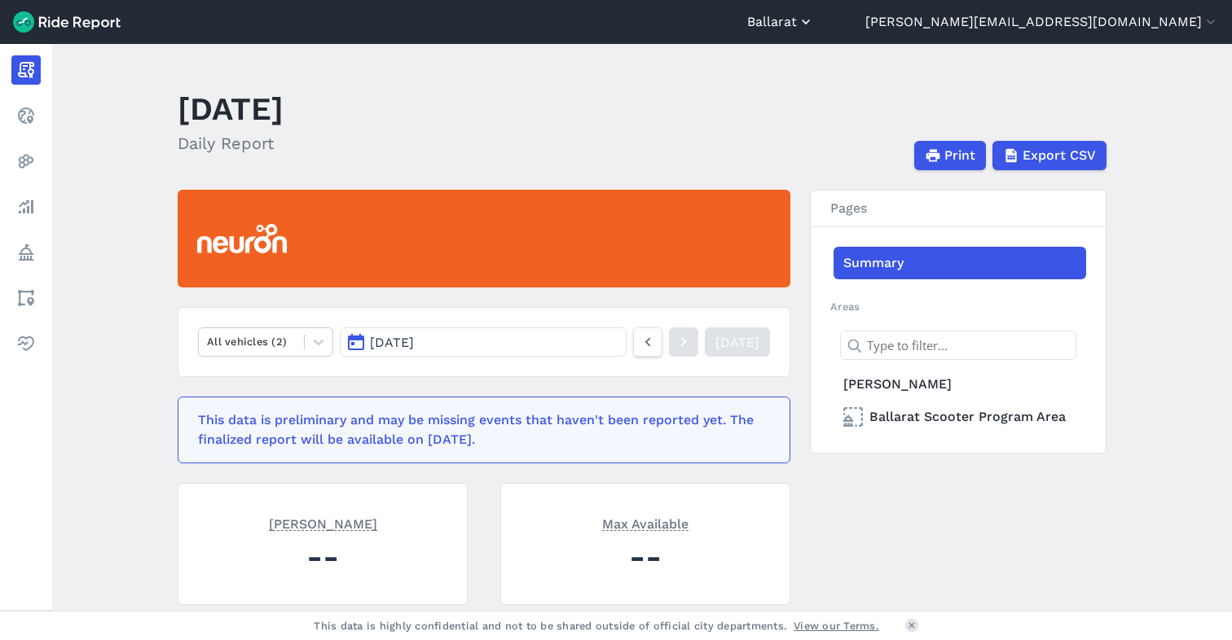
click at [814, 23] on button "Ballarat" at bounding box center [780, 22] width 67 height 20
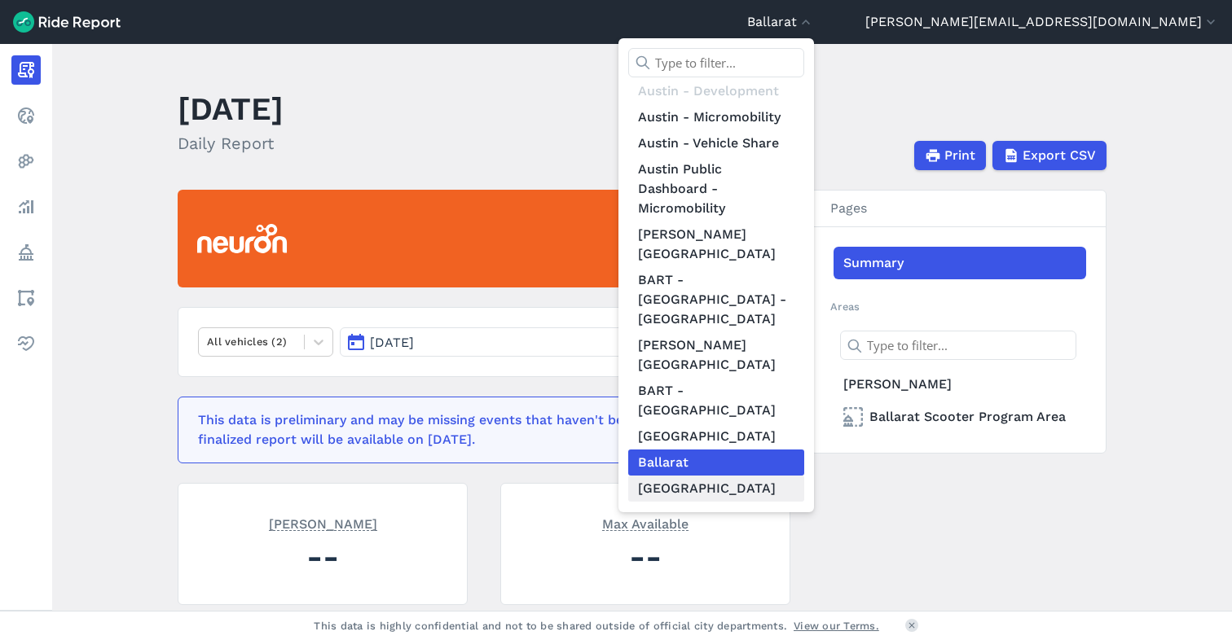
scroll to position [829, 0]
click at [804, 475] on link "[GEOGRAPHIC_DATA]" at bounding box center [716, 488] width 176 height 26
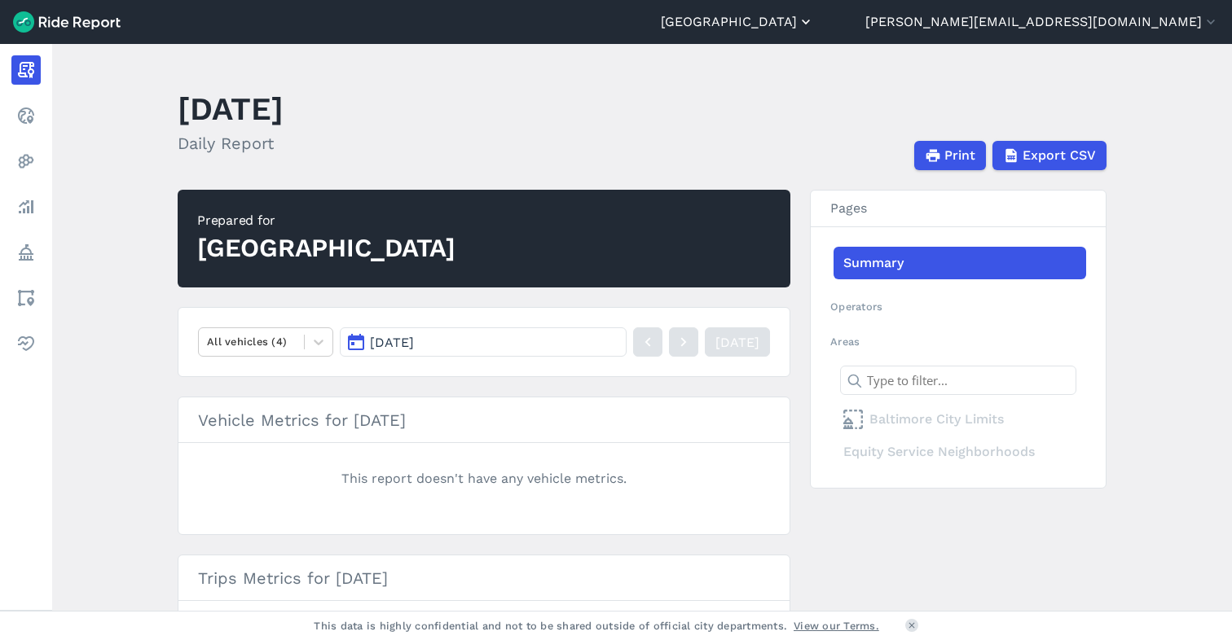
click at [814, 22] on button "[GEOGRAPHIC_DATA]" at bounding box center [737, 22] width 153 height 20
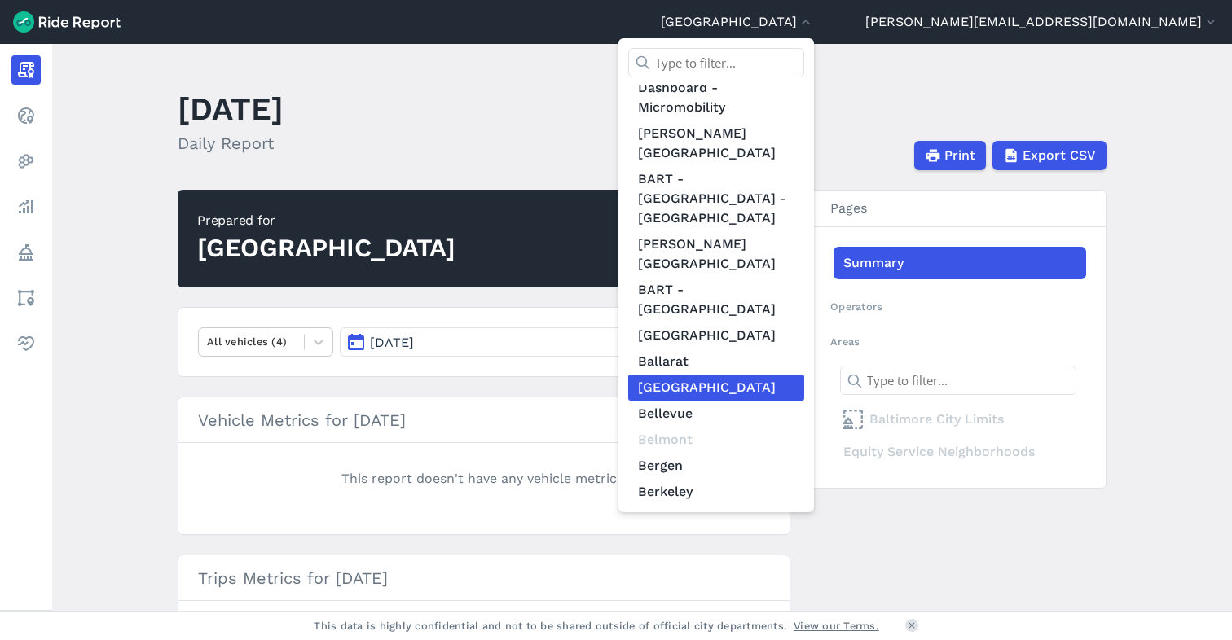
scroll to position [937, 0]
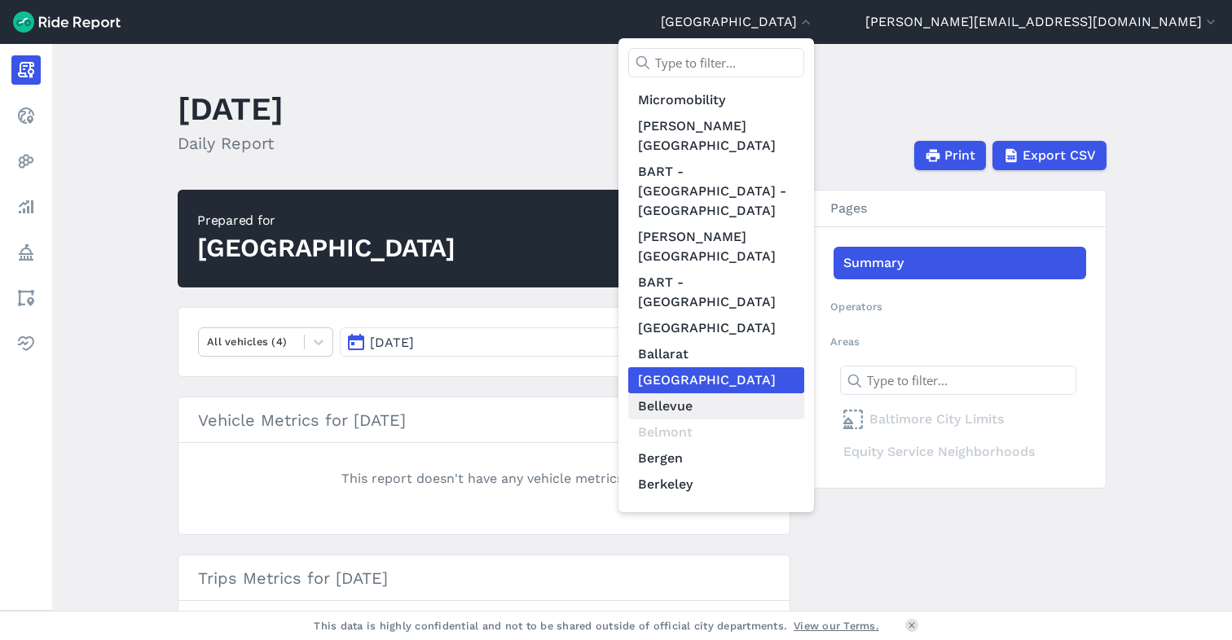
click at [804, 393] on link "Bellevue" at bounding box center [716, 406] width 176 height 26
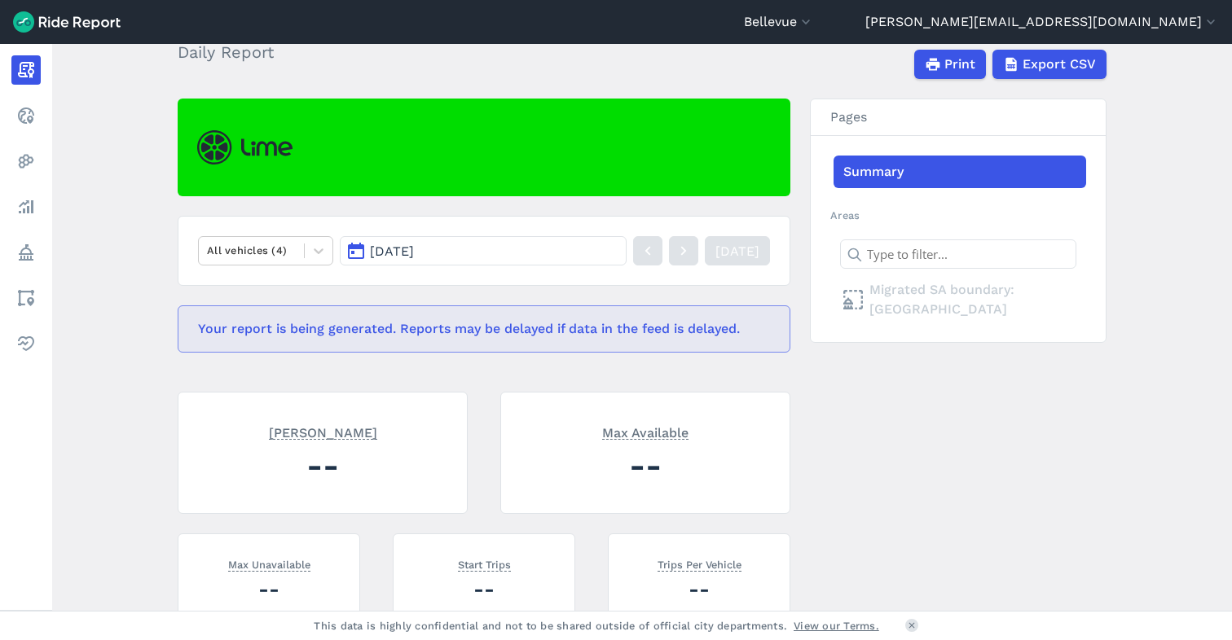
scroll to position [94, 0]
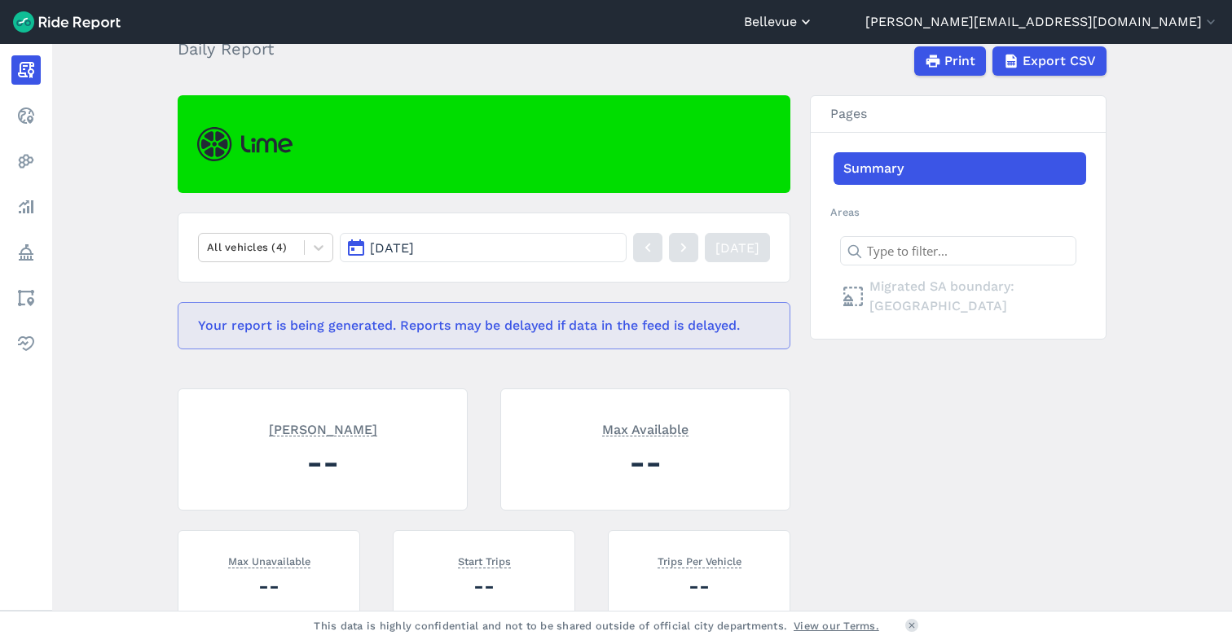
click at [814, 24] on button "Bellevue" at bounding box center [779, 22] width 70 height 20
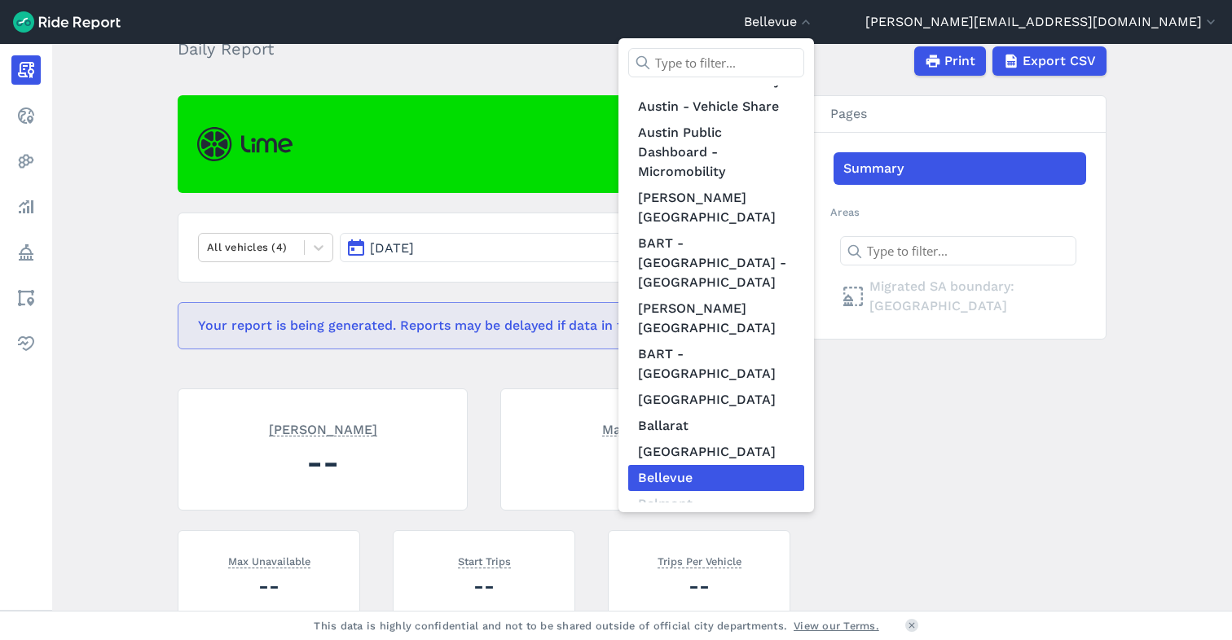
scroll to position [864, 0]
click at [804, 518] on link "Bergen" at bounding box center [716, 531] width 176 height 26
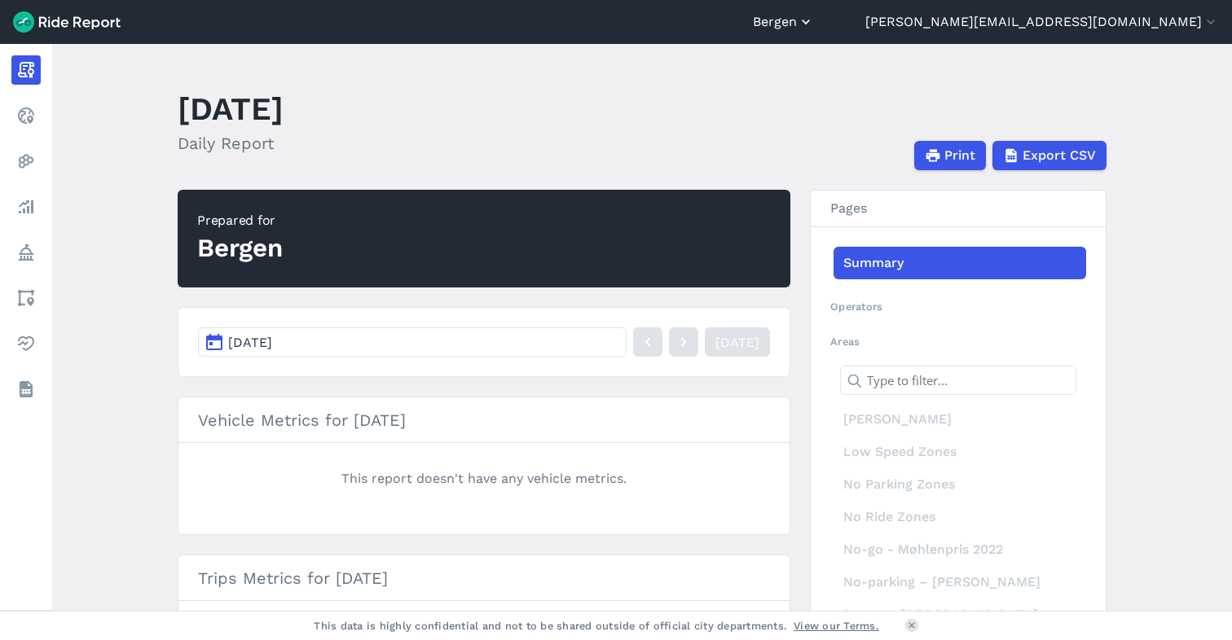
click at [814, 25] on button "Bergen" at bounding box center [783, 22] width 61 height 20
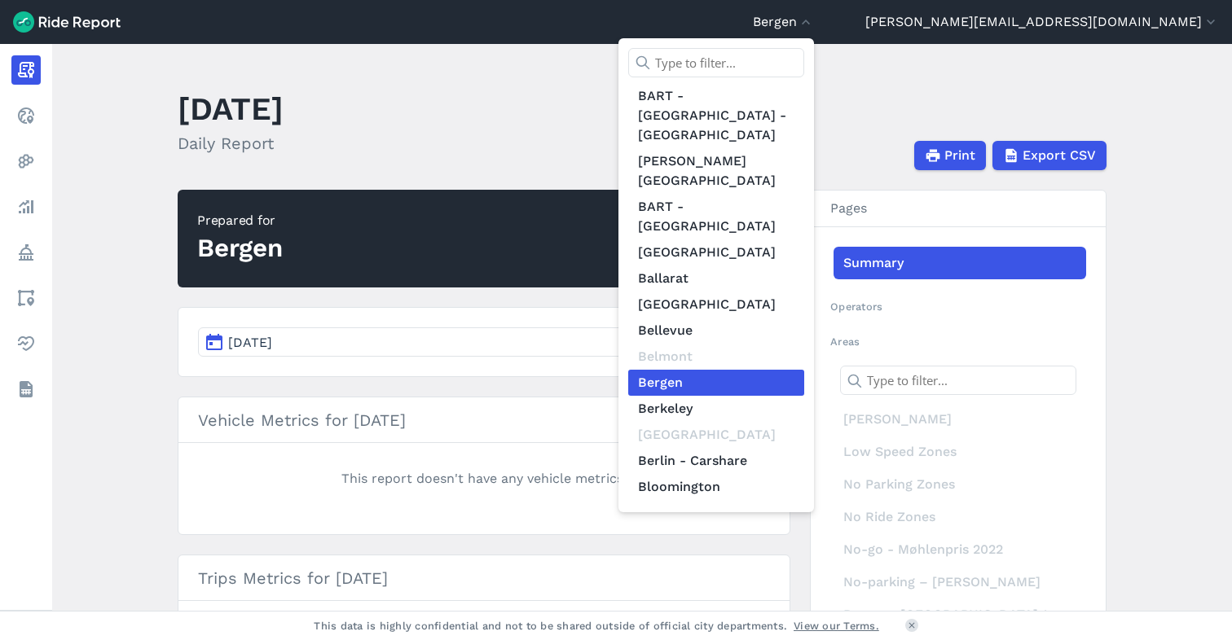
scroll to position [1011, 0]
click at [804, 450] on link "Berlin - Carshare" at bounding box center [716, 463] width 176 height 26
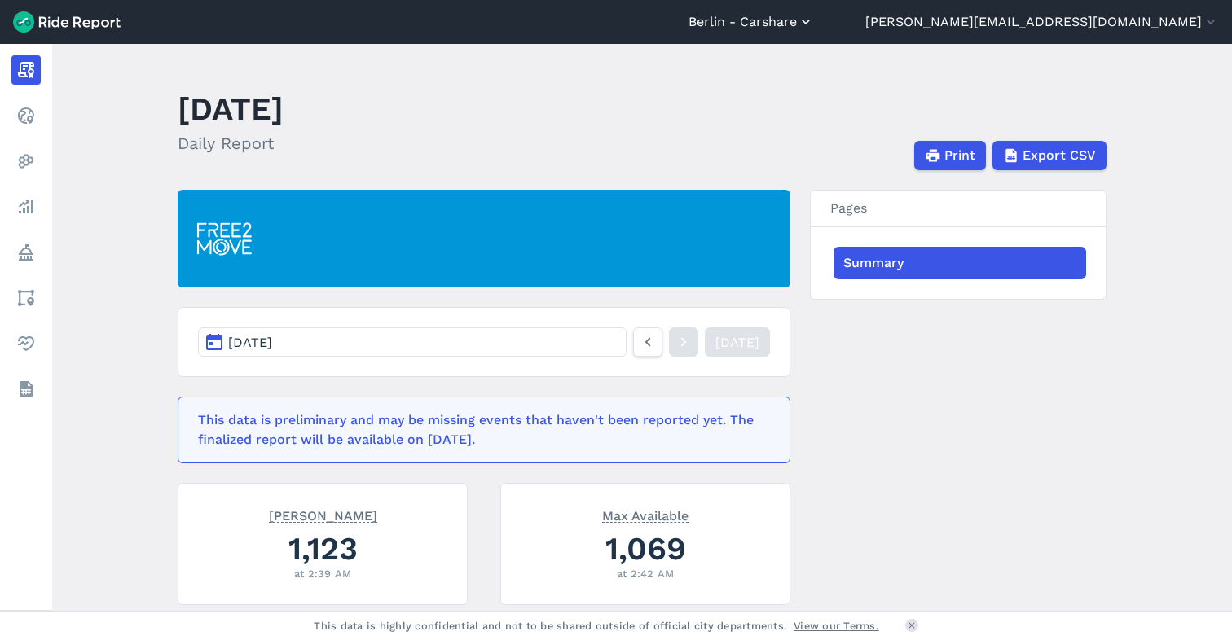
click at [814, 22] on button "Berlin - Carshare" at bounding box center [750, 22] width 125 height 20
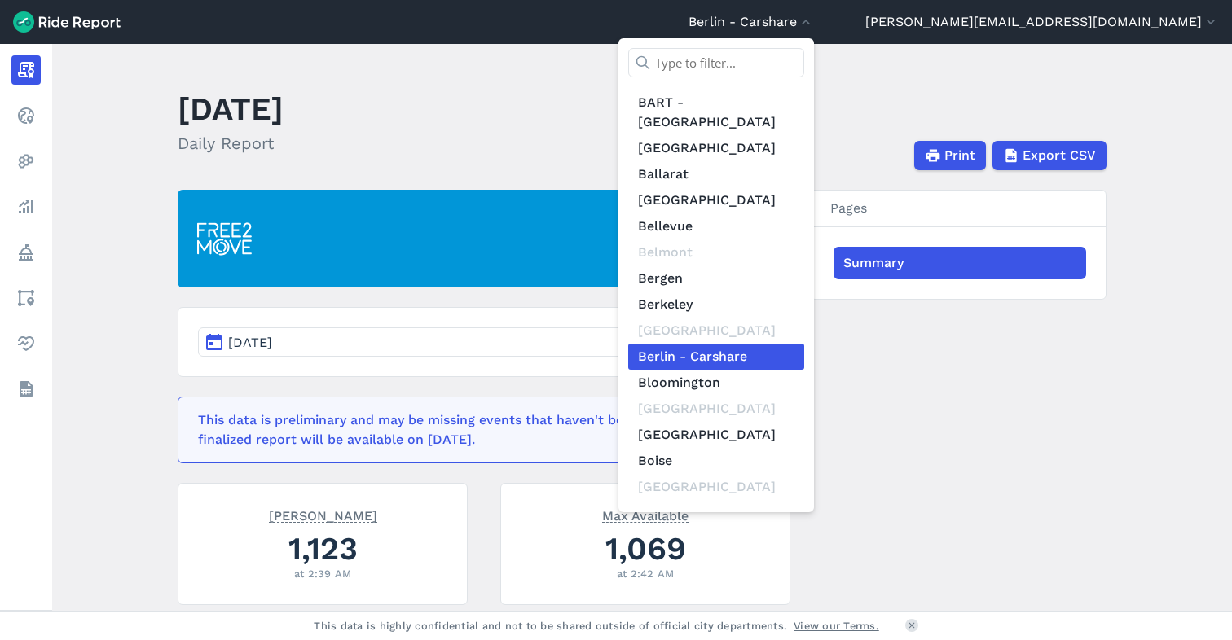
scroll to position [1115, 0]
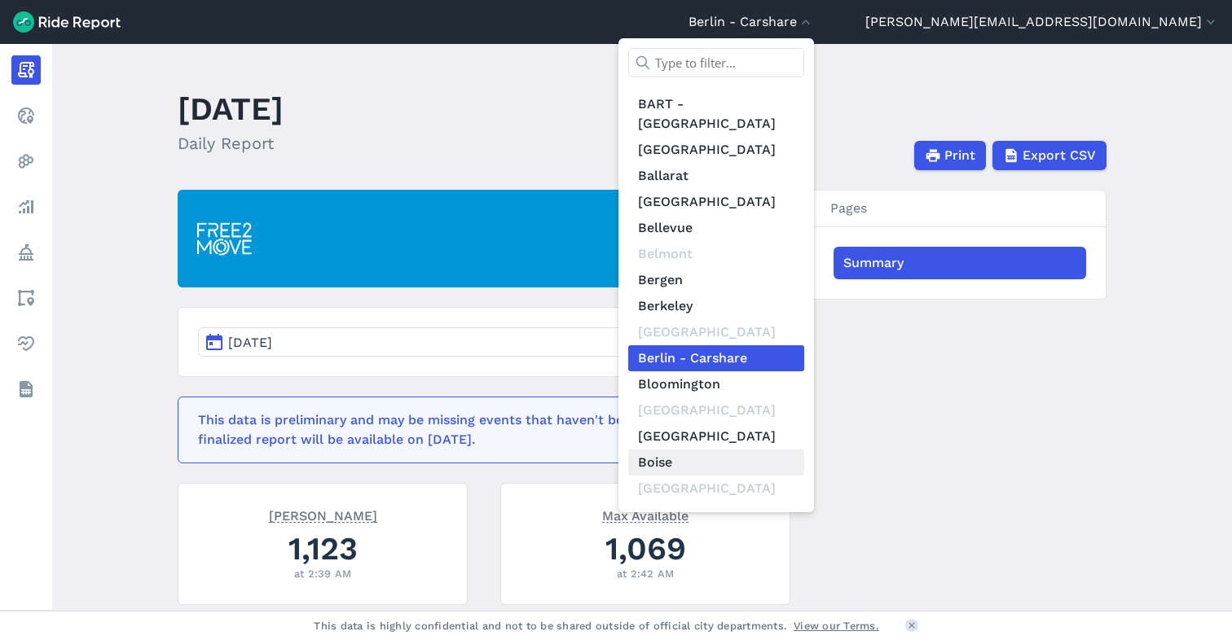
click at [804, 450] on link "Boise" at bounding box center [716, 463] width 176 height 26
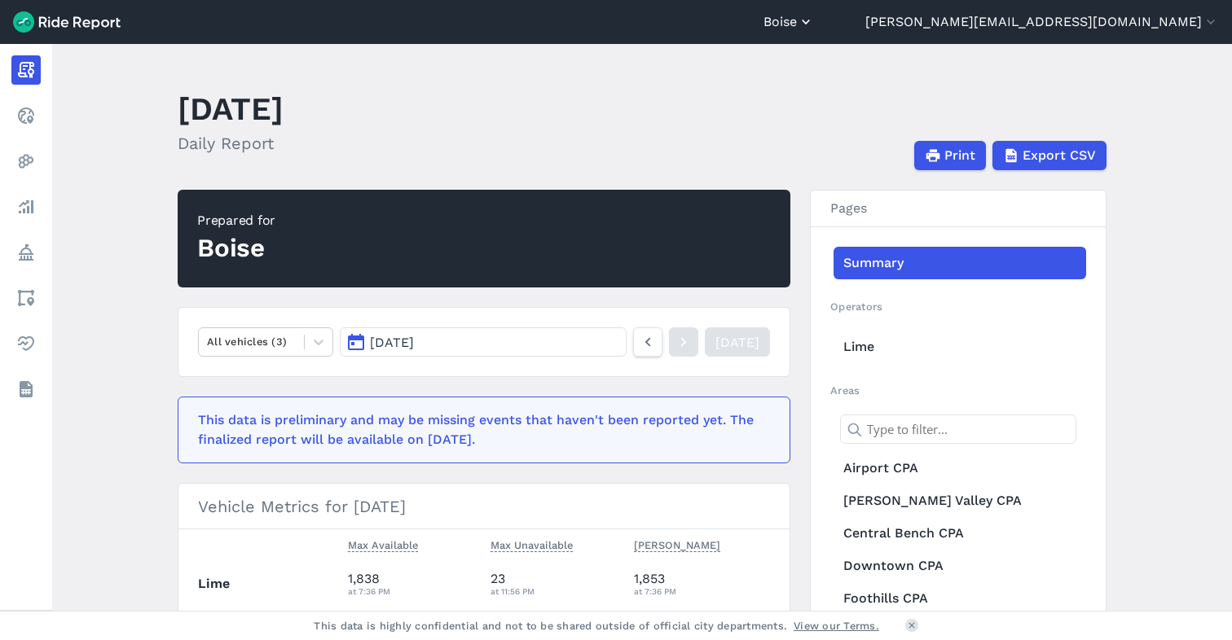
drag, startPoint x: 989, startPoint y: 23, endPoint x: 986, endPoint y: 79, distance: 56.3
click at [814, 24] on button "Boise" at bounding box center [788, 22] width 51 height 20
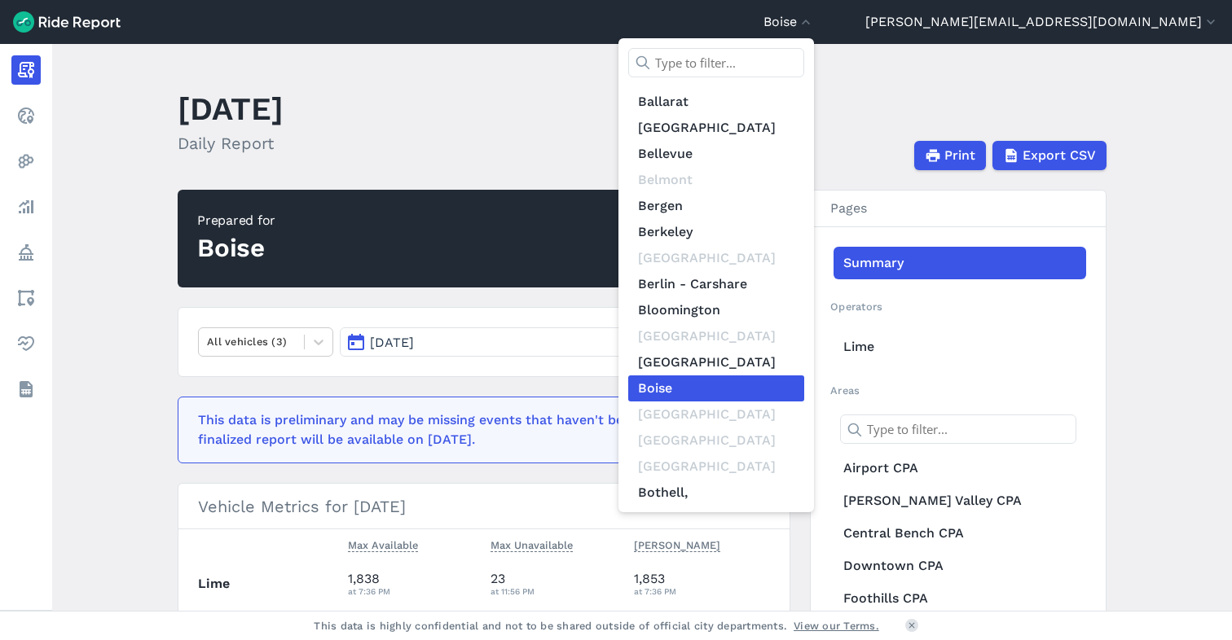
scroll to position [1207, 0]
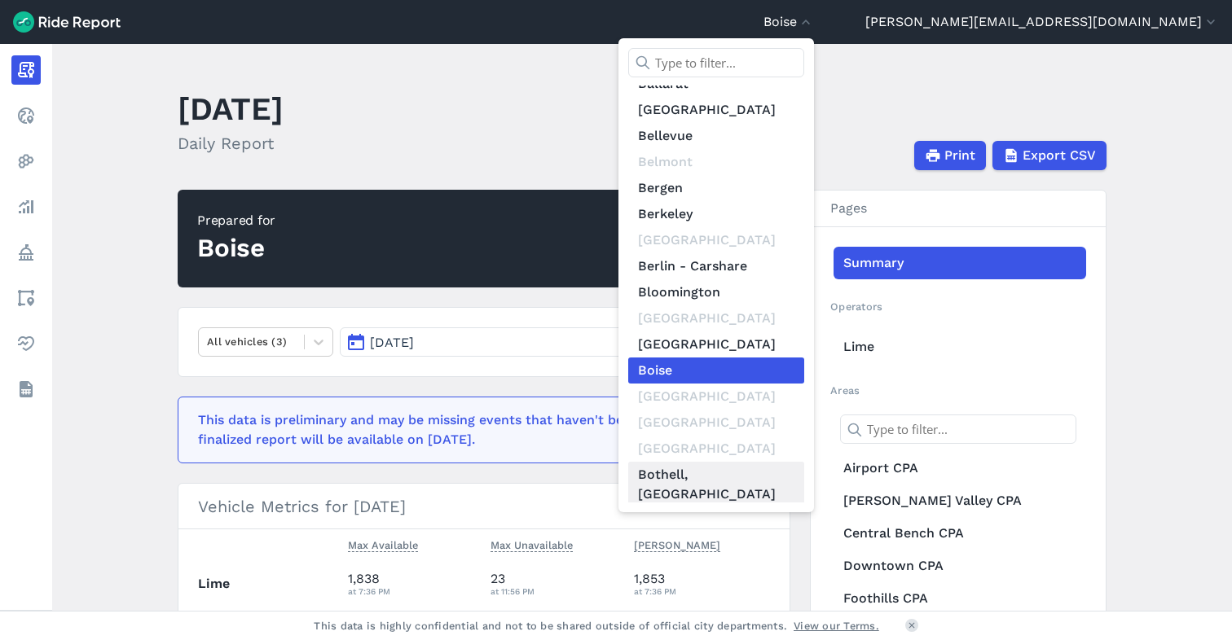
click at [804, 462] on link "Bothell, [GEOGRAPHIC_DATA]" at bounding box center [716, 485] width 176 height 46
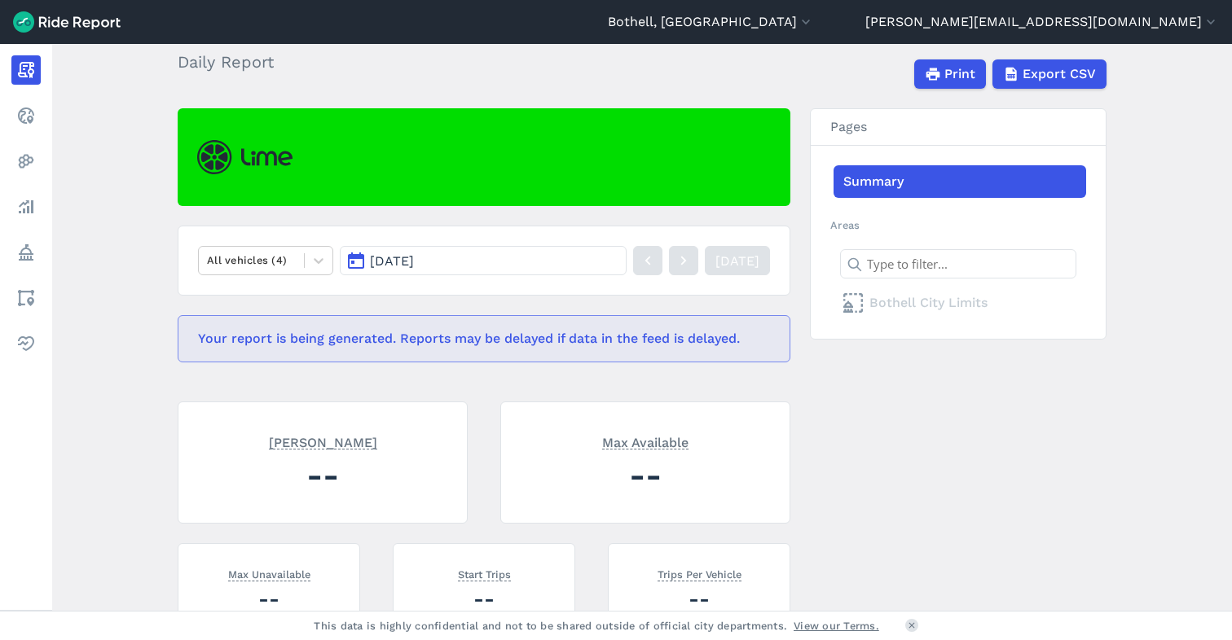
scroll to position [83, 0]
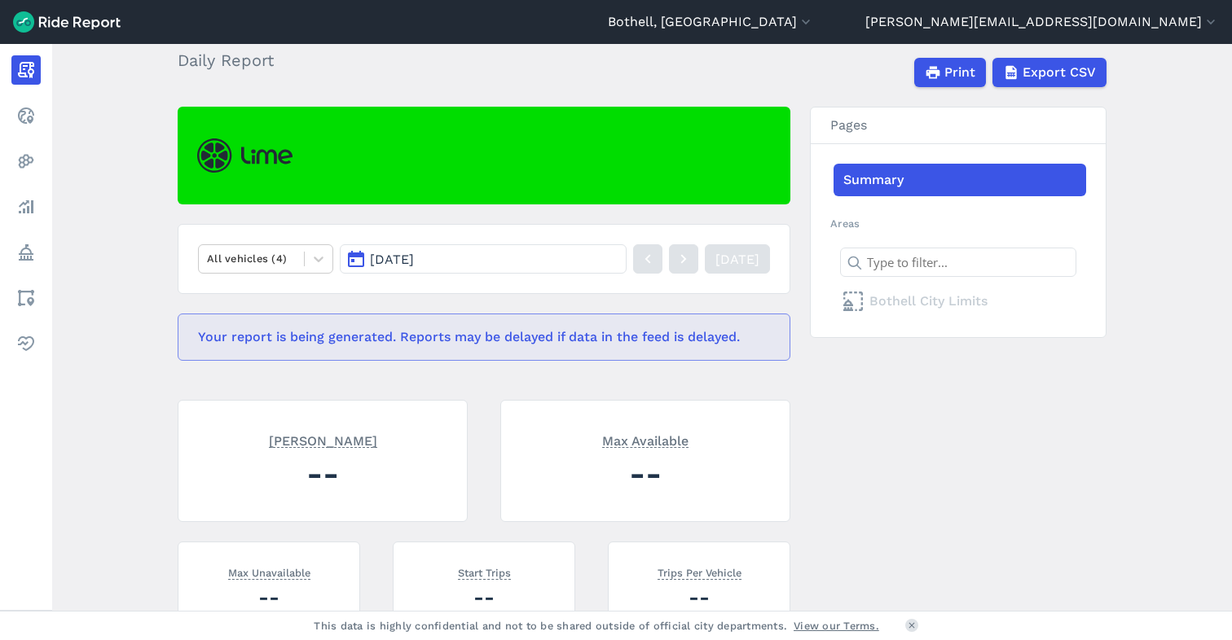
drag, startPoint x: 991, startPoint y: 20, endPoint x: 983, endPoint y: 46, distance: 26.5
click at [814, 21] on button "Bothell, [GEOGRAPHIC_DATA]" at bounding box center [711, 22] width 206 height 20
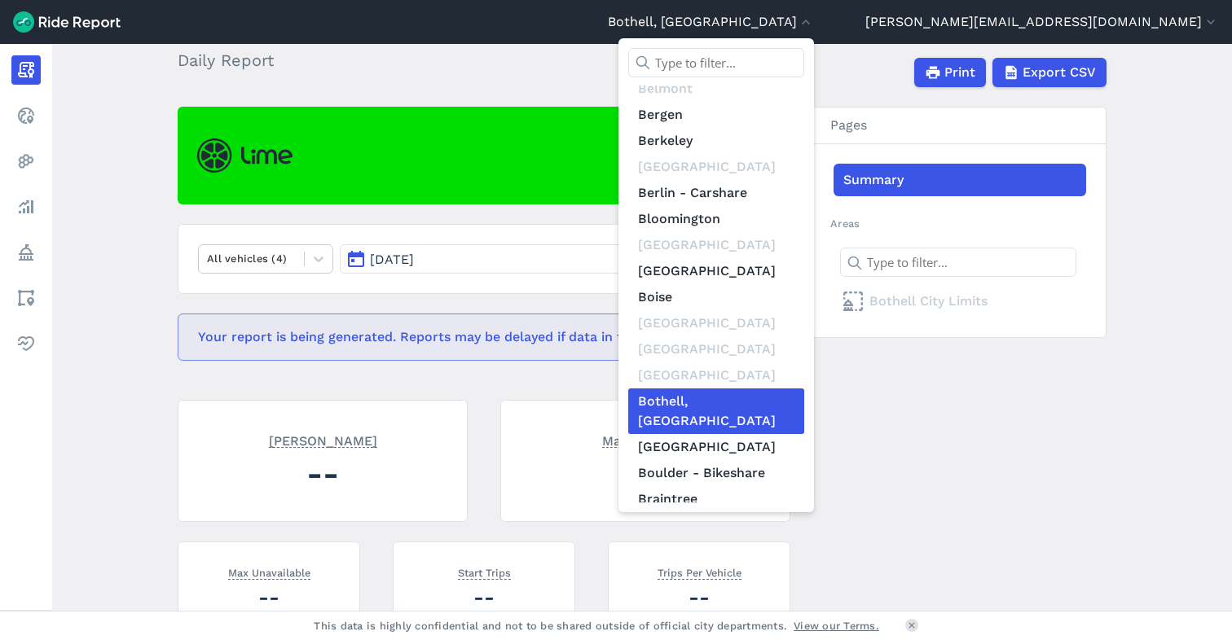
scroll to position [1282, 0]
click at [804, 563] on link "[GEOGRAPHIC_DATA]" at bounding box center [716, 576] width 176 height 26
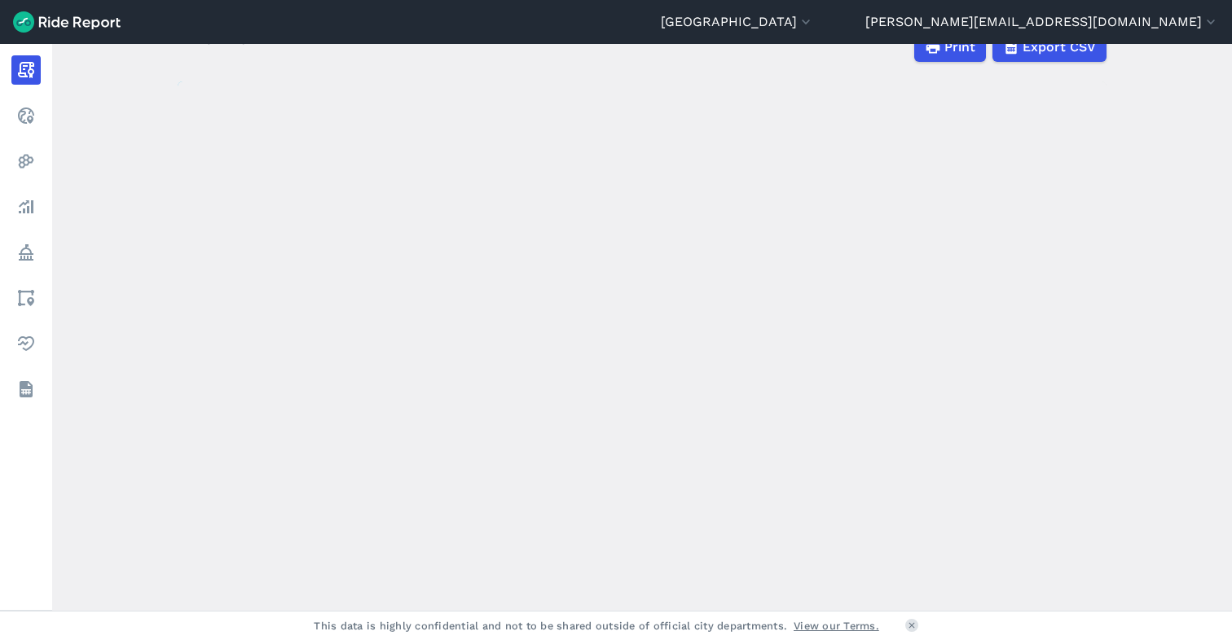
scroll to position [130, 0]
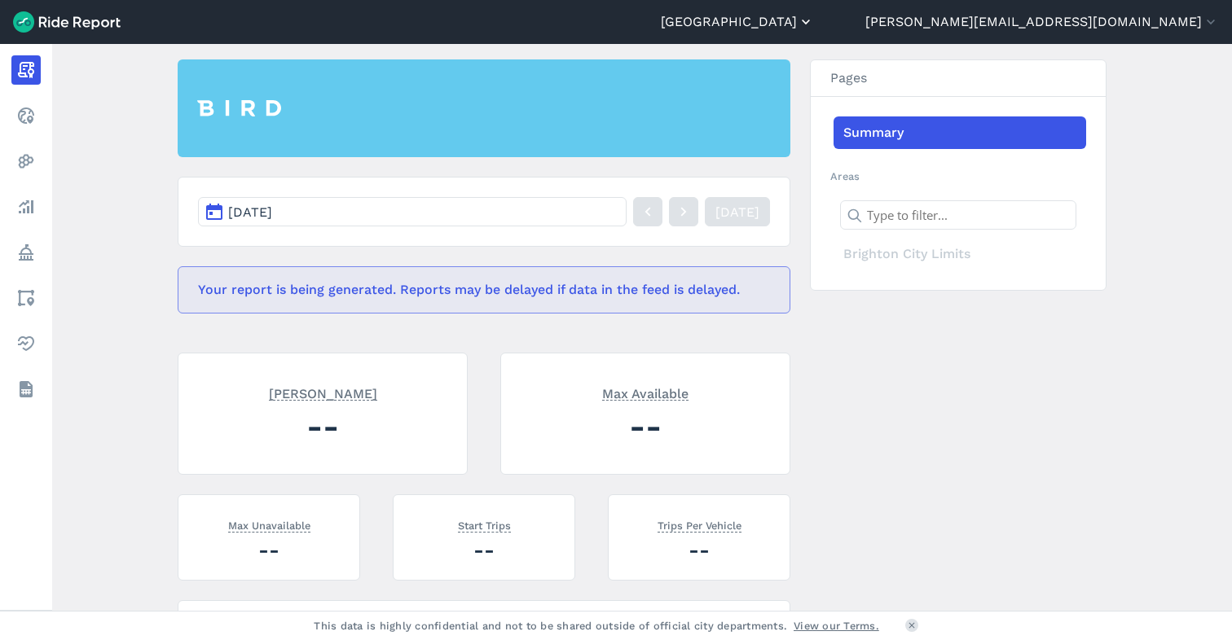
click at [814, 25] on button "[GEOGRAPHIC_DATA]" at bounding box center [737, 22] width 153 height 20
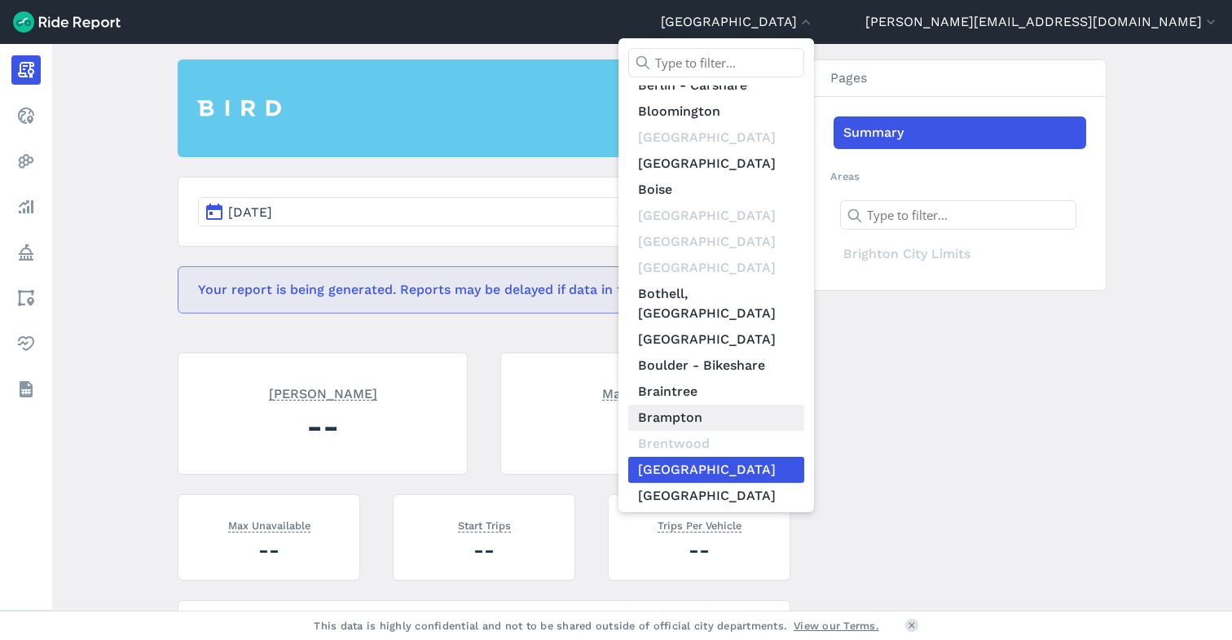
scroll to position [1395, 0]
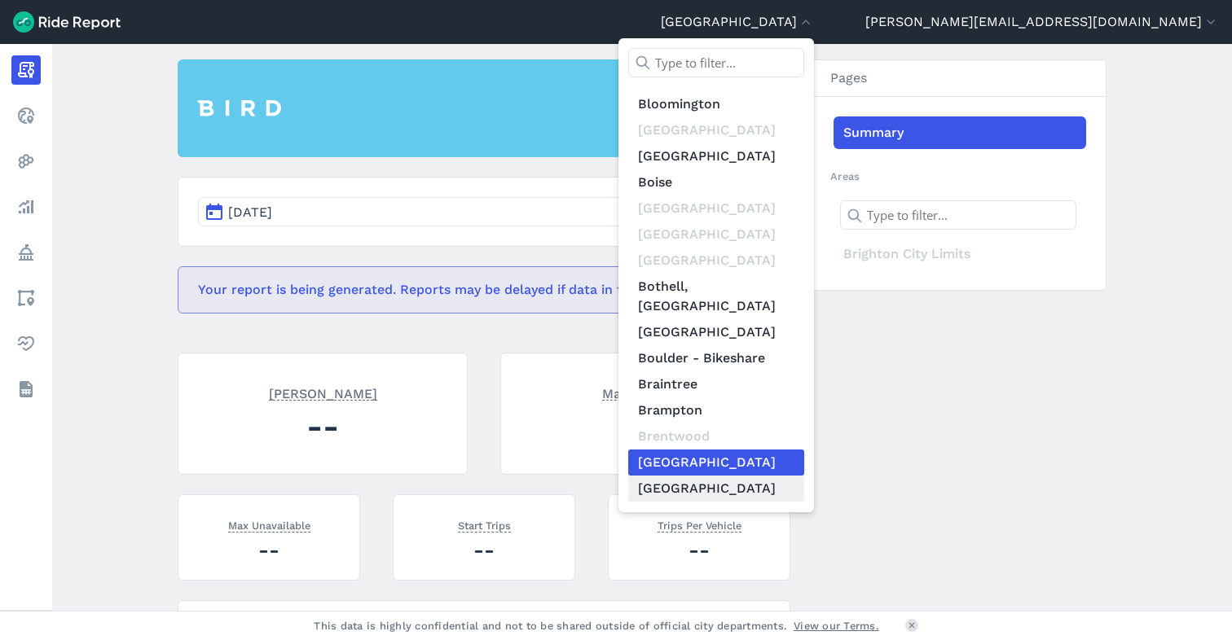
click at [804, 476] on link "[GEOGRAPHIC_DATA]" at bounding box center [716, 489] width 176 height 26
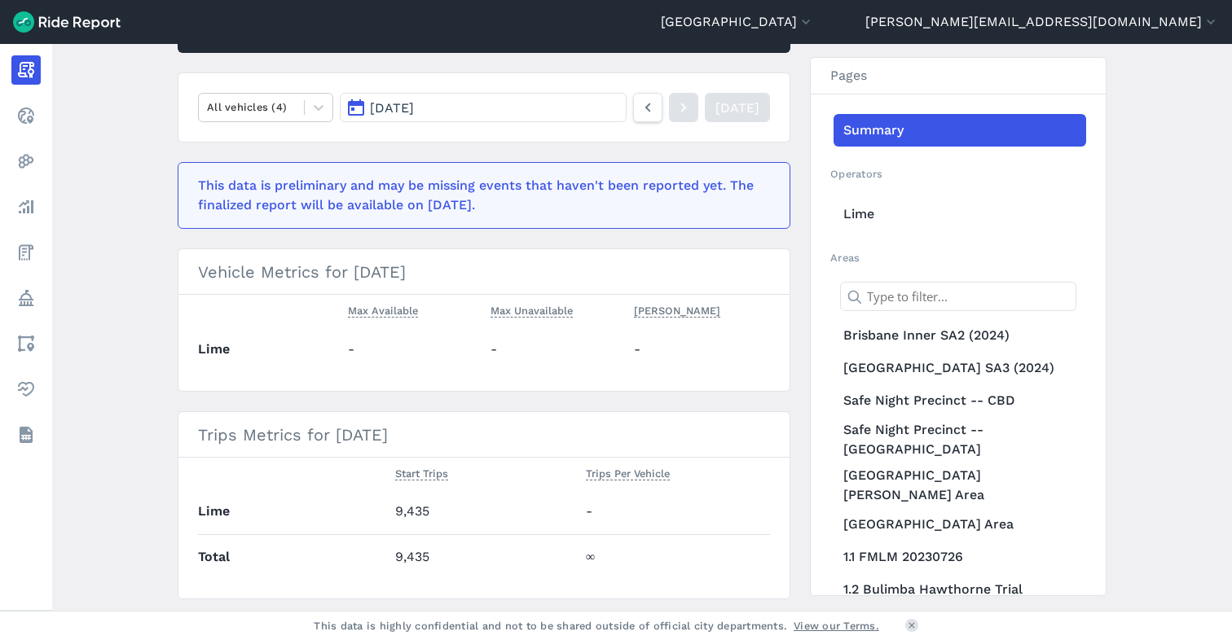
scroll to position [242, 0]
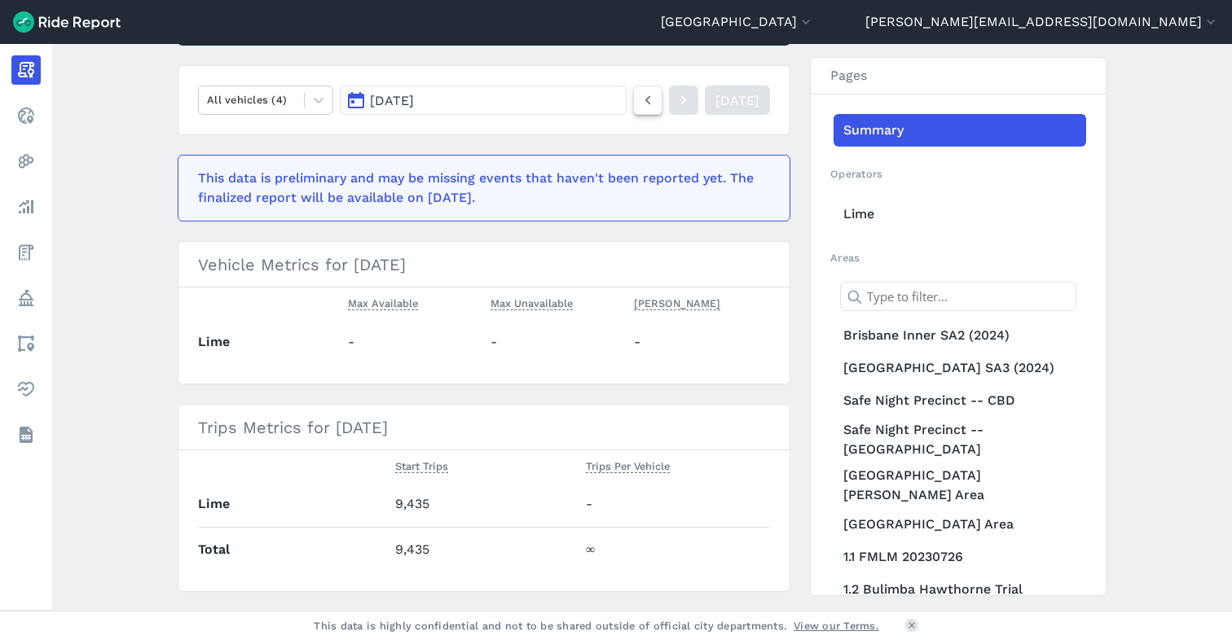
click at [639, 101] on icon at bounding box center [648, 100] width 18 height 20
click at [674, 100] on icon at bounding box center [683, 100] width 18 height 20
click at [814, 22] on button "[GEOGRAPHIC_DATA]" at bounding box center [737, 22] width 153 height 20
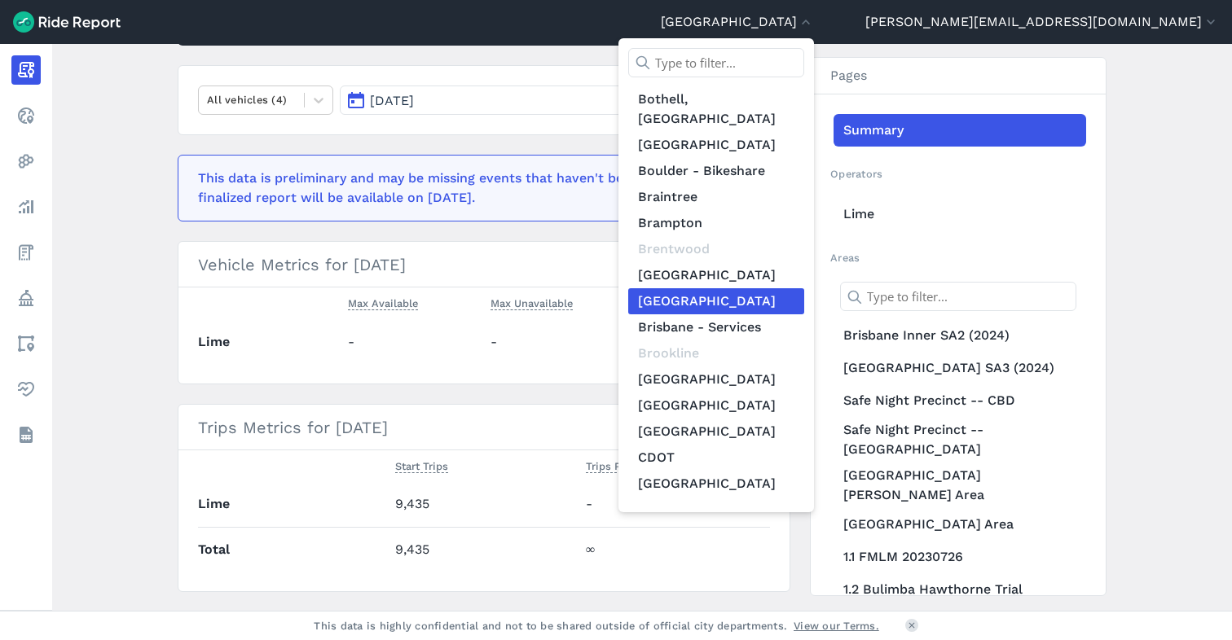
scroll to position [1589, 0]
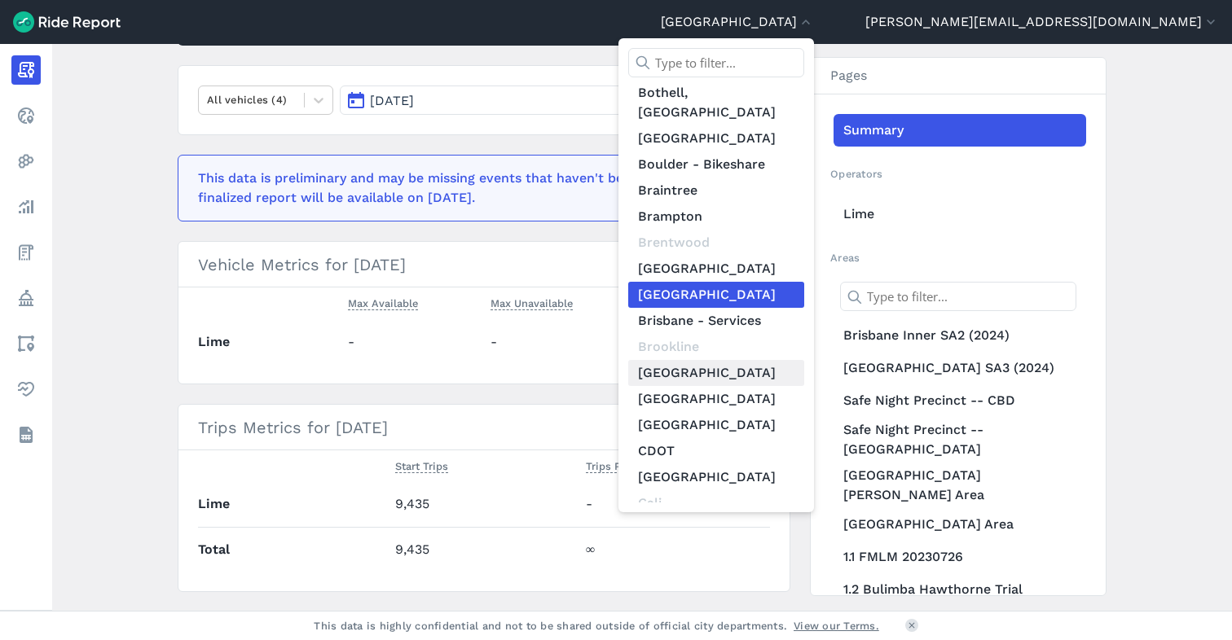
click at [804, 360] on link "[GEOGRAPHIC_DATA]" at bounding box center [716, 373] width 176 height 26
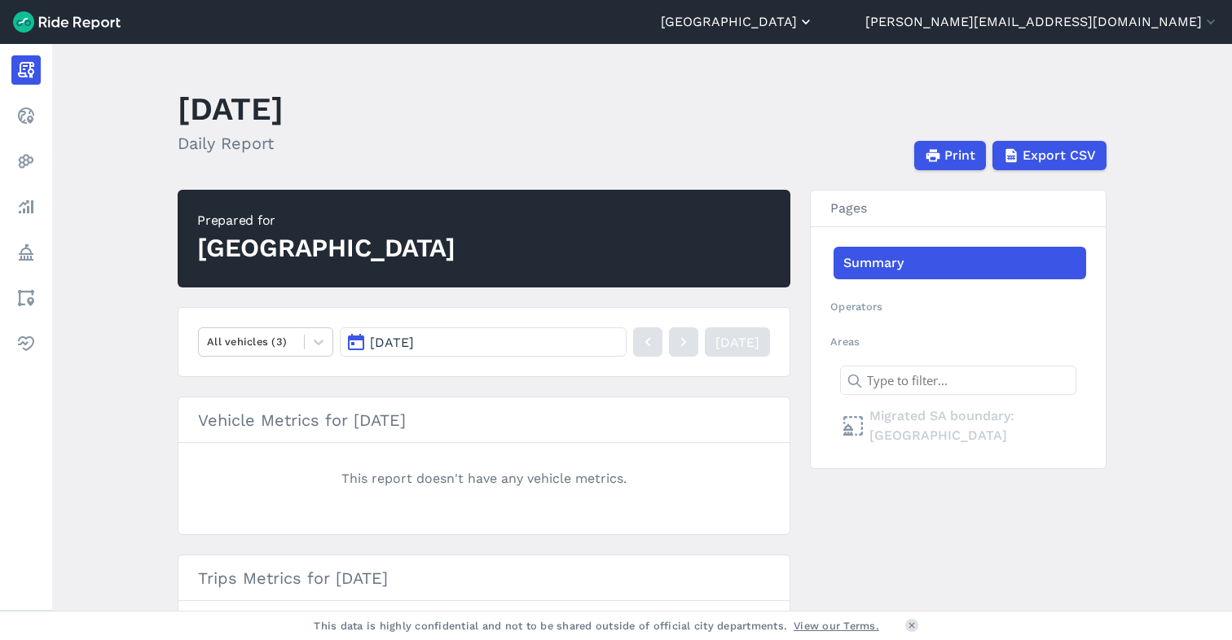
click at [814, 21] on button "[GEOGRAPHIC_DATA]" at bounding box center [737, 22] width 153 height 20
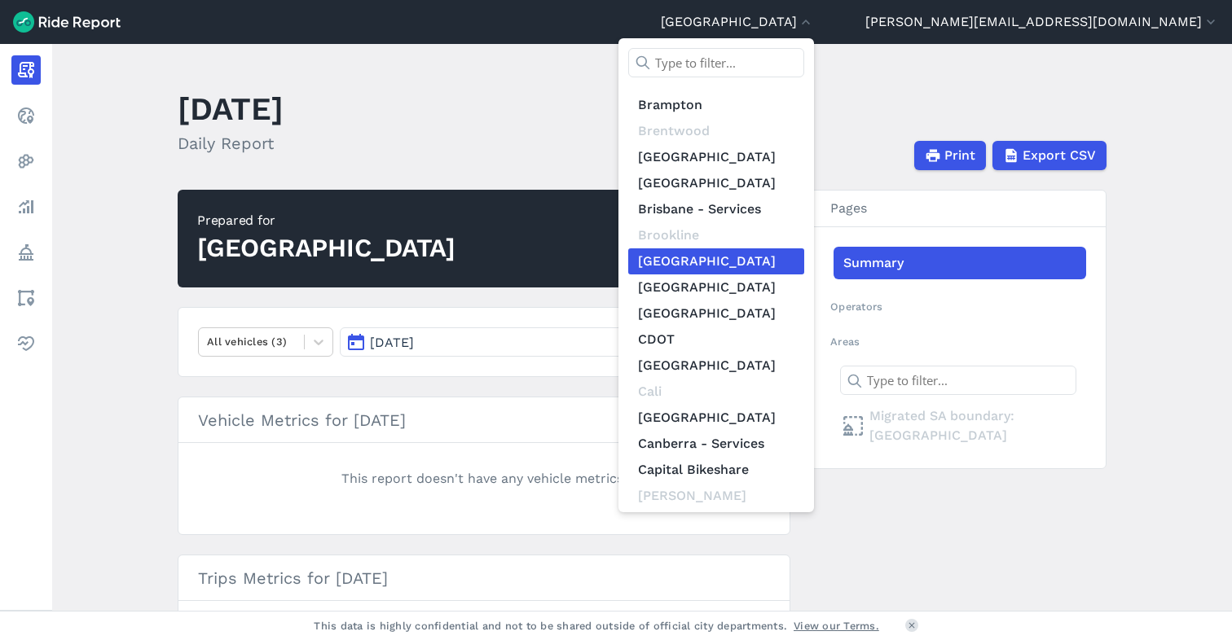
scroll to position [1689, 0]
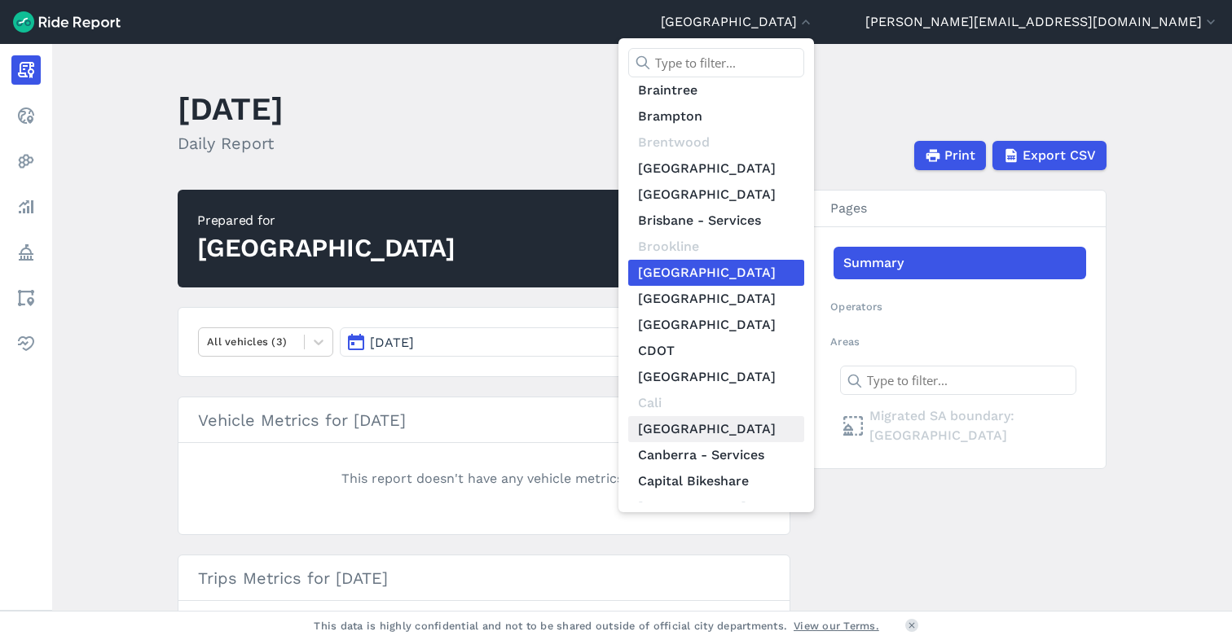
click at [804, 416] on link "[GEOGRAPHIC_DATA]" at bounding box center [716, 429] width 176 height 26
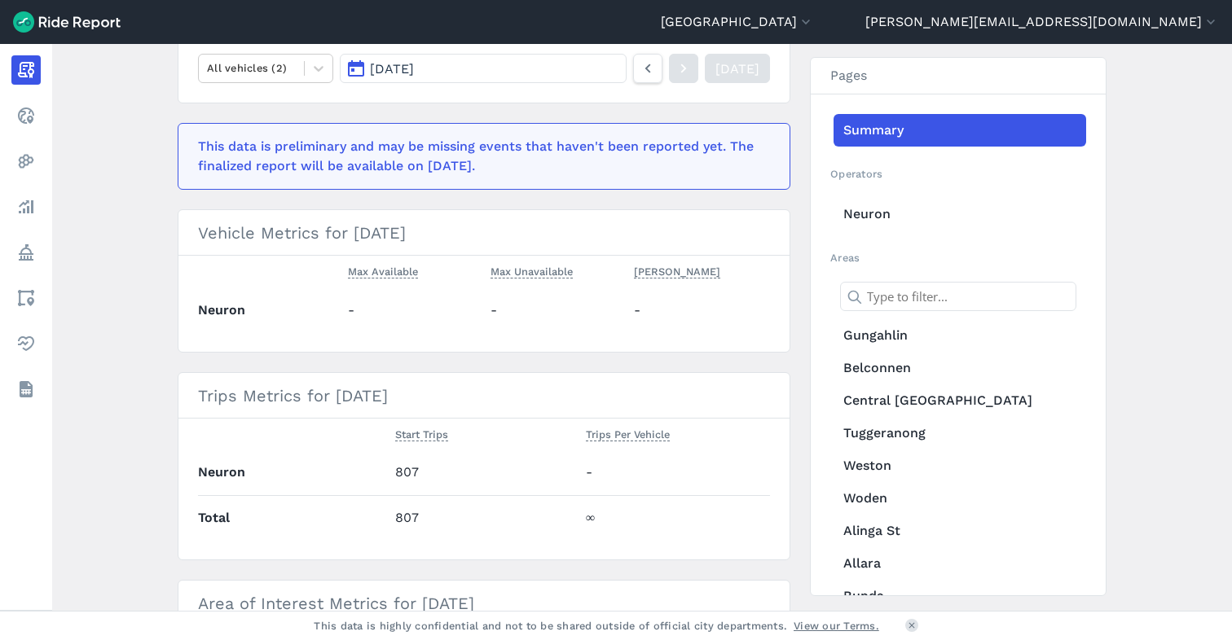
scroll to position [275, 0]
click at [639, 70] on icon at bounding box center [648, 68] width 18 height 20
click at [814, 26] on button "[GEOGRAPHIC_DATA]" at bounding box center [737, 22] width 153 height 20
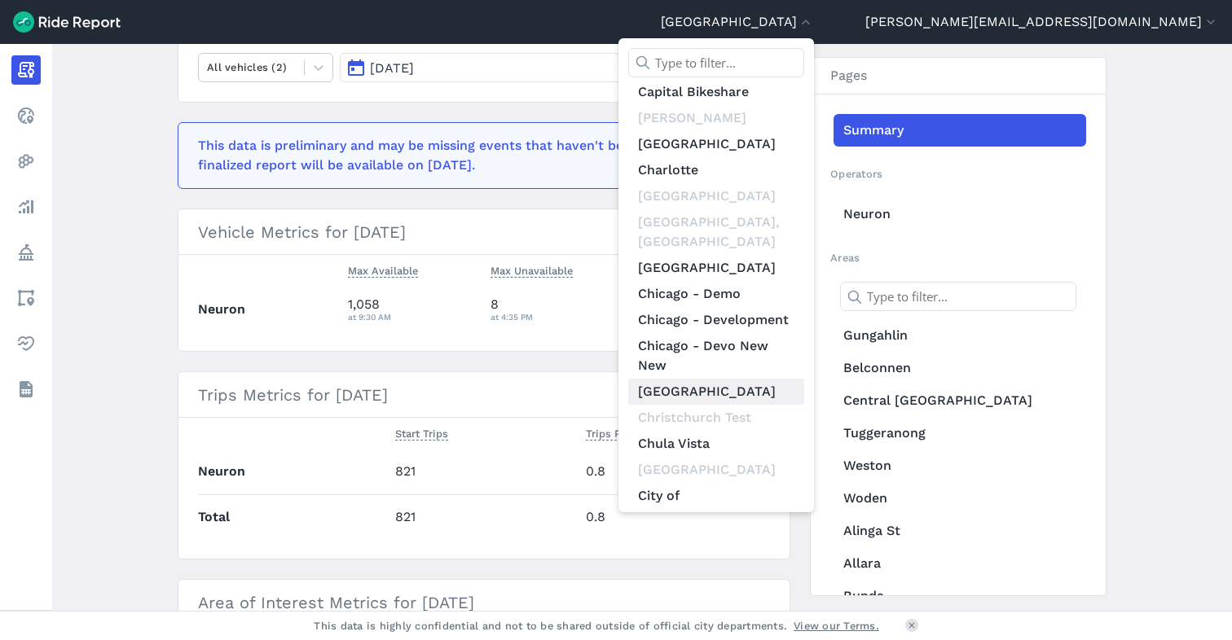
scroll to position [2080, 0]
click at [804, 580] on link "Cochrane" at bounding box center [716, 593] width 176 height 26
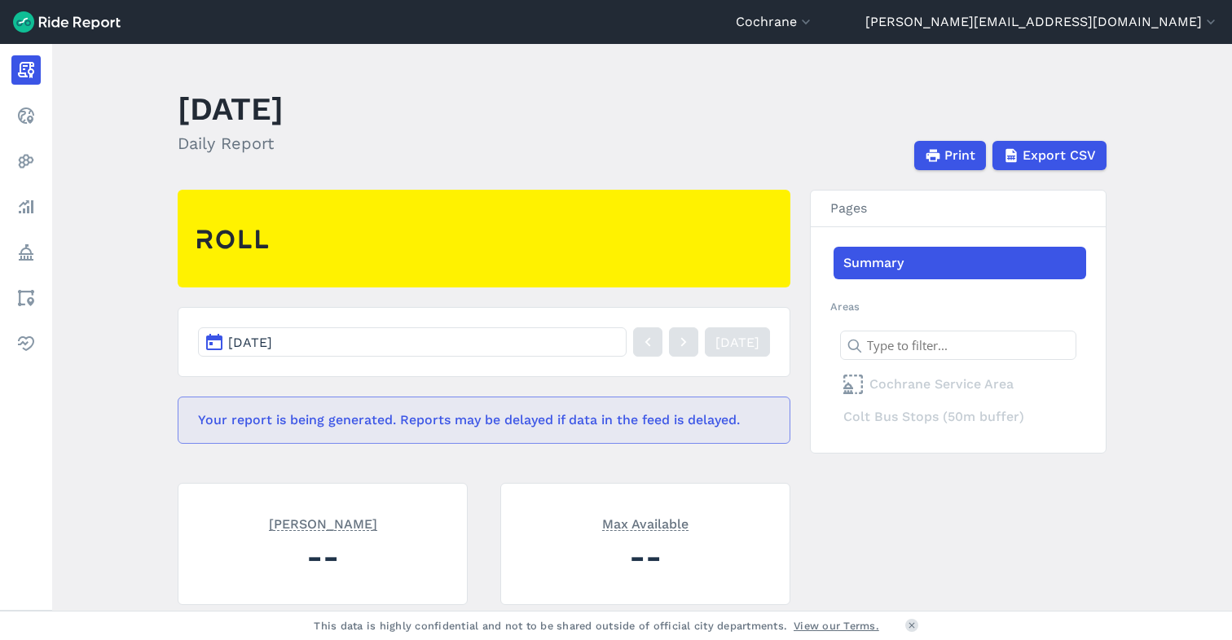
drag, startPoint x: 994, startPoint y: 20, endPoint x: 985, endPoint y: 75, distance: 56.1
click at [814, 20] on button "Cochrane" at bounding box center [775, 22] width 78 height 20
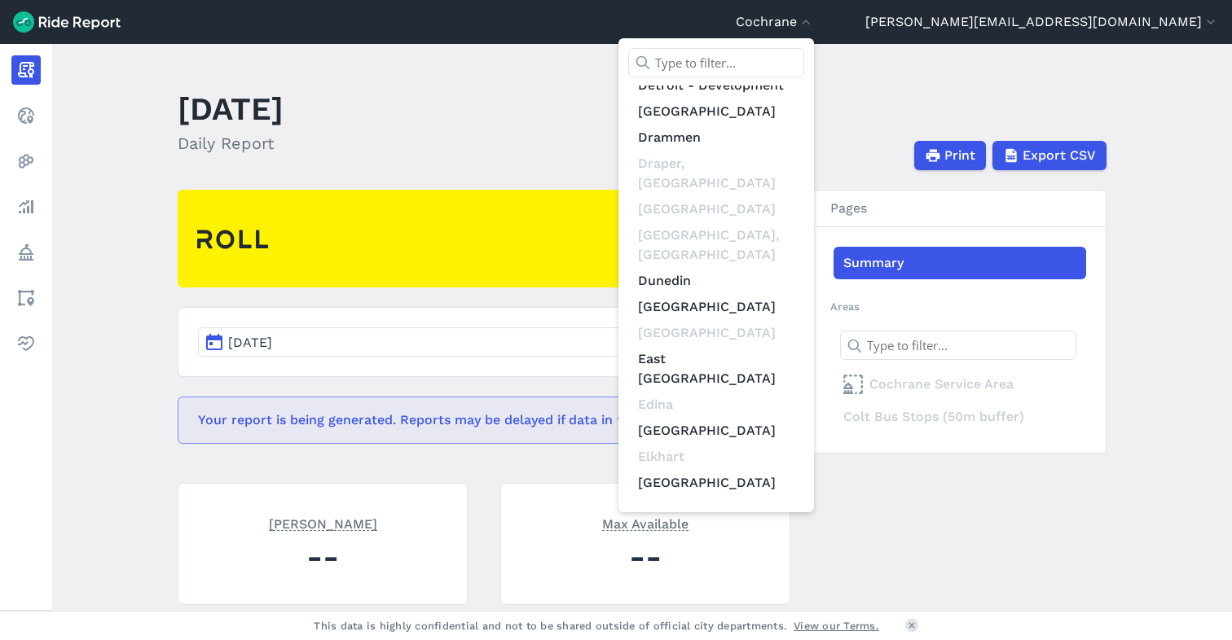
scroll to position [3149, 0]
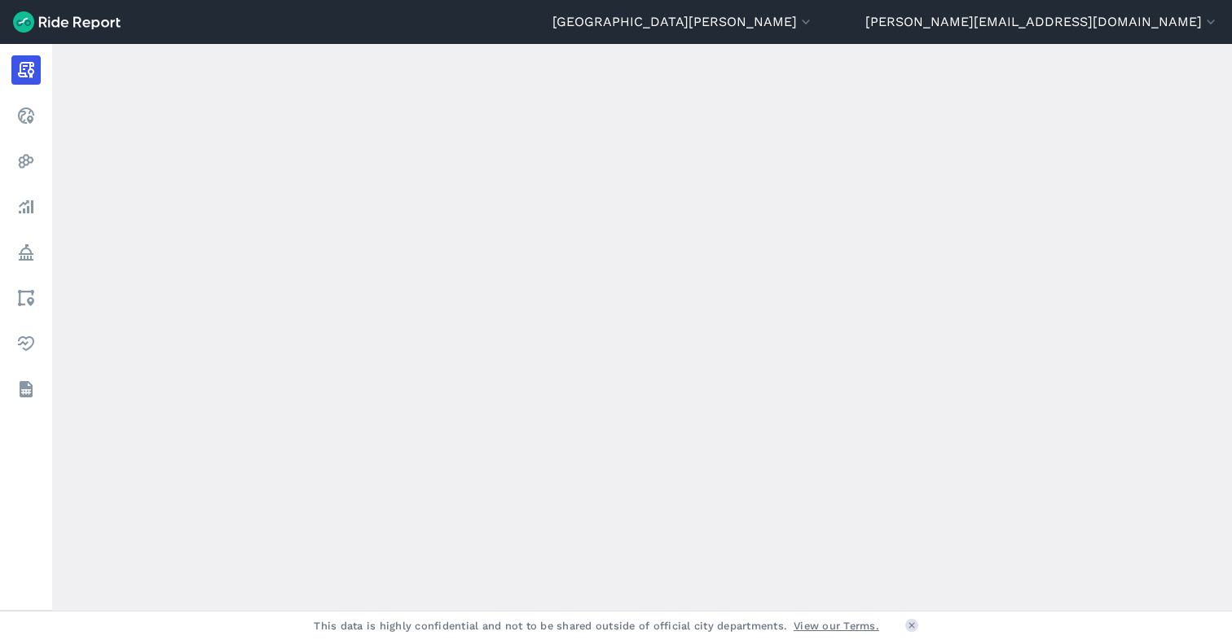
scroll to position [211, 0]
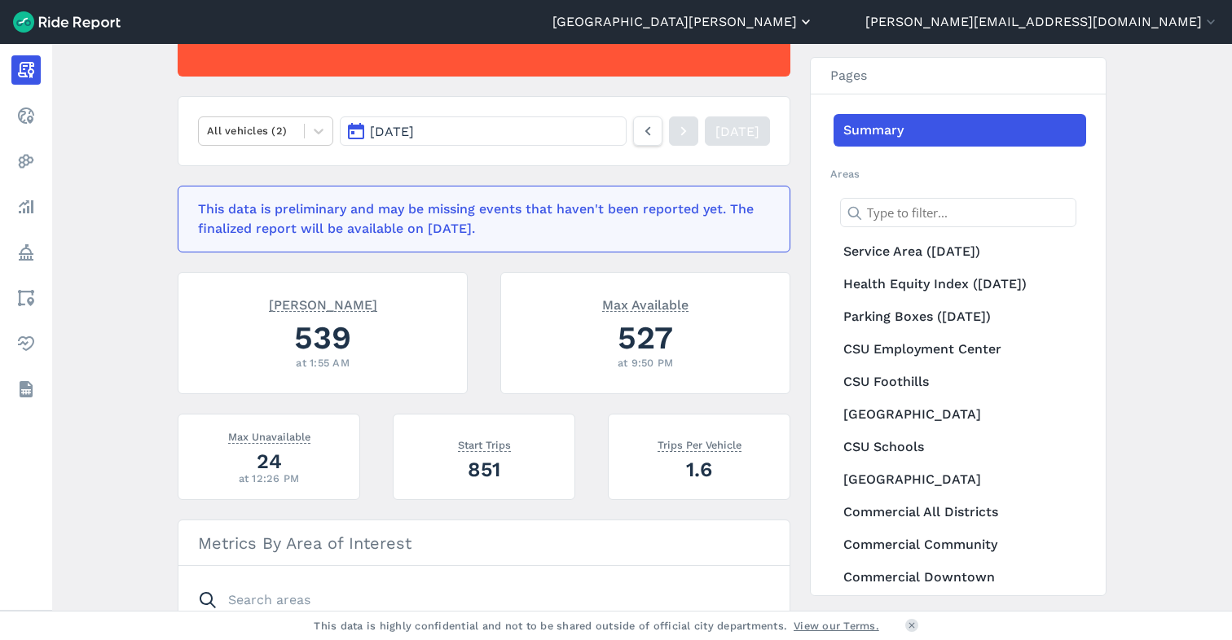
click at [814, 23] on button "[GEOGRAPHIC_DATA][PERSON_NAME]" at bounding box center [682, 22] width 261 height 20
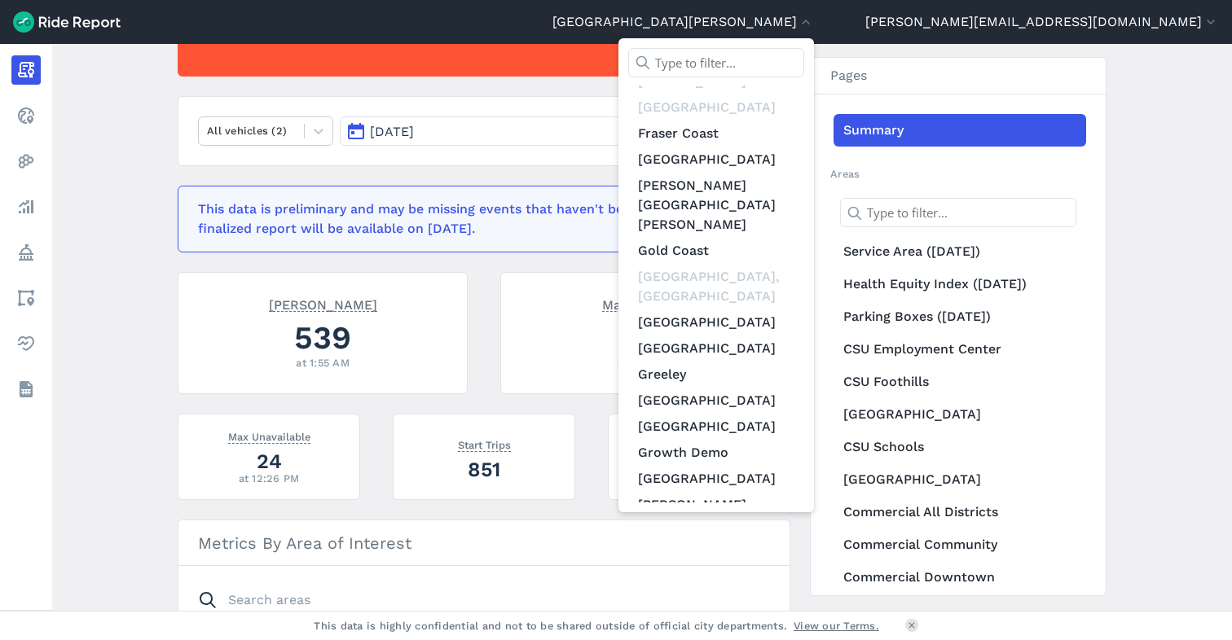
scroll to position [3889, 0]
click at [804, 622] on link "[GEOGRAPHIC_DATA]" at bounding box center [716, 635] width 176 height 26
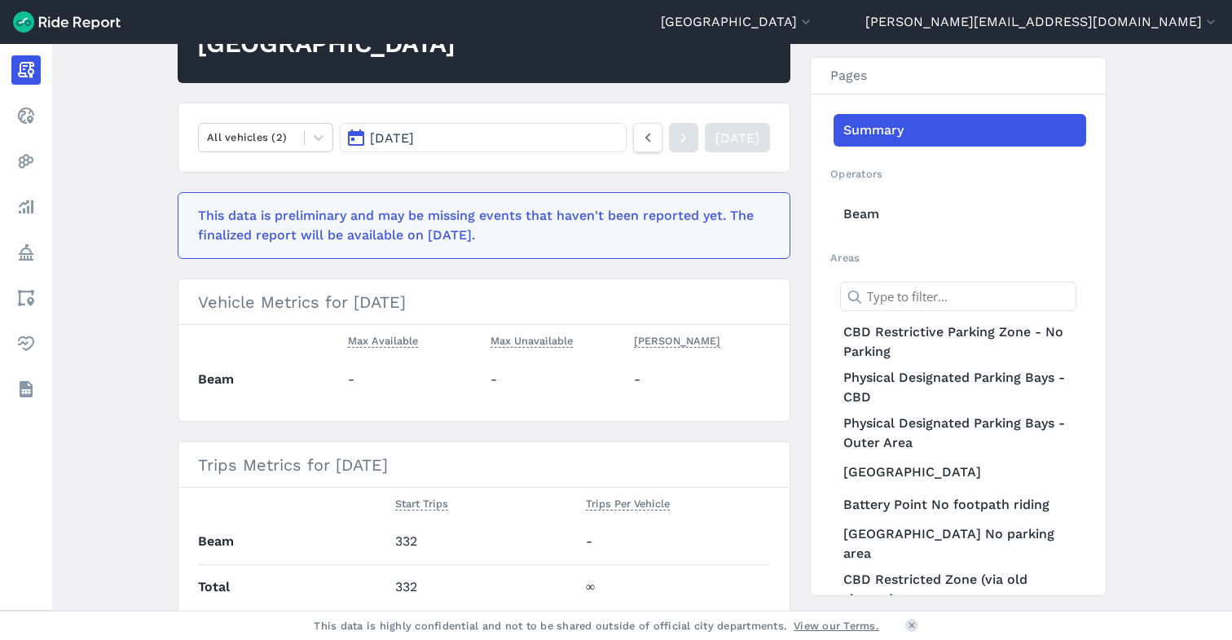
scroll to position [200, 0]
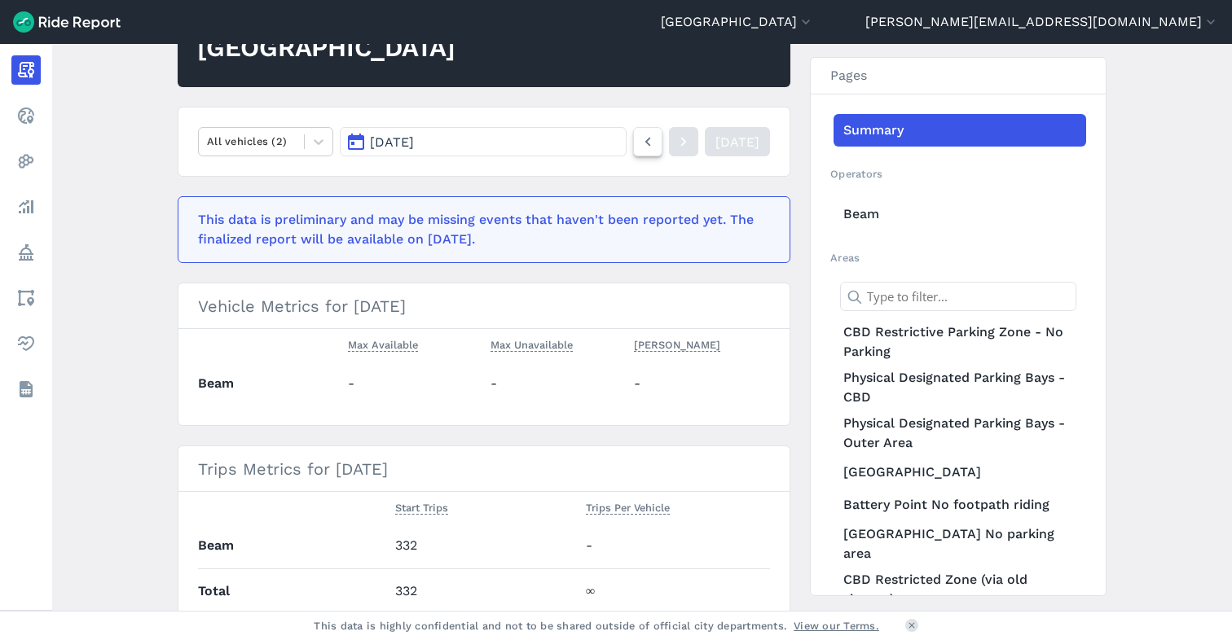
click at [639, 142] on icon at bounding box center [648, 142] width 18 height 20
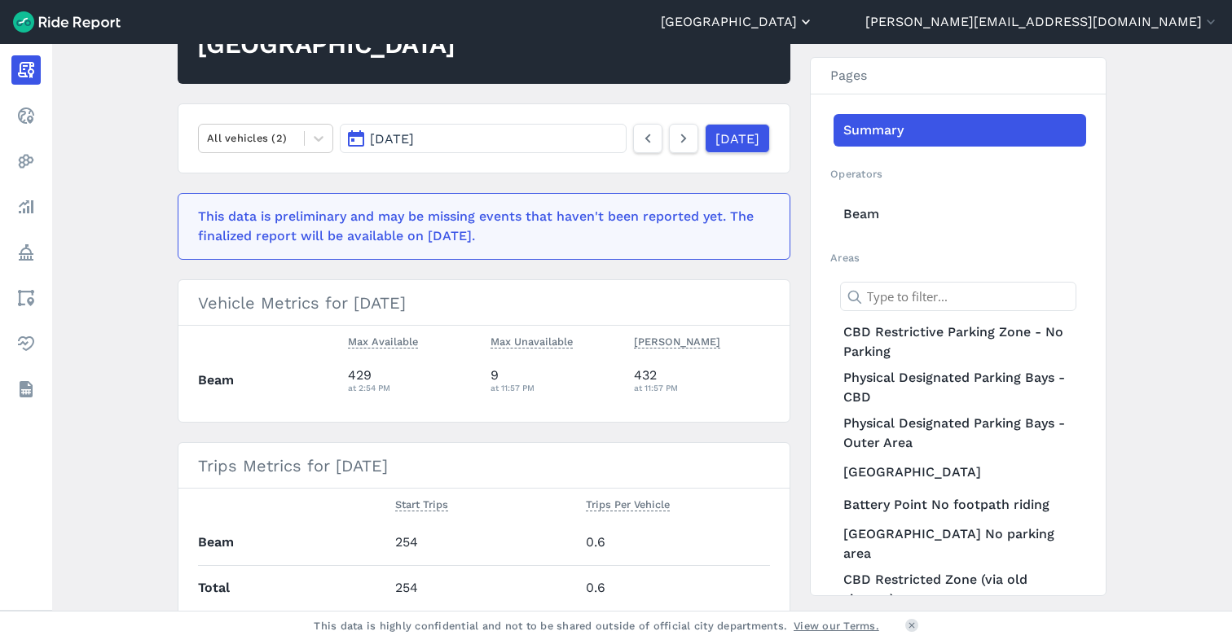
click at [814, 23] on button "[GEOGRAPHIC_DATA]" at bounding box center [737, 22] width 153 height 20
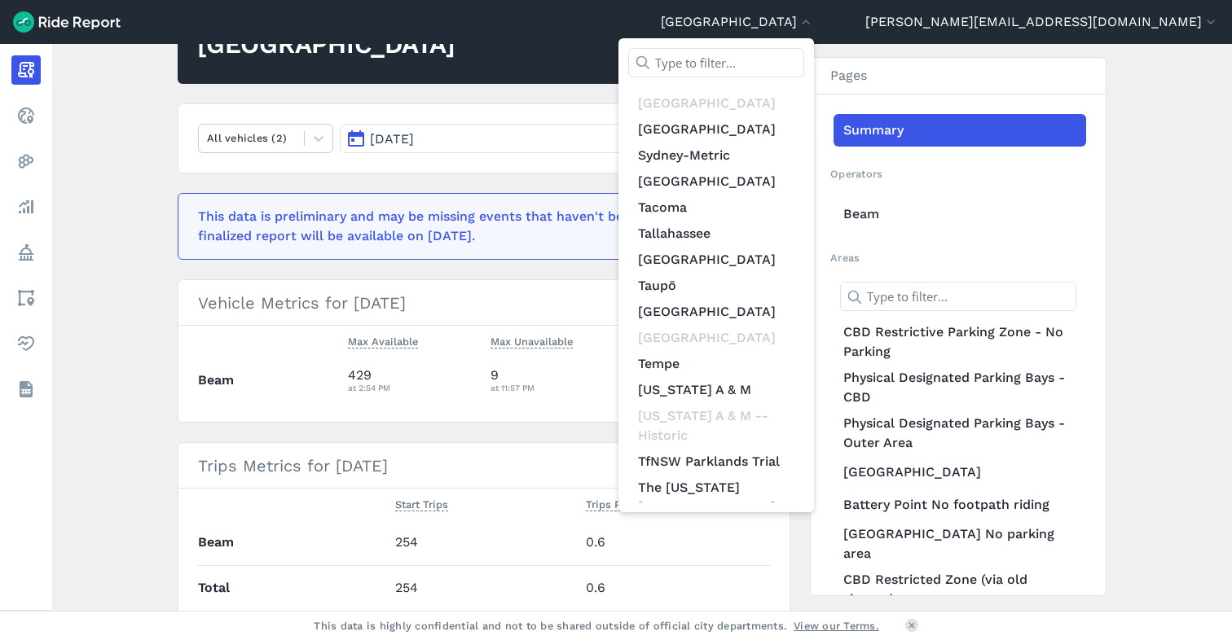
scroll to position [10159, 0]
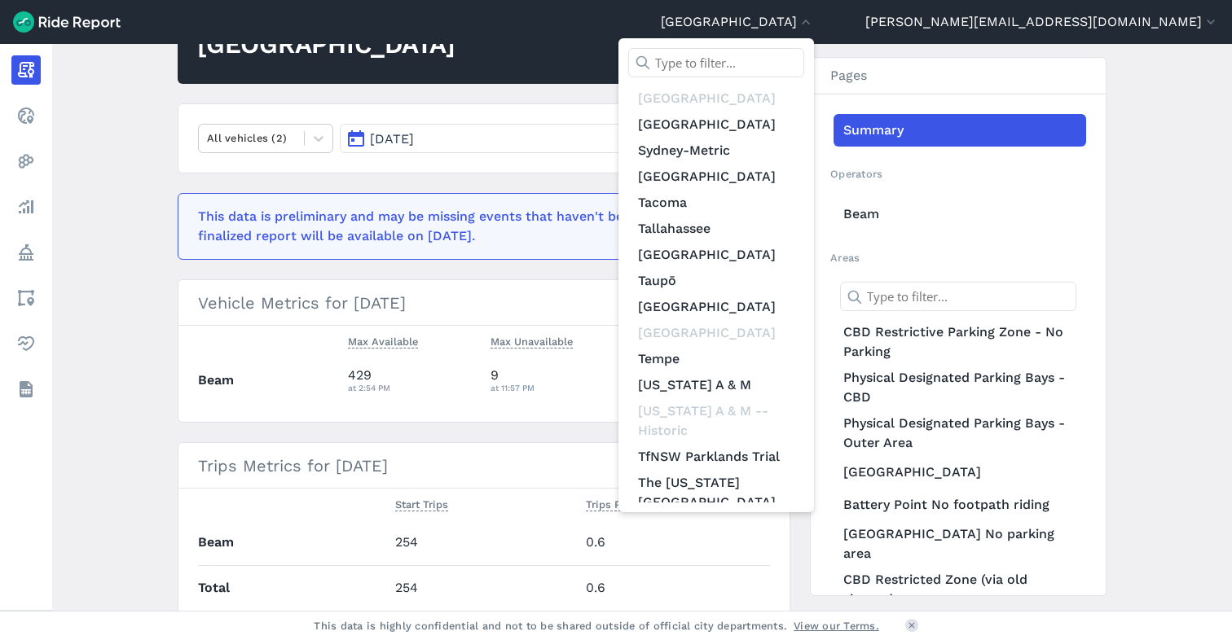
click at [983, 35] on div at bounding box center [616, 320] width 1232 height 640
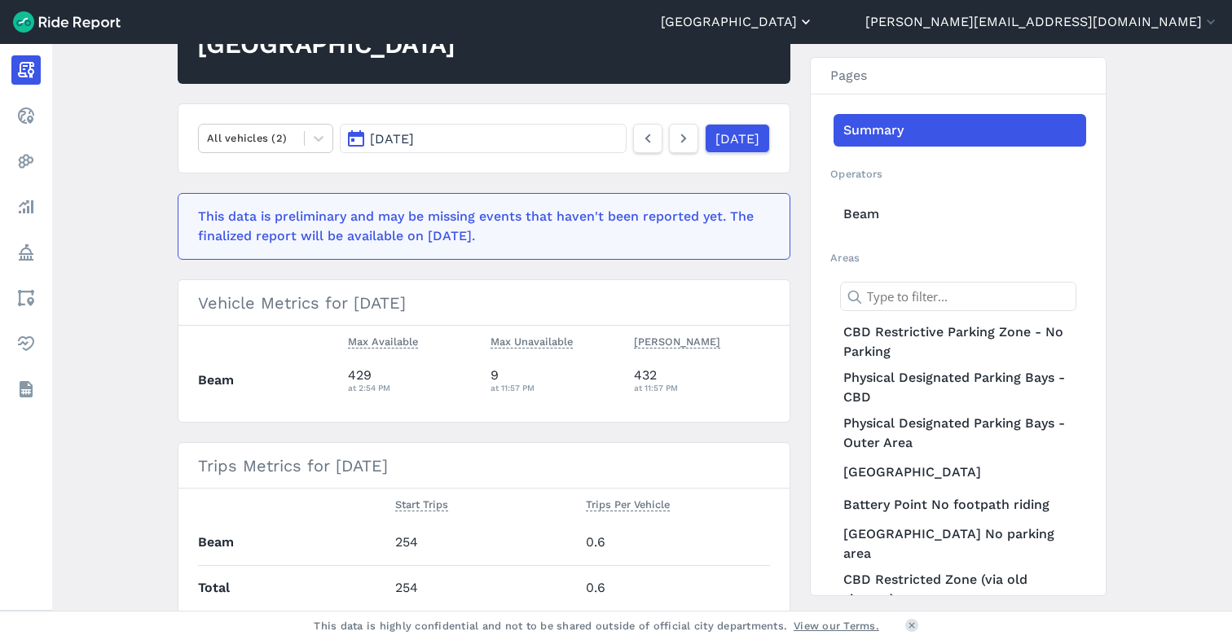
click at [814, 22] on button "[GEOGRAPHIC_DATA]" at bounding box center [737, 22] width 153 height 20
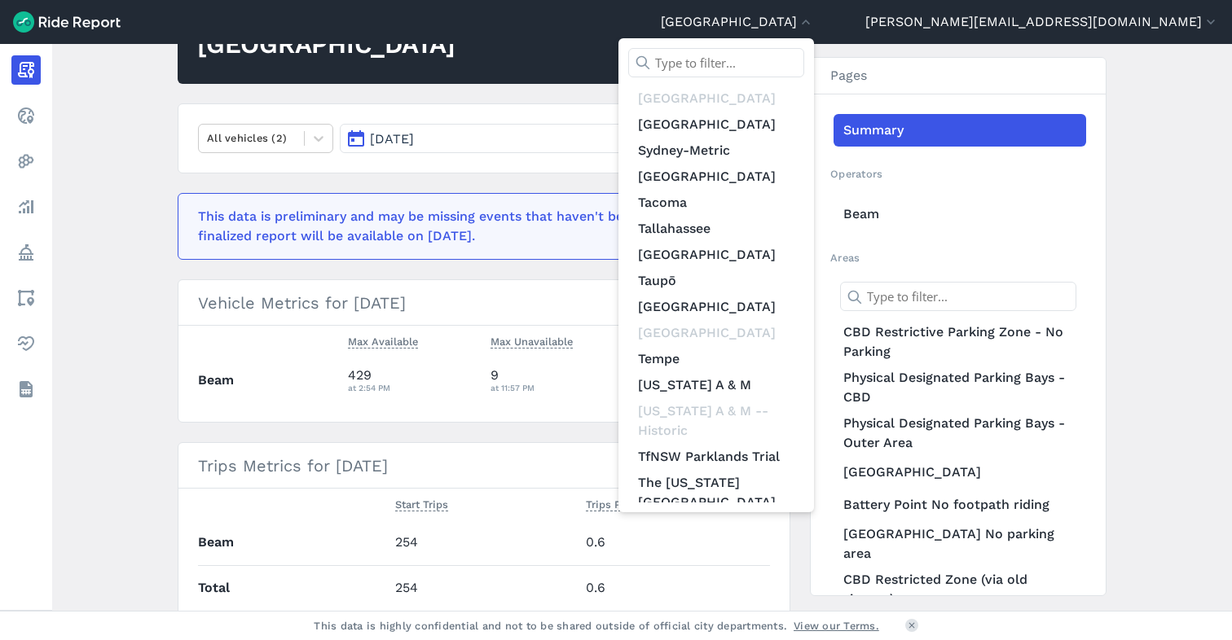
click at [804, 64] on input "text" at bounding box center [716, 62] width 176 height 29
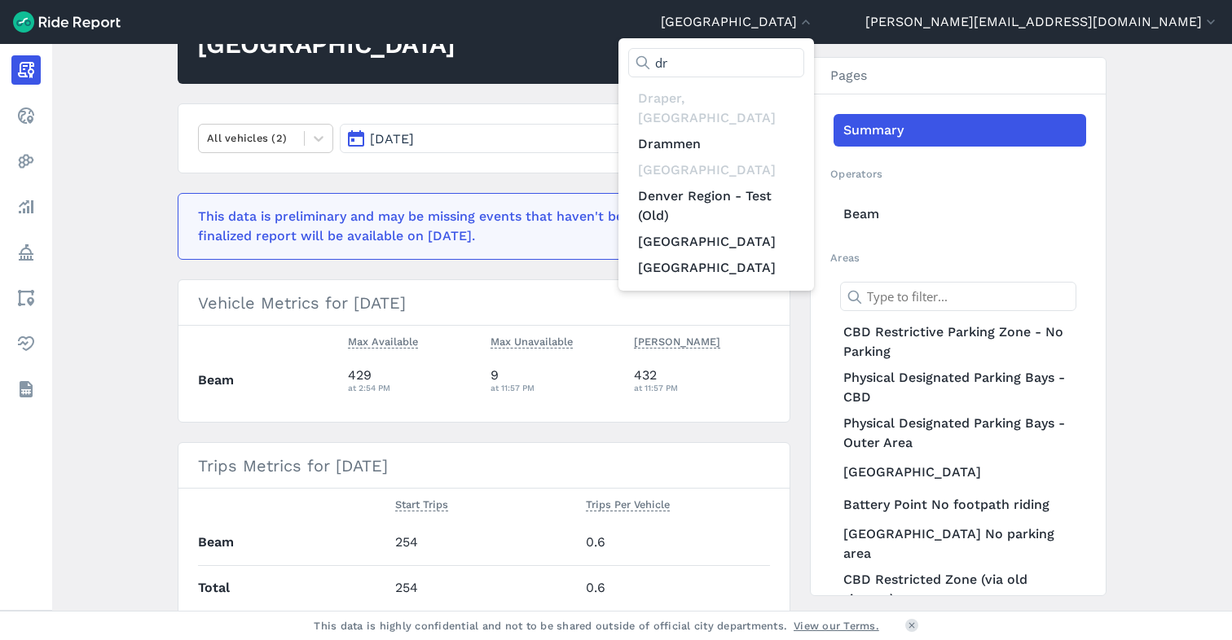
scroll to position [0, 0]
type input "d"
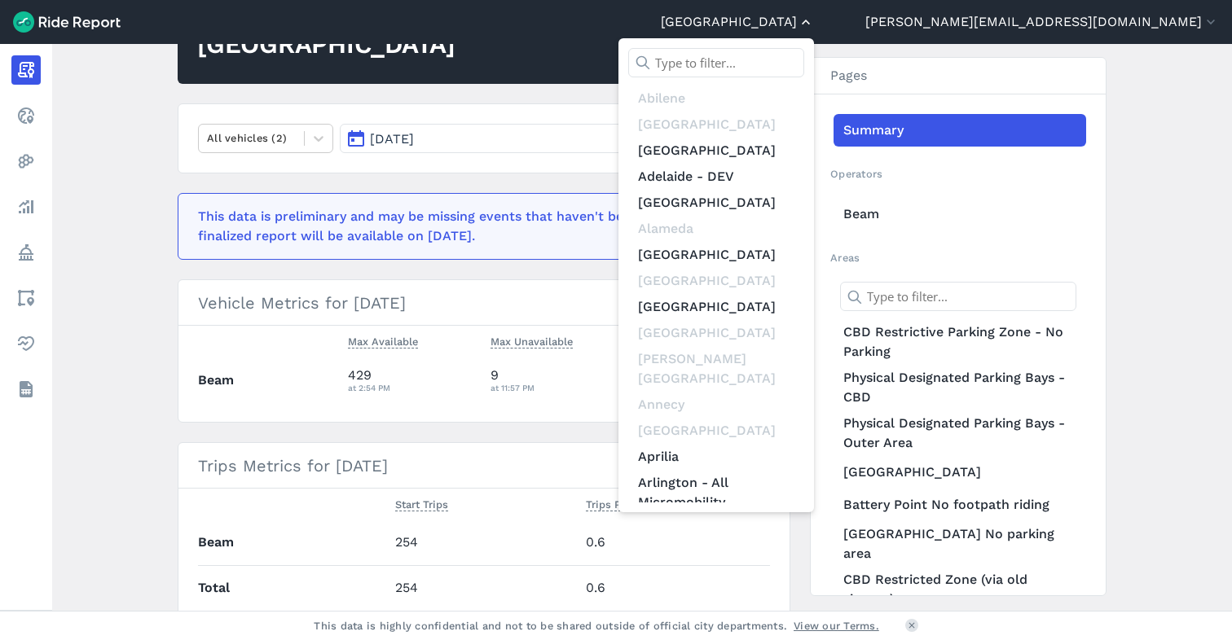
click at [983, 26] on div at bounding box center [616, 320] width 1232 height 640
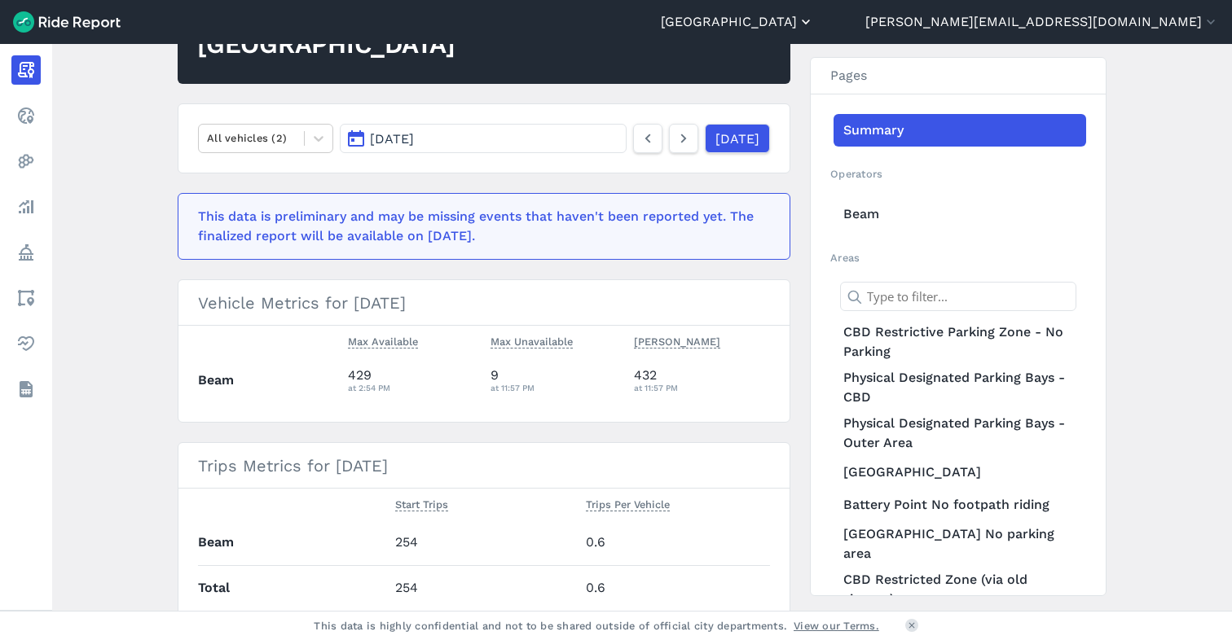
click at [814, 25] on button "[GEOGRAPHIC_DATA]" at bounding box center [737, 22] width 153 height 20
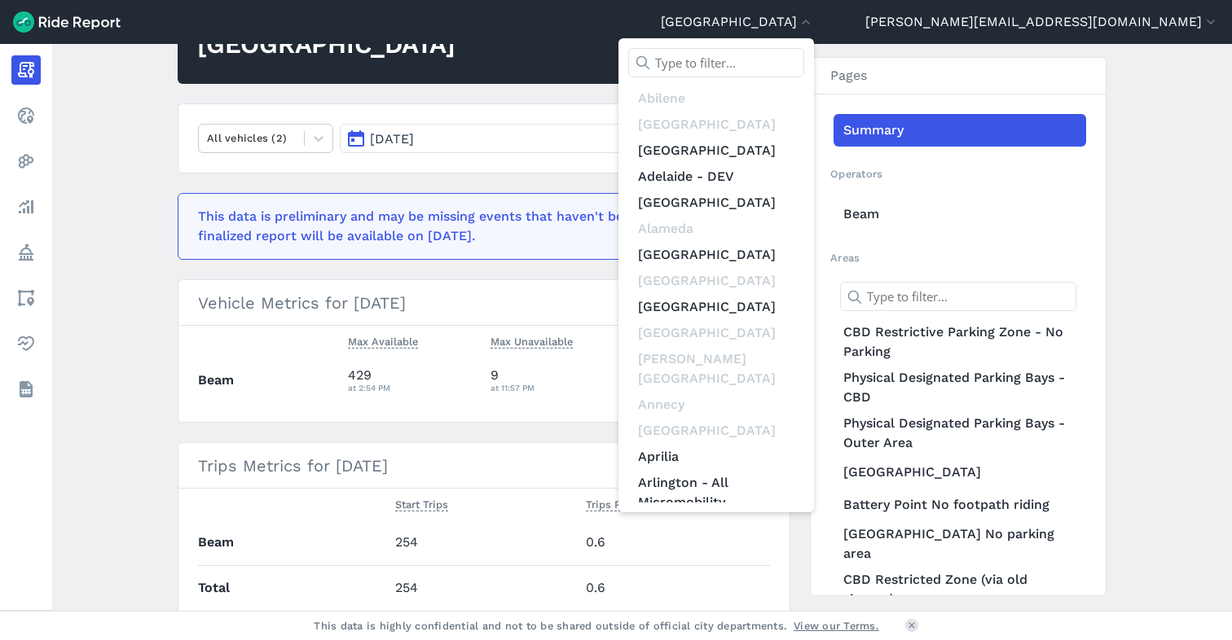
click at [804, 68] on input "text" at bounding box center [716, 62] width 176 height 29
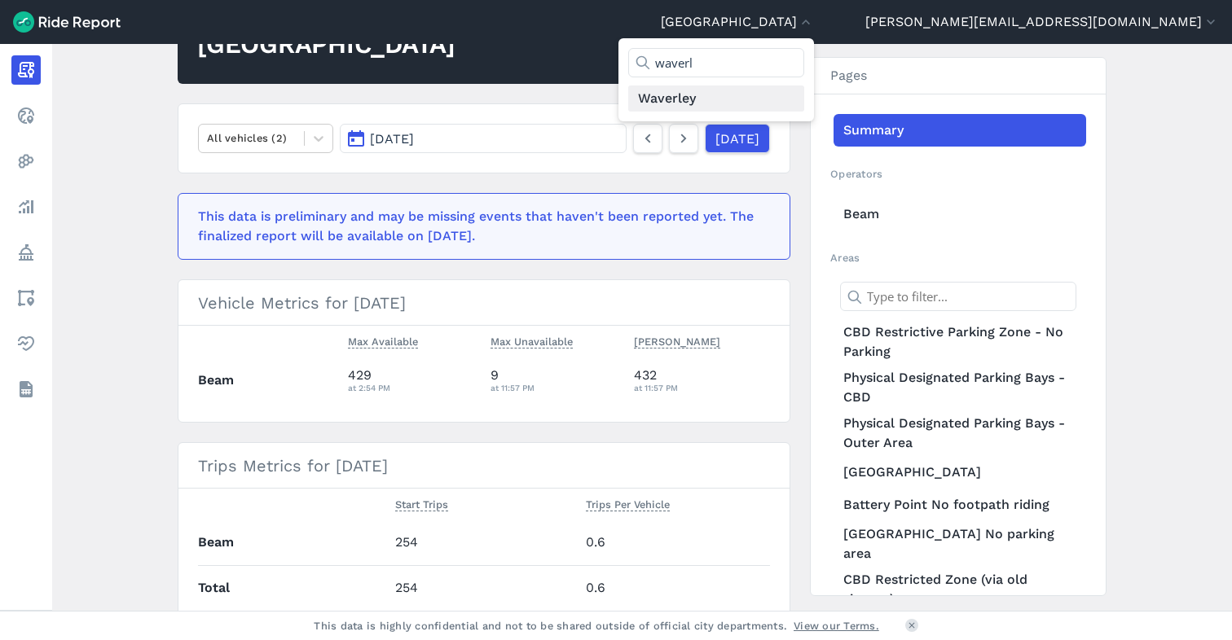
type input "waverl"
click at [804, 92] on link "Waverley" at bounding box center [716, 99] width 176 height 26
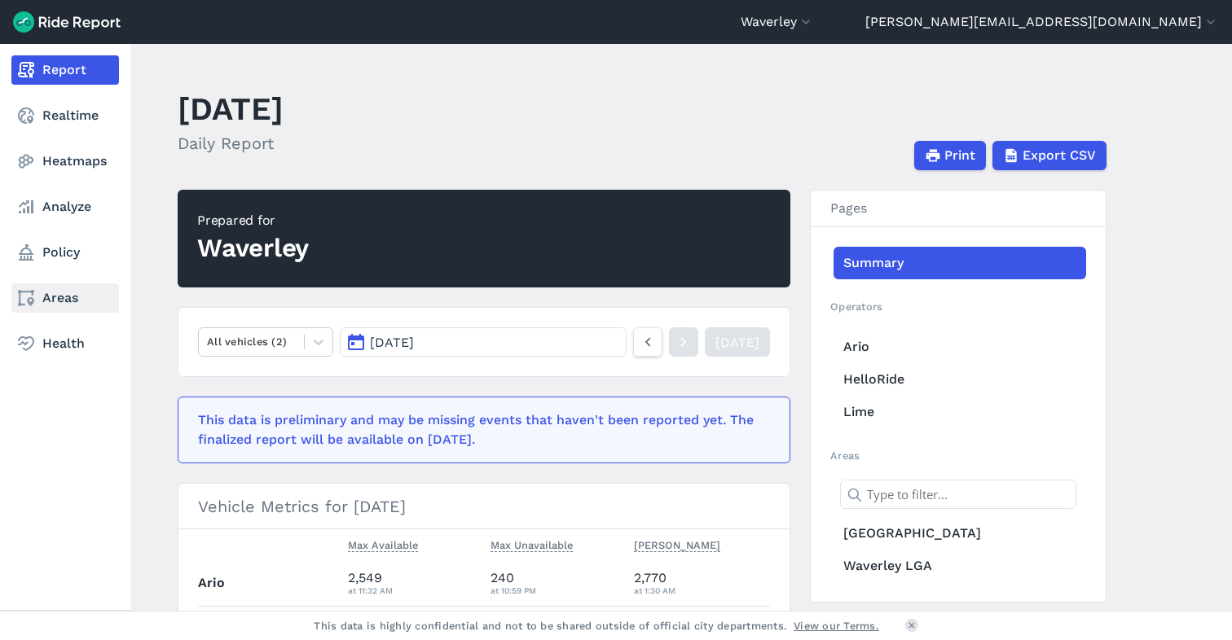
click at [52, 294] on link "Areas" at bounding box center [65, 297] width 108 height 29
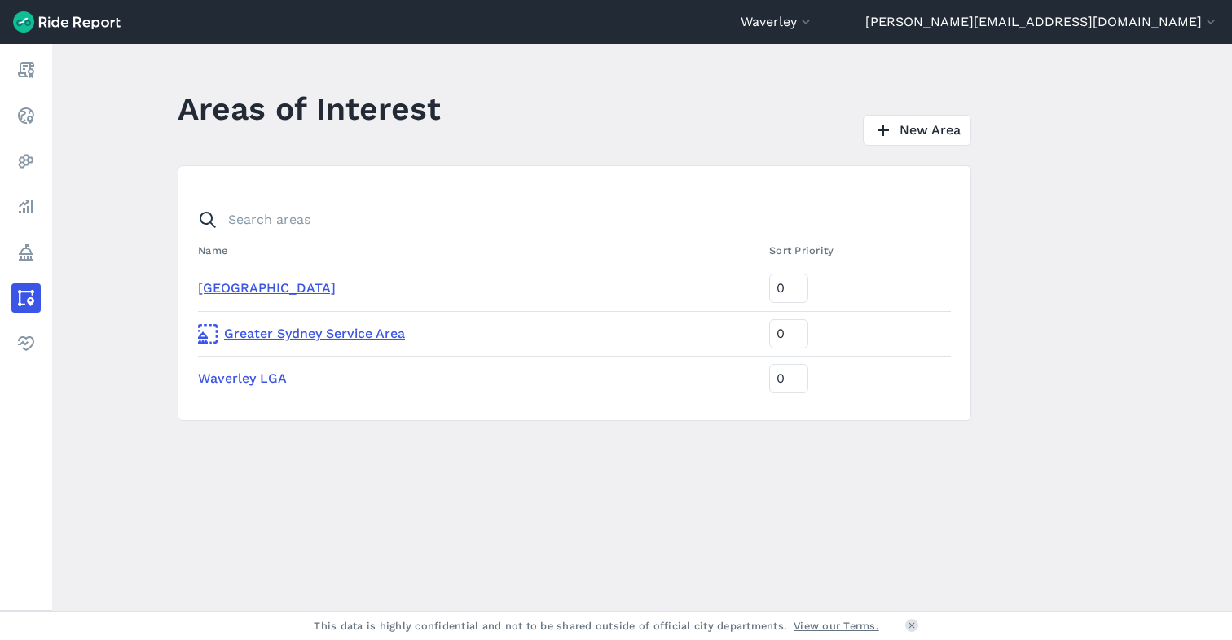
click at [283, 333] on link "Greater Sydney Service Area" at bounding box center [477, 334] width 558 height 20
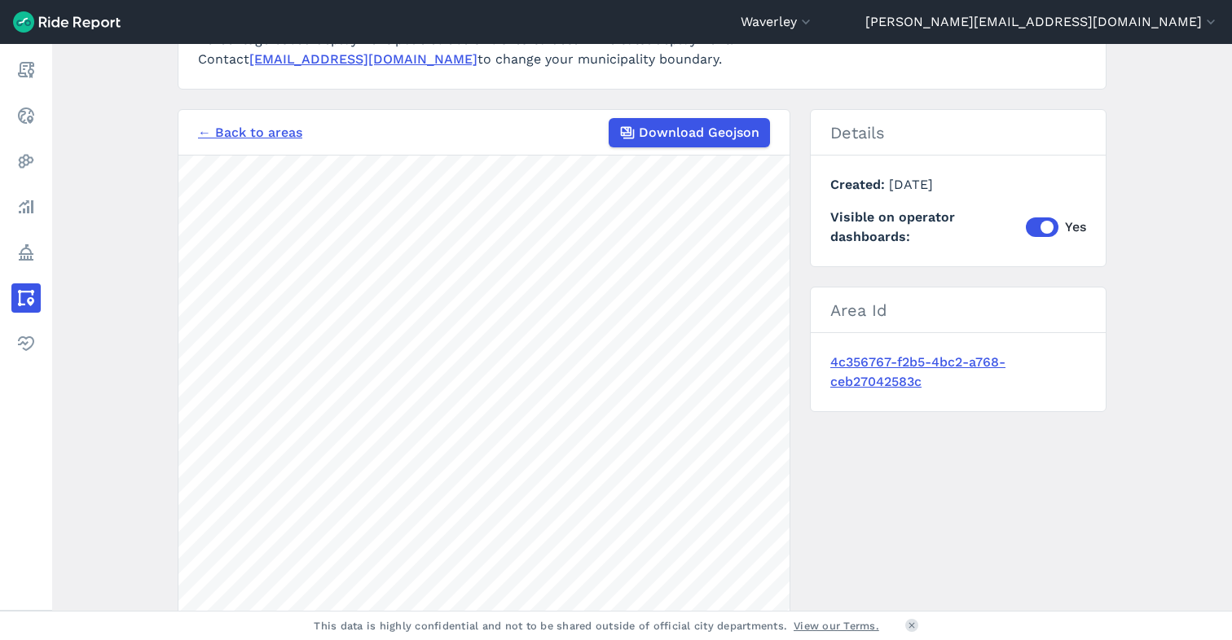
scroll to position [278, 0]
